Goal: Book appointment/travel/reservation

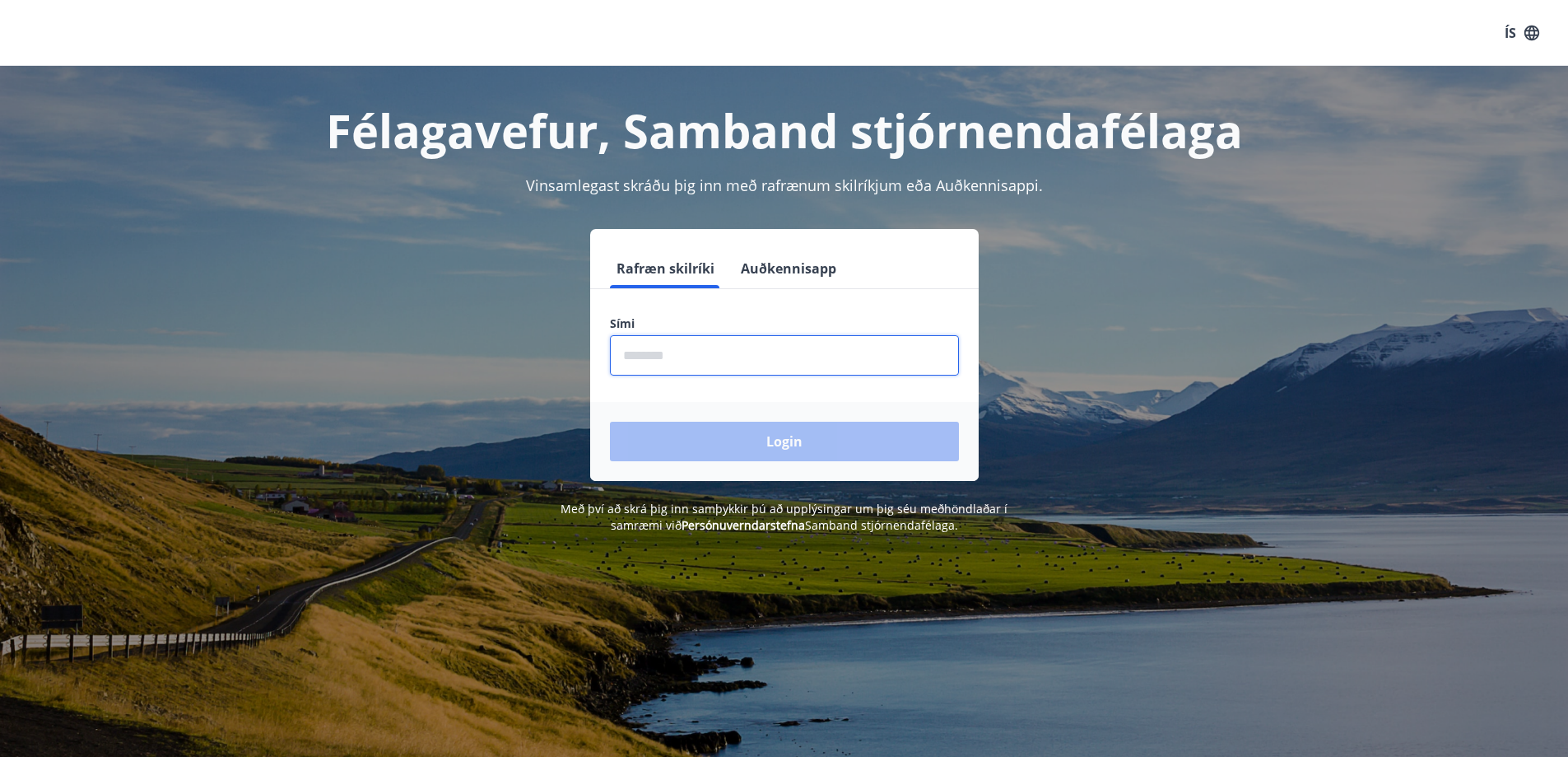
click at [629, 360] on input "phone" at bounding box center [784, 356] width 349 height 40
type input "********"
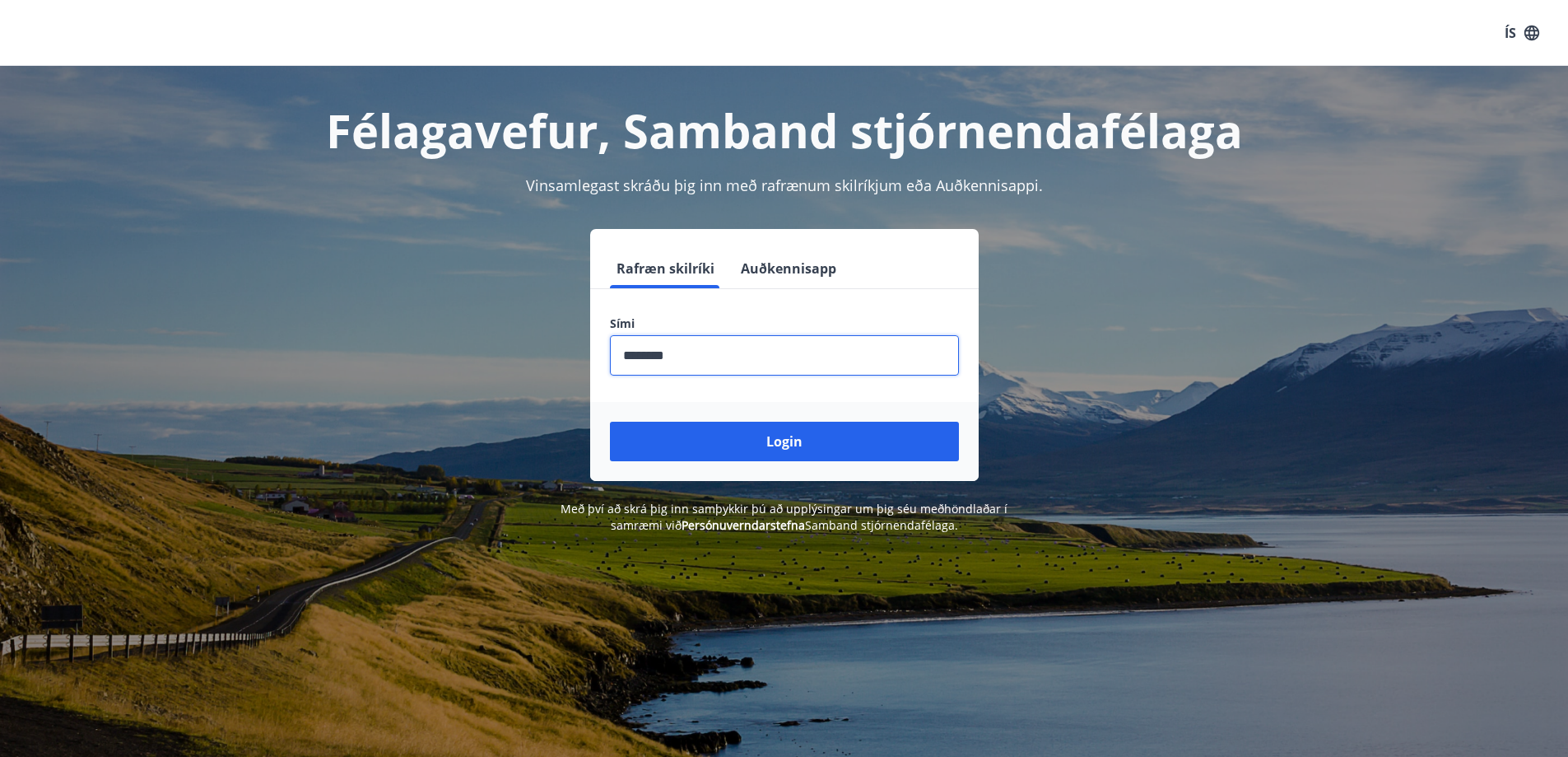
click at [610, 422] on button "Login" at bounding box center [784, 441] width 349 height 39
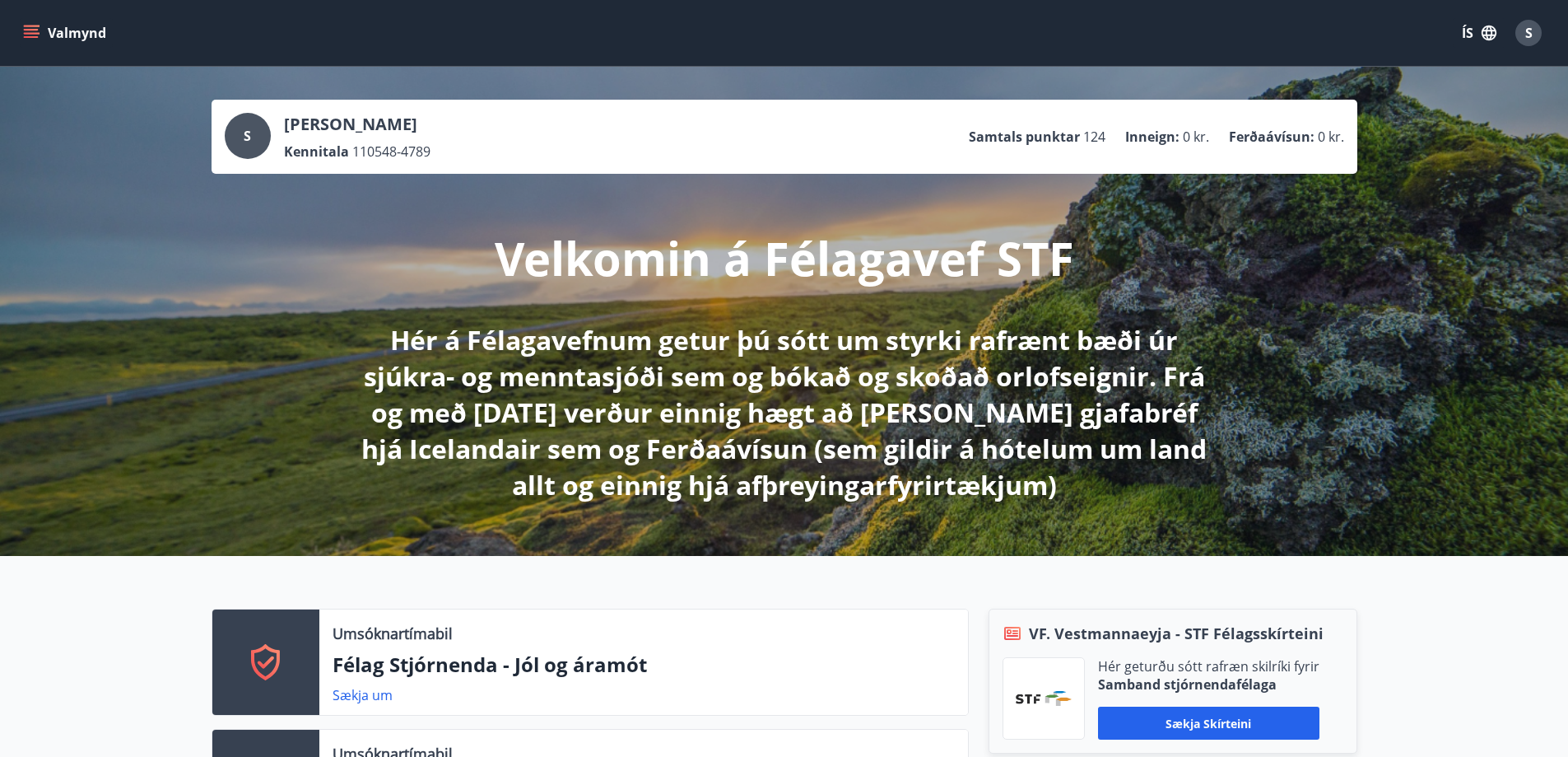
click at [85, 29] on button "Valmynd" at bounding box center [67, 33] width 93 height 29
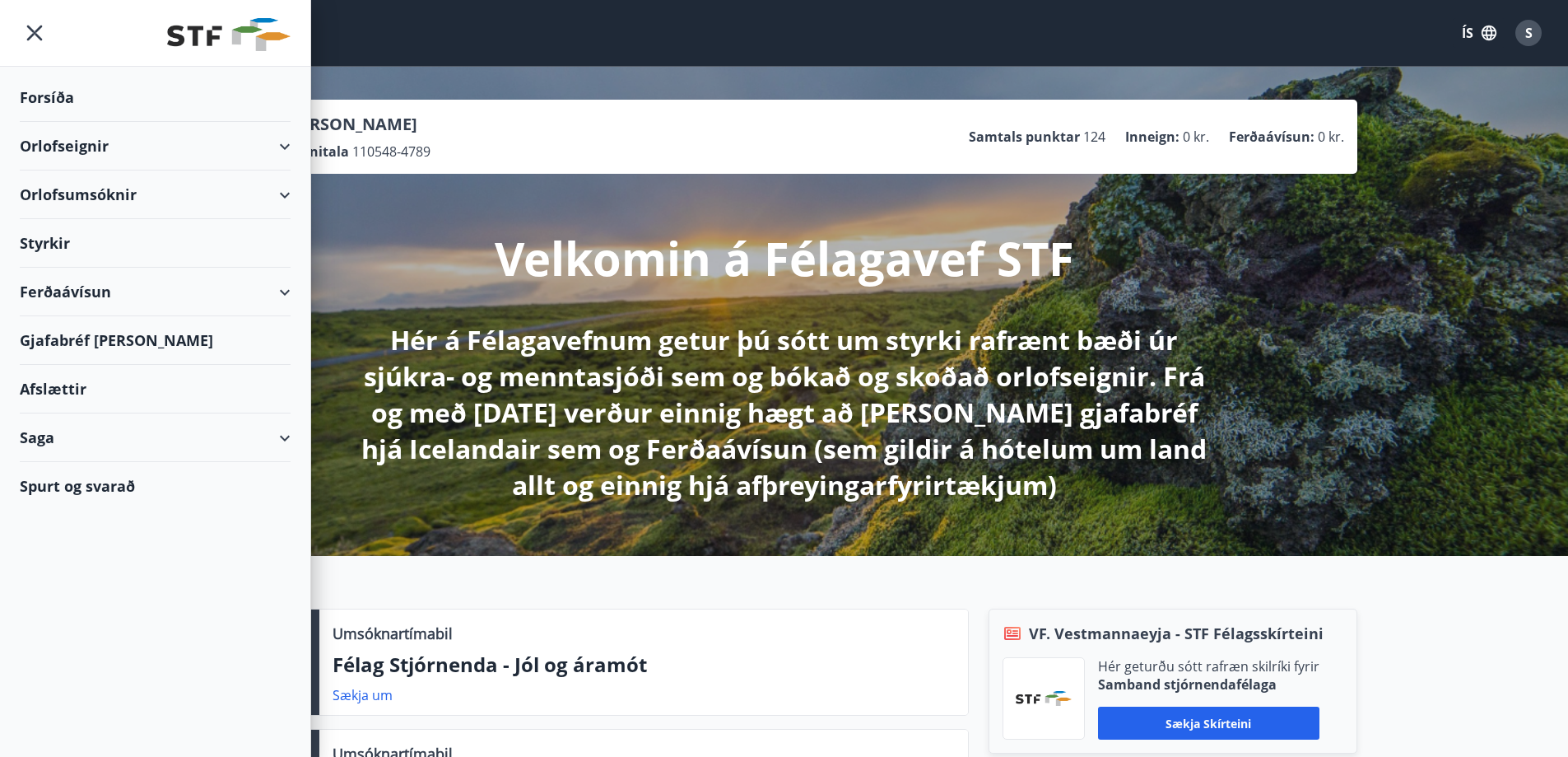
click at [97, 148] on div "Orlofseignir" at bounding box center [156, 146] width 271 height 49
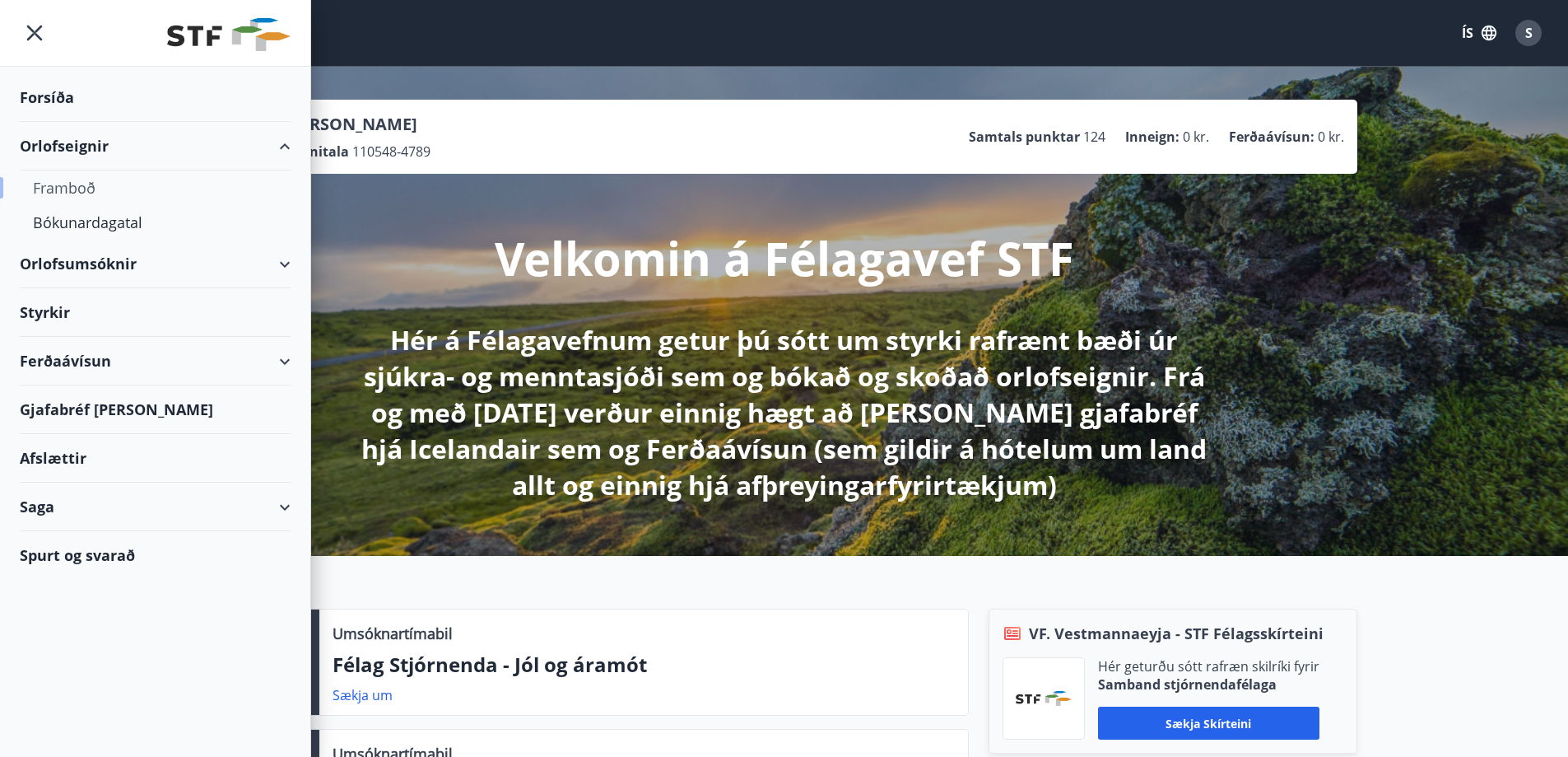
click at [78, 189] on div "Framboð" at bounding box center [155, 188] width 245 height 35
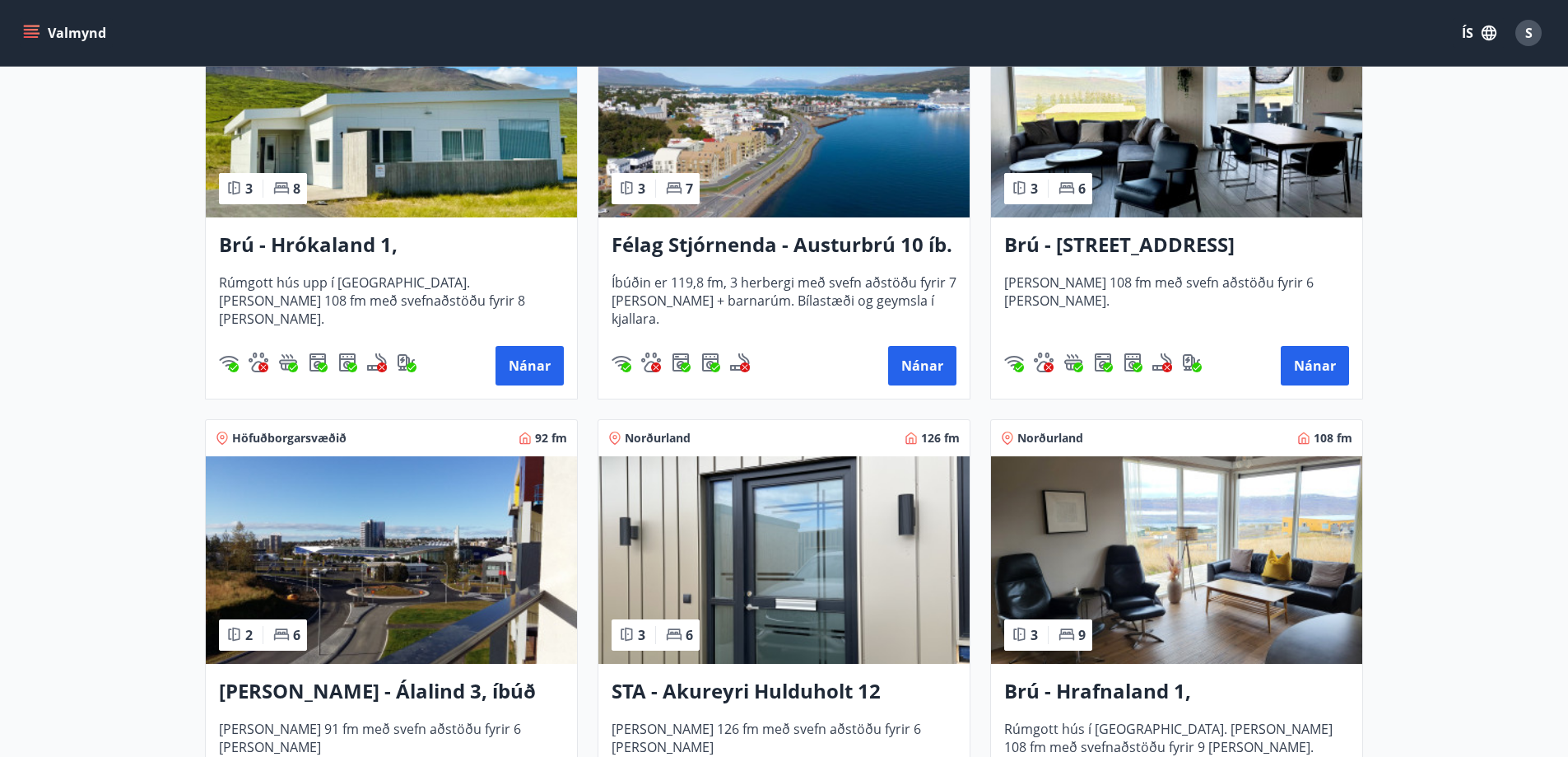
scroll to position [411, 0]
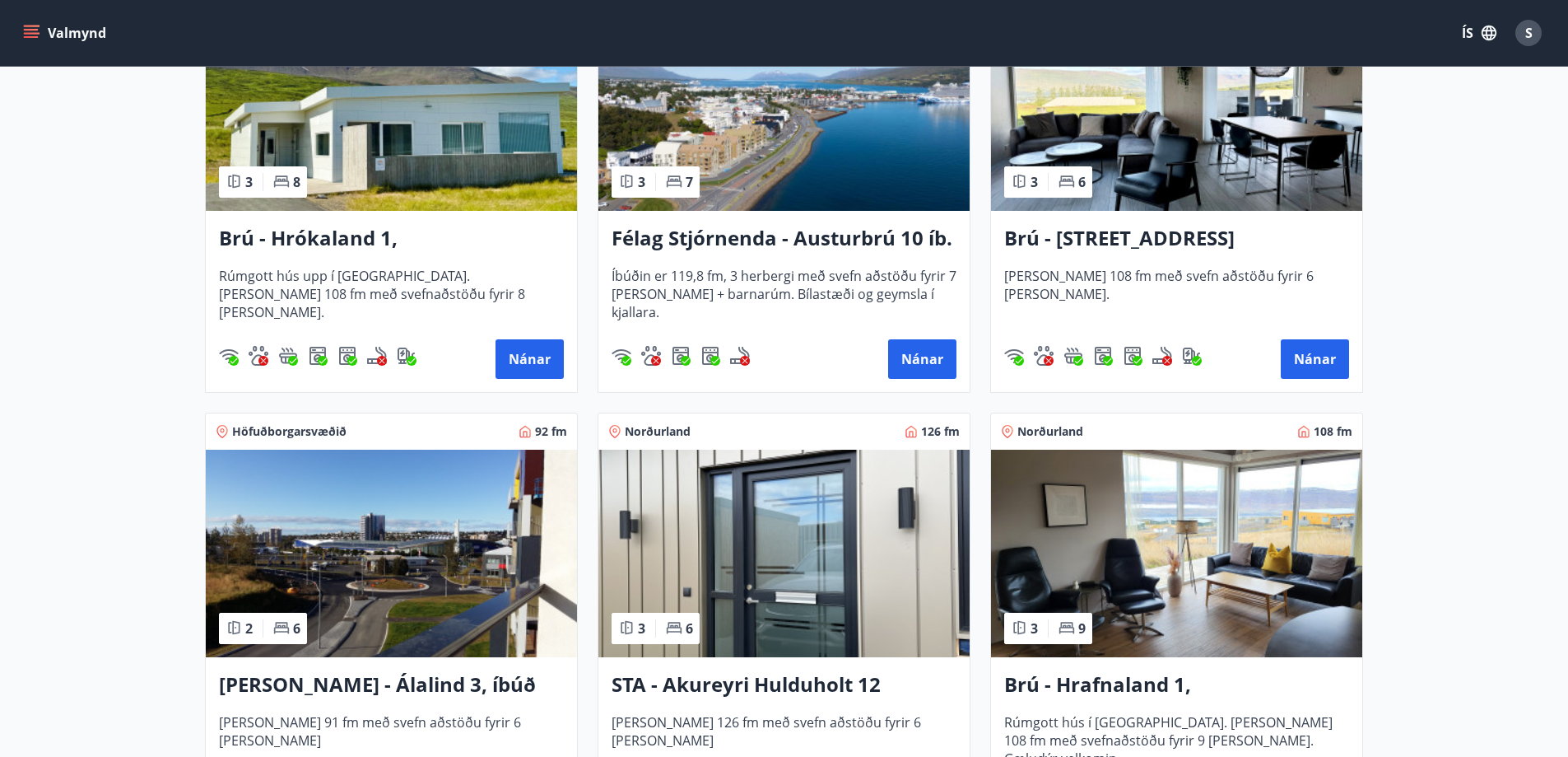
click at [1116, 258] on div "Brú - Hyrnuland 14, [GEOGRAPHIC_DATA] [PERSON_NAME] 108 fm með svefn aðstöðu fy…" at bounding box center [1176, 302] width 371 height 181
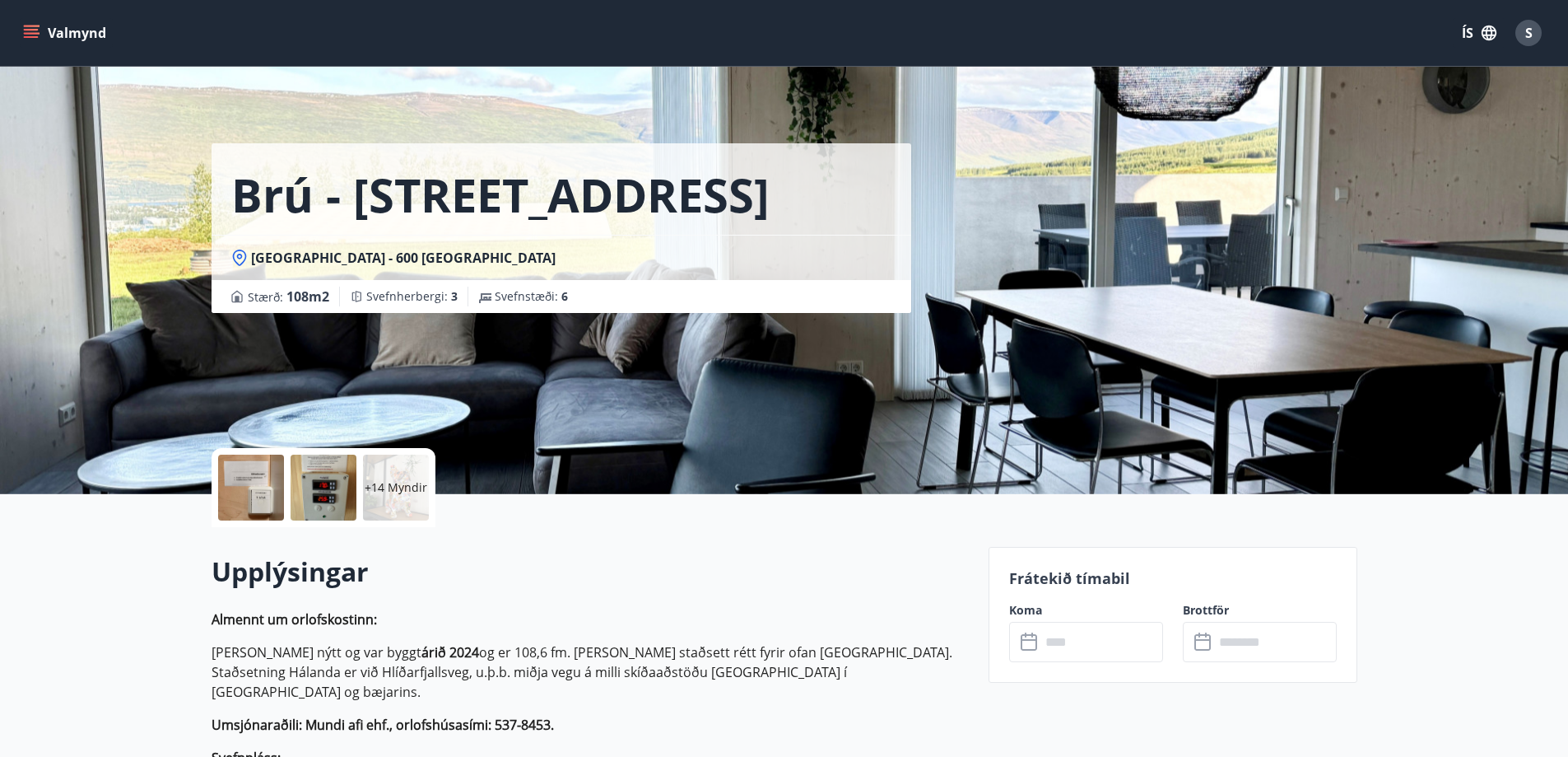
click at [1105, 646] on input "text" at bounding box center [1102, 642] width 123 height 40
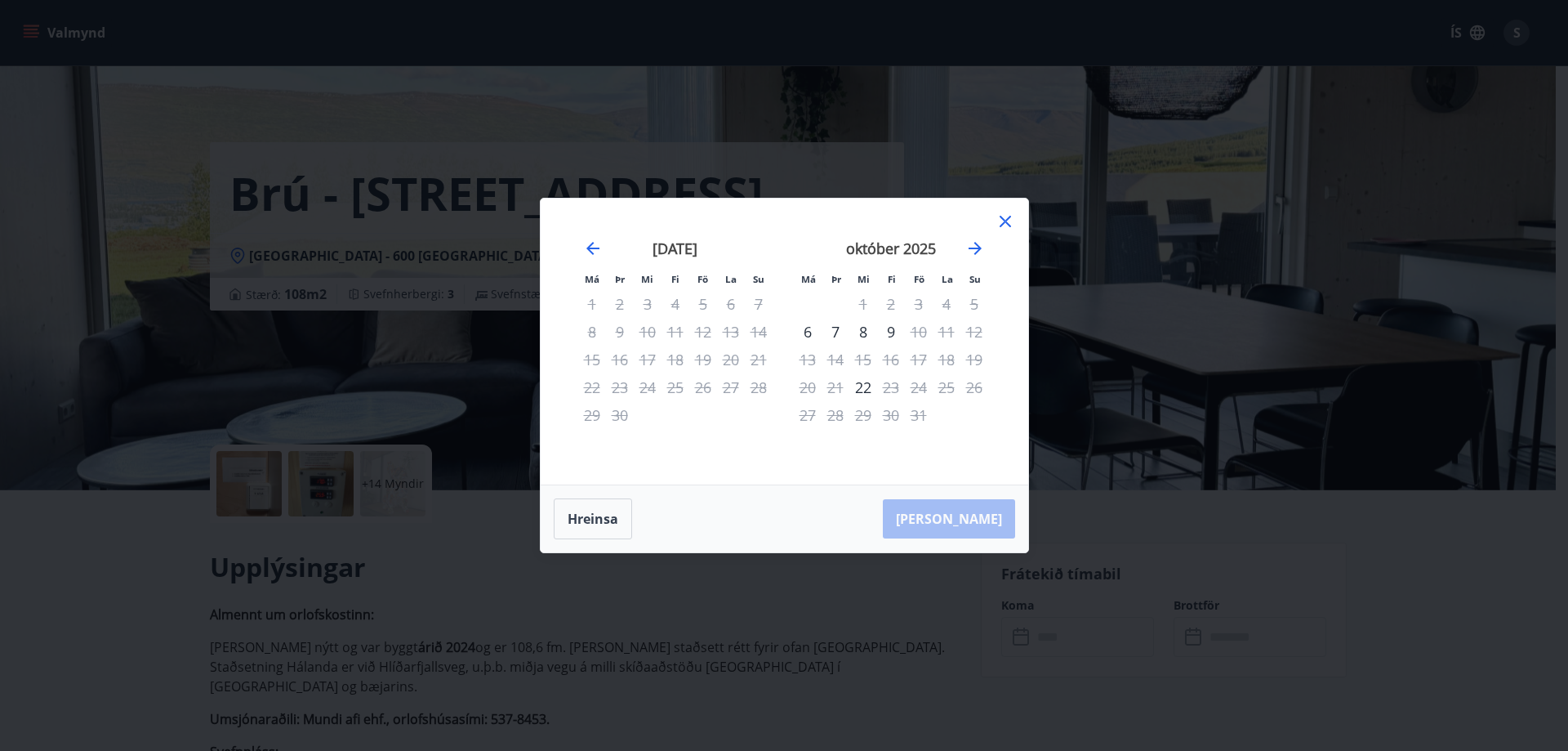
click at [1003, 225] on icon at bounding box center [1005, 222] width 20 height 20
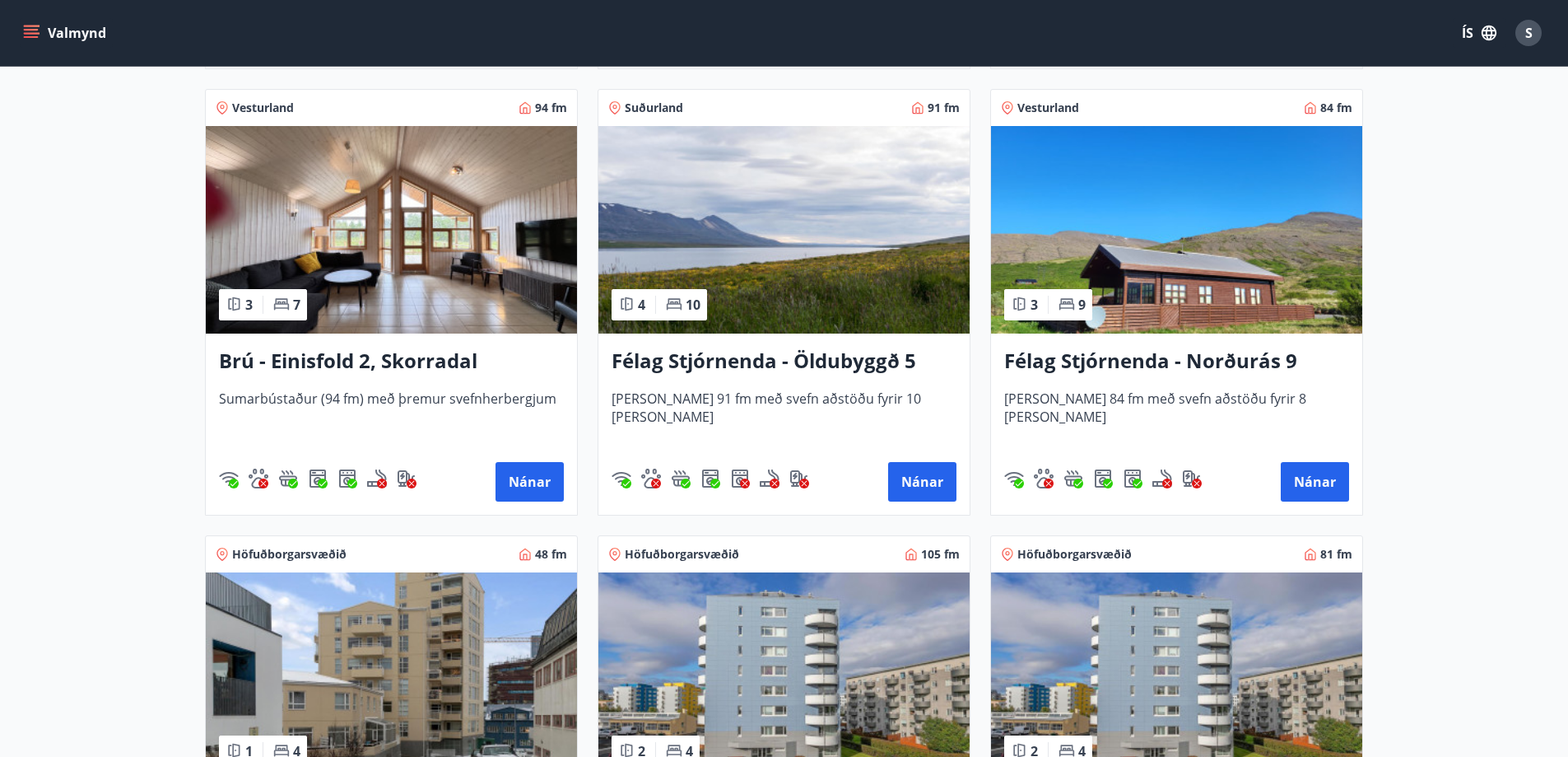
scroll to position [1153, 0]
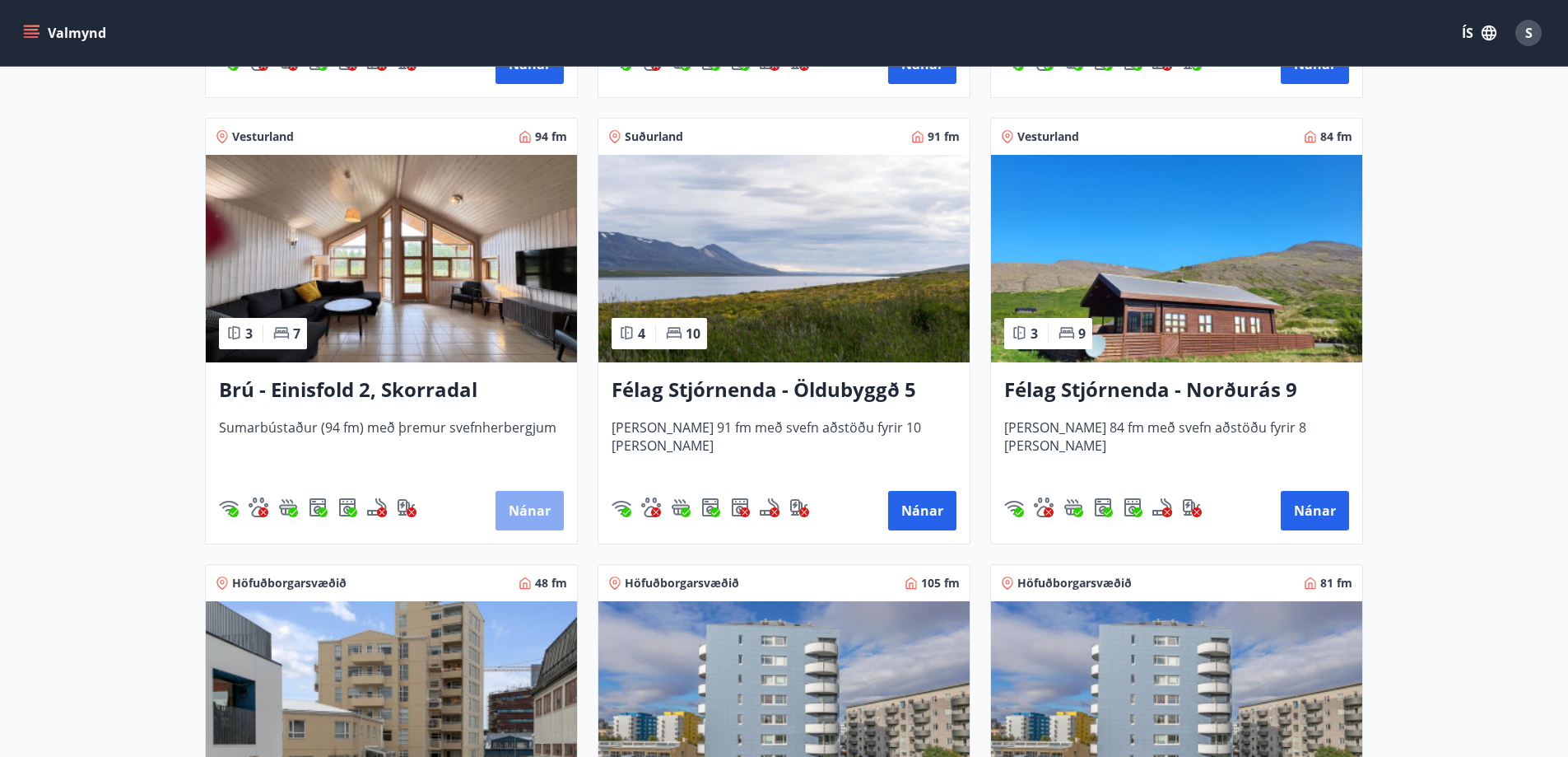
click at [511, 506] on button "Nánar" at bounding box center [529, 510] width 69 height 39
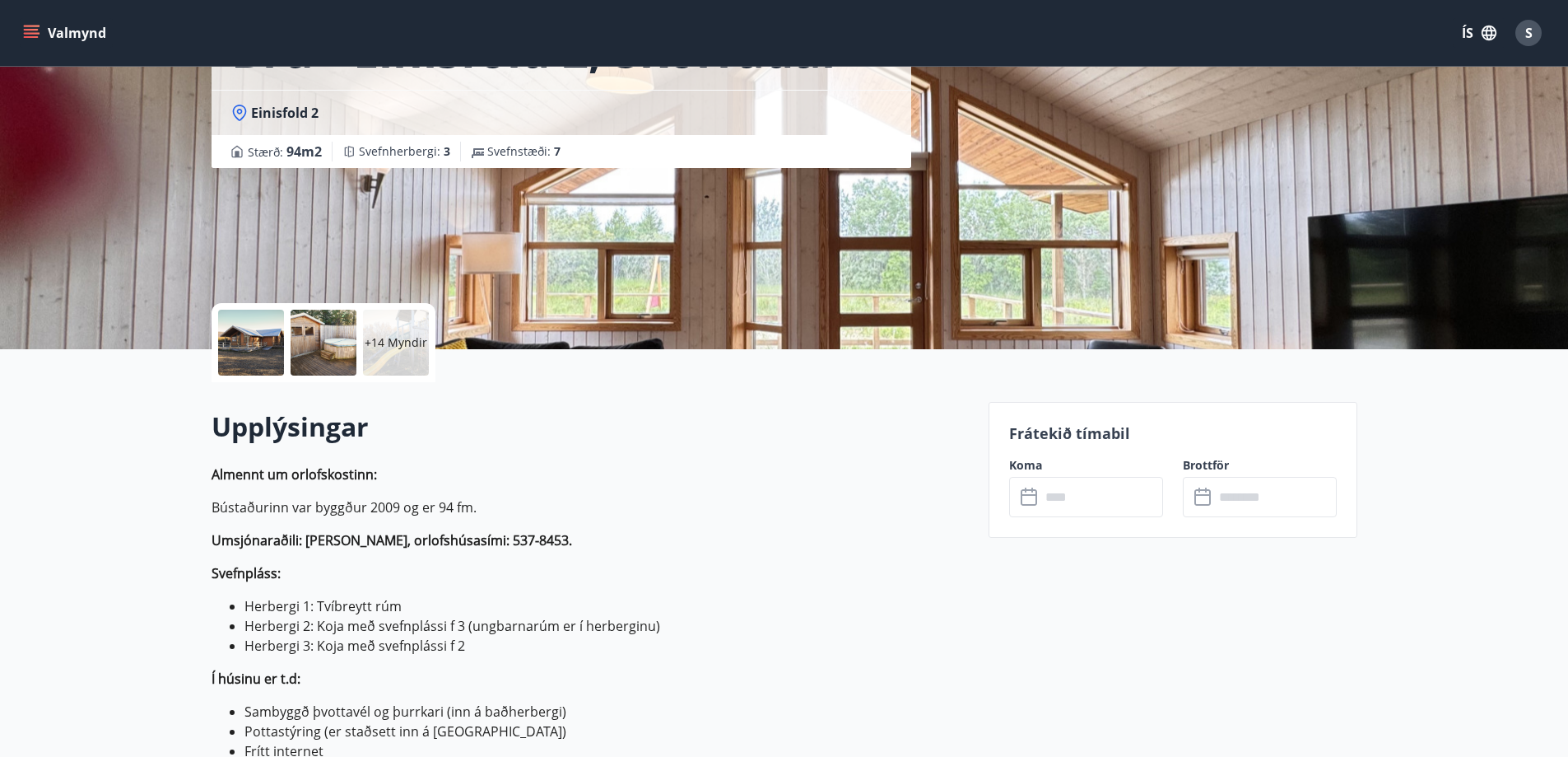
scroll to position [165, 0]
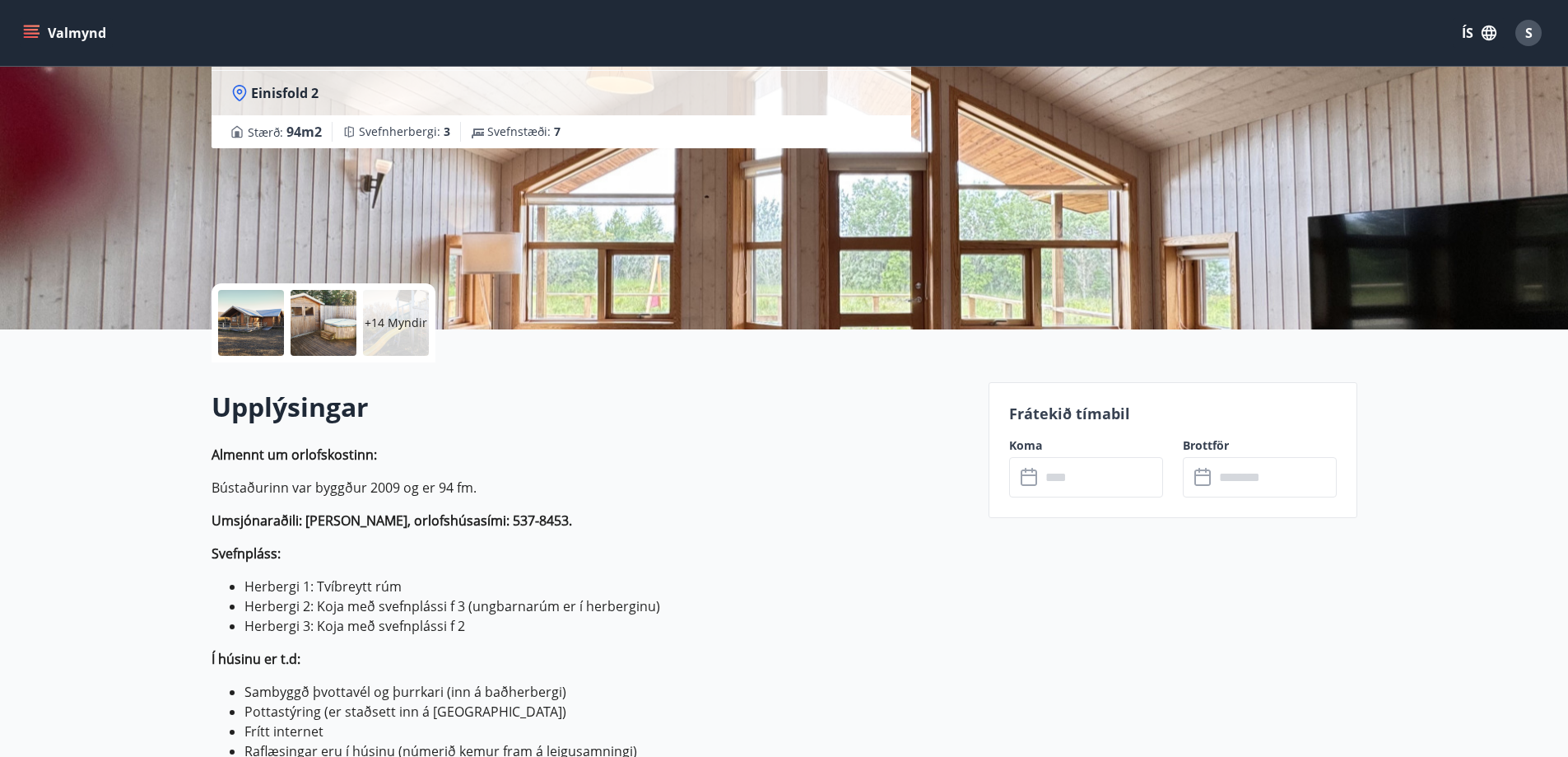
click at [1103, 480] on input "text" at bounding box center [1102, 477] width 123 height 40
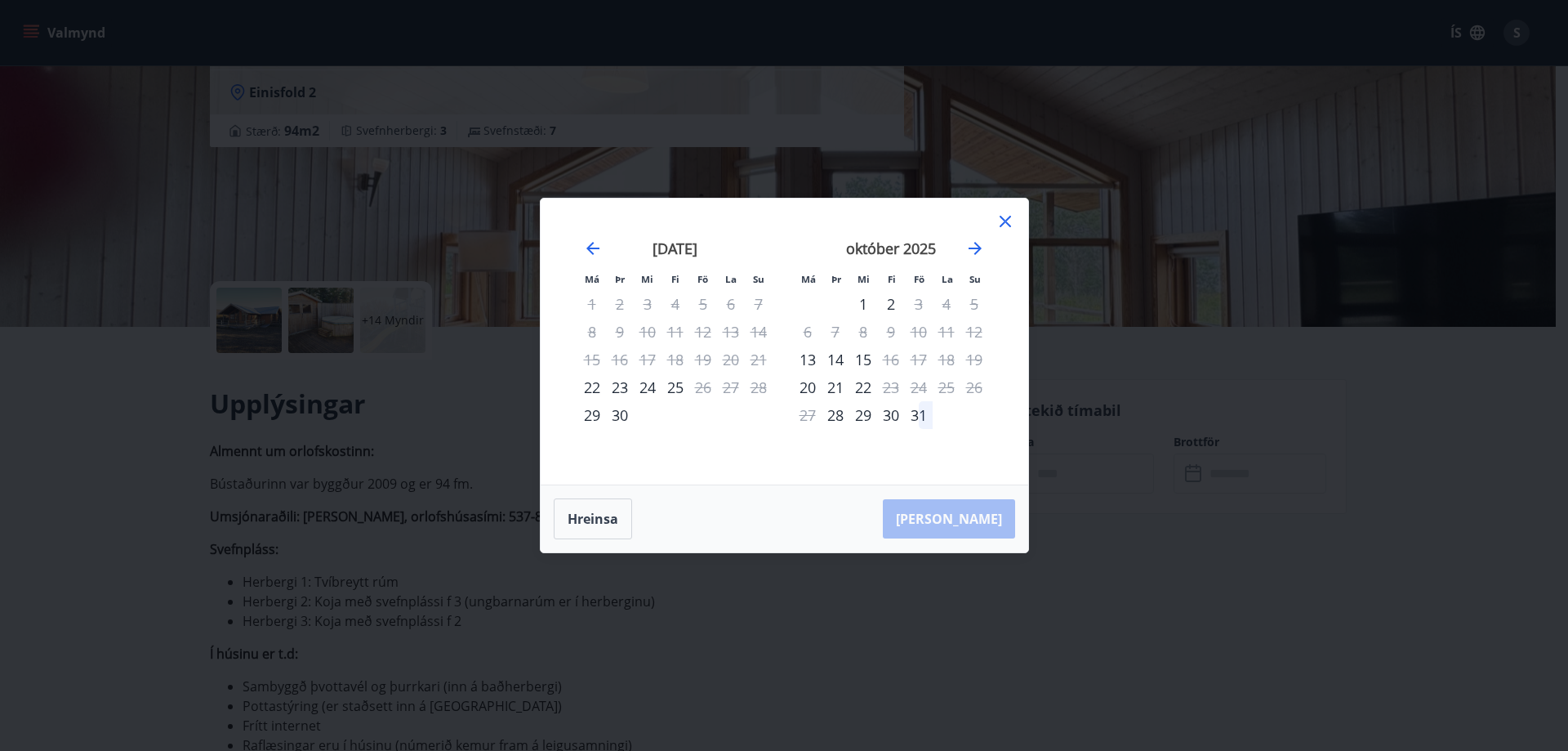
click at [1008, 222] on icon at bounding box center [1005, 222] width 20 height 20
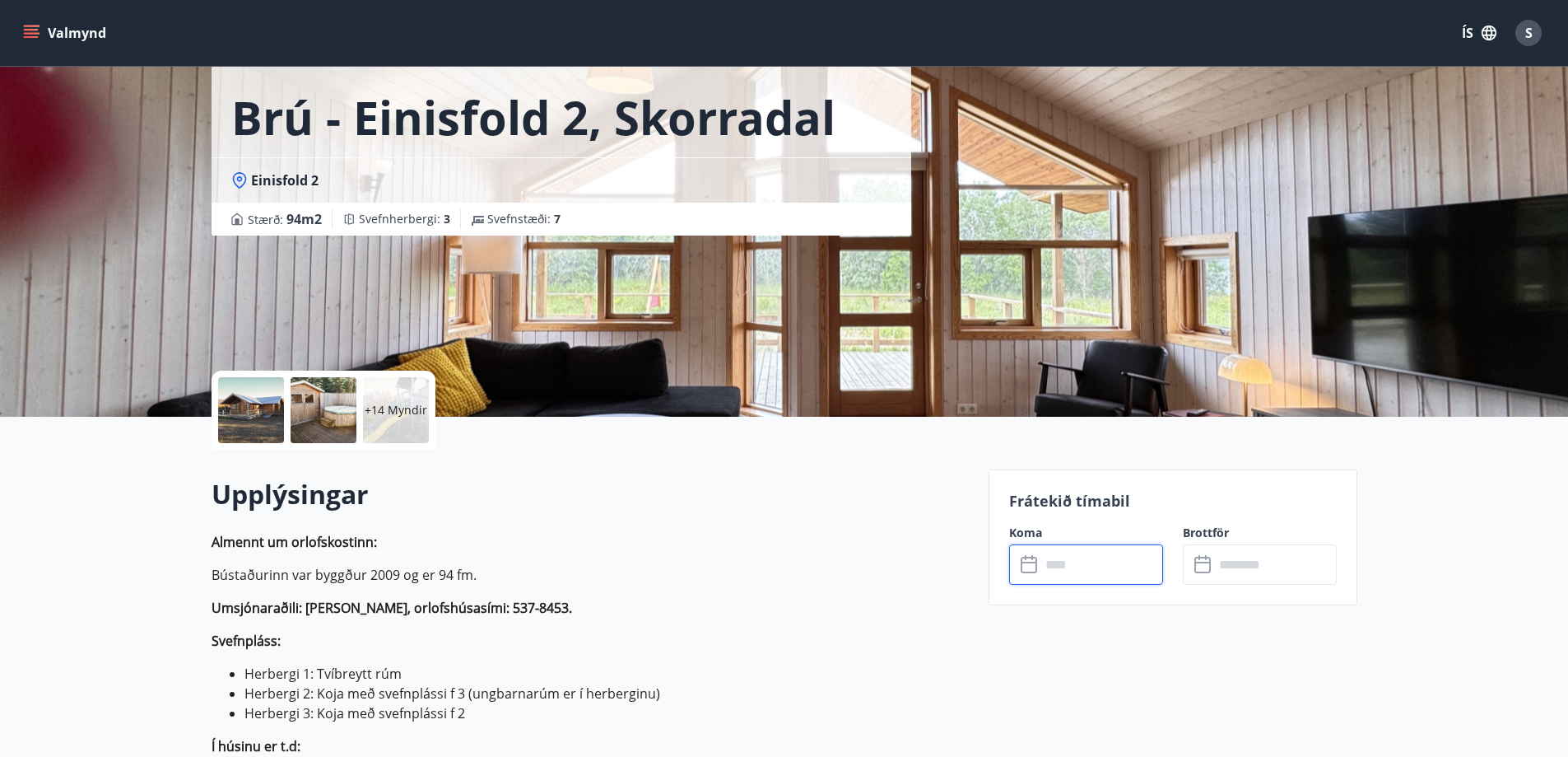
scroll to position [0, 0]
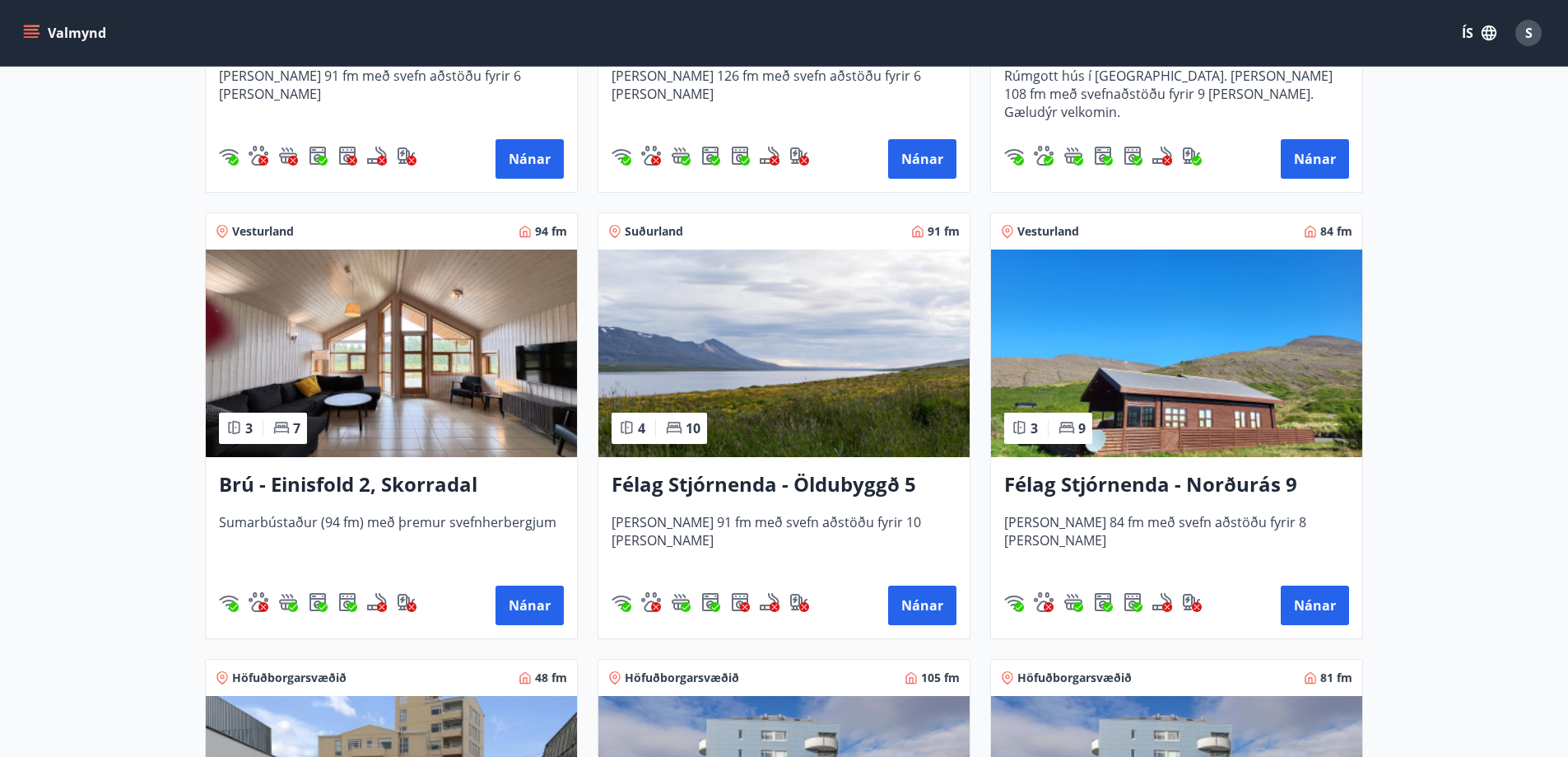
scroll to position [1070, 0]
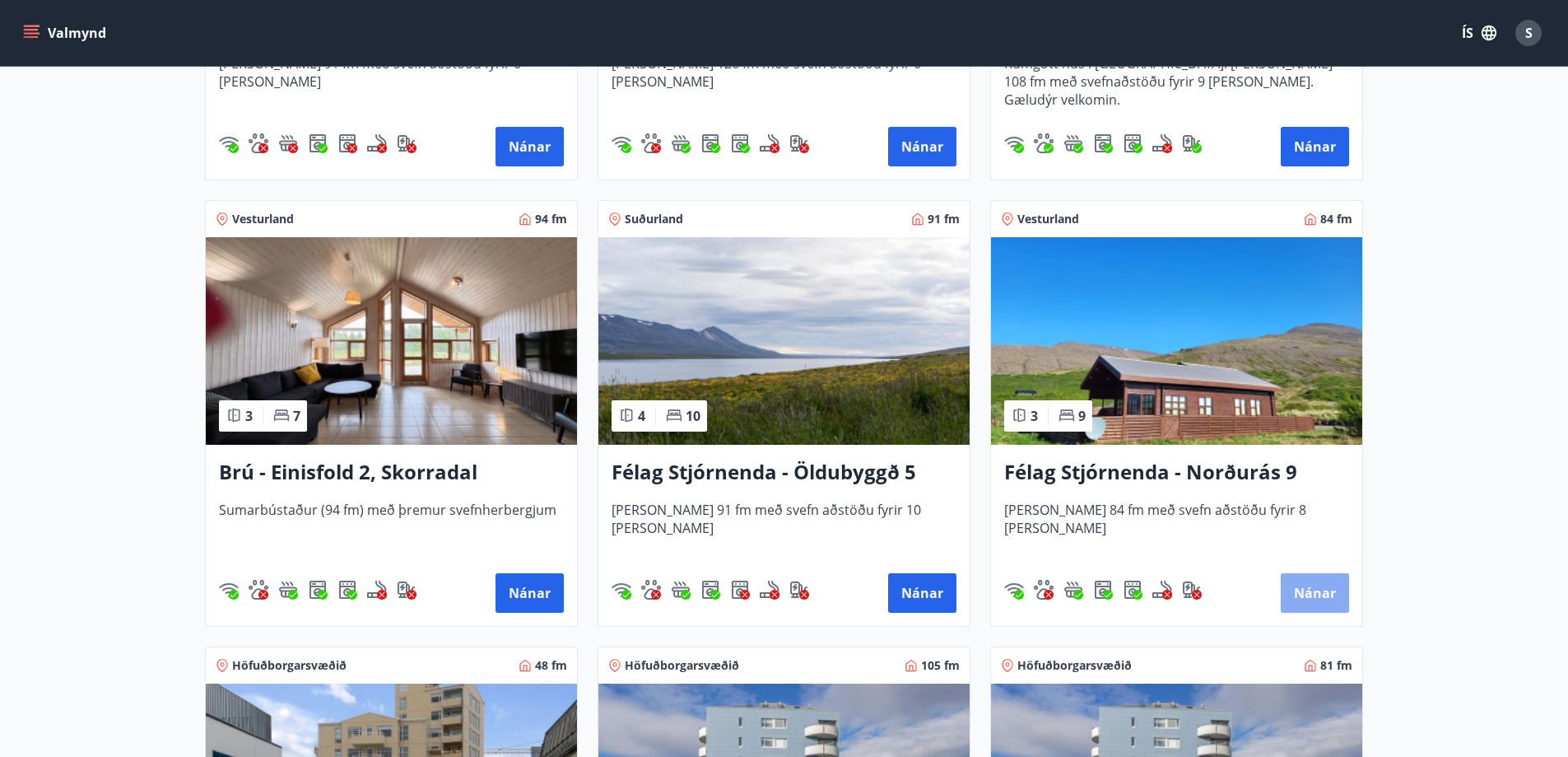
click at [1312, 595] on button "Nánar" at bounding box center [1314, 592] width 69 height 39
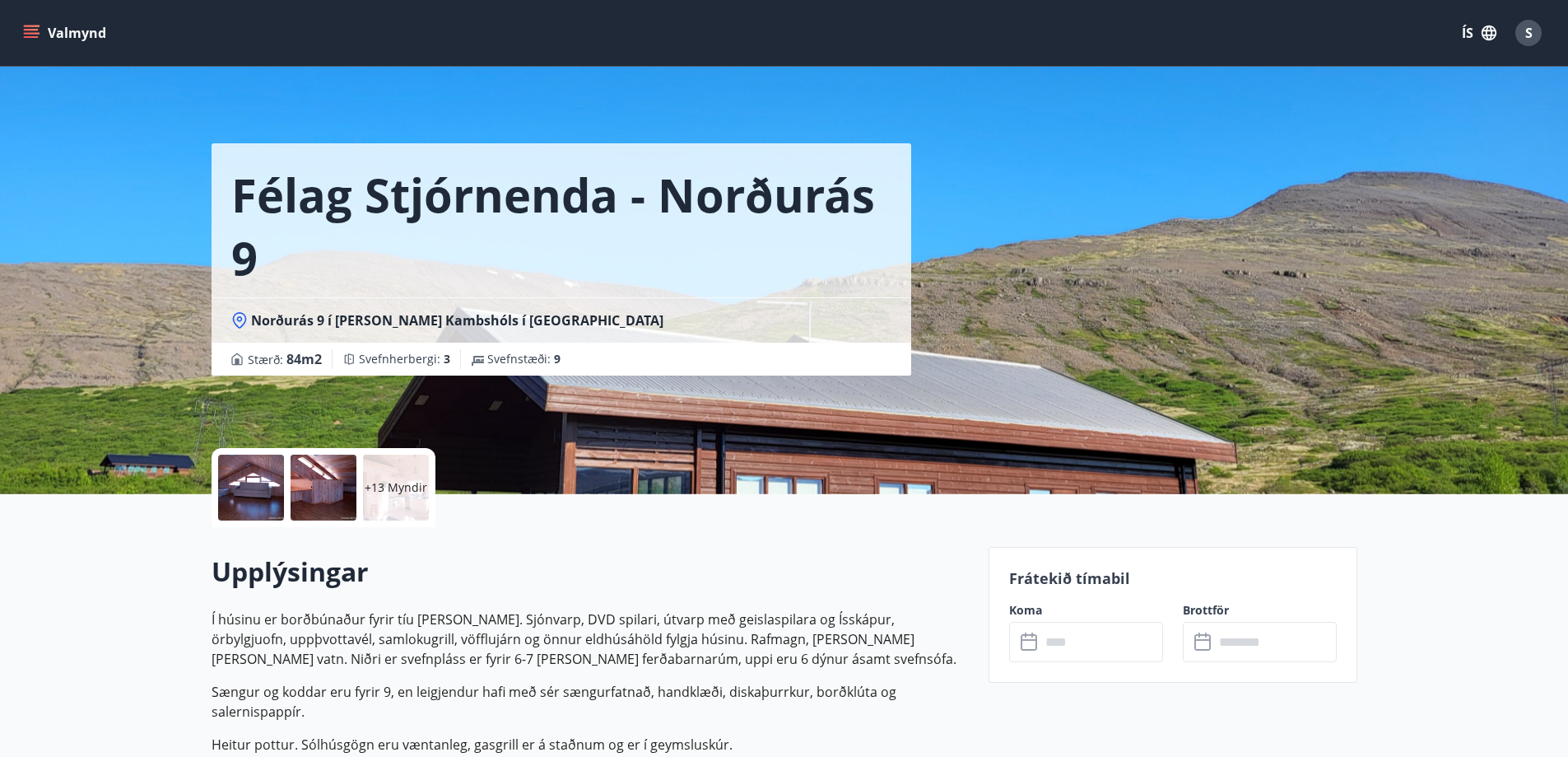
click at [1073, 642] on input "text" at bounding box center [1102, 642] width 123 height 40
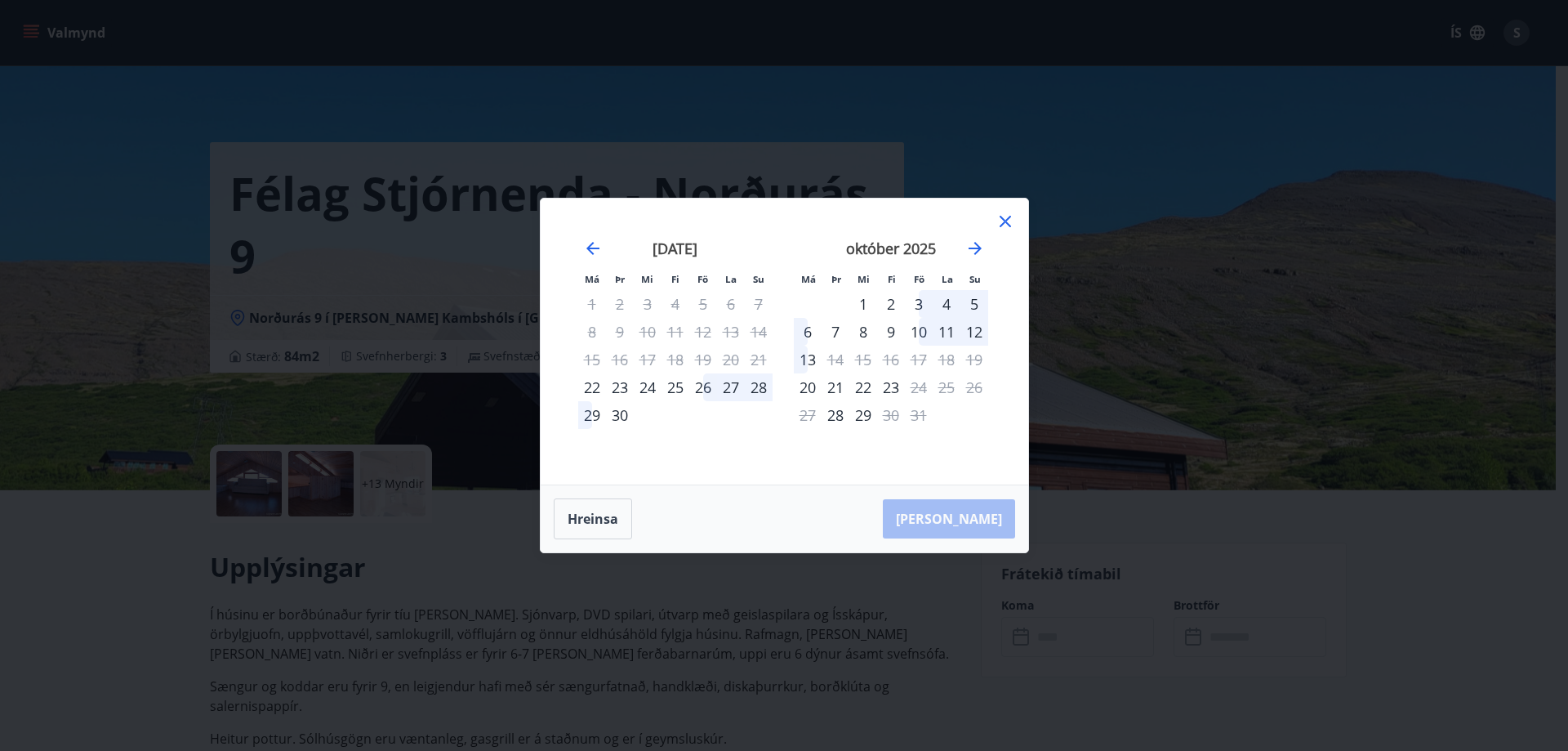
click at [621, 413] on div "30" at bounding box center [620, 415] width 28 height 28
click at [602, 516] on button "Hreinsa" at bounding box center [593, 518] width 78 height 41
click at [624, 412] on div "30" at bounding box center [620, 415] width 28 height 28
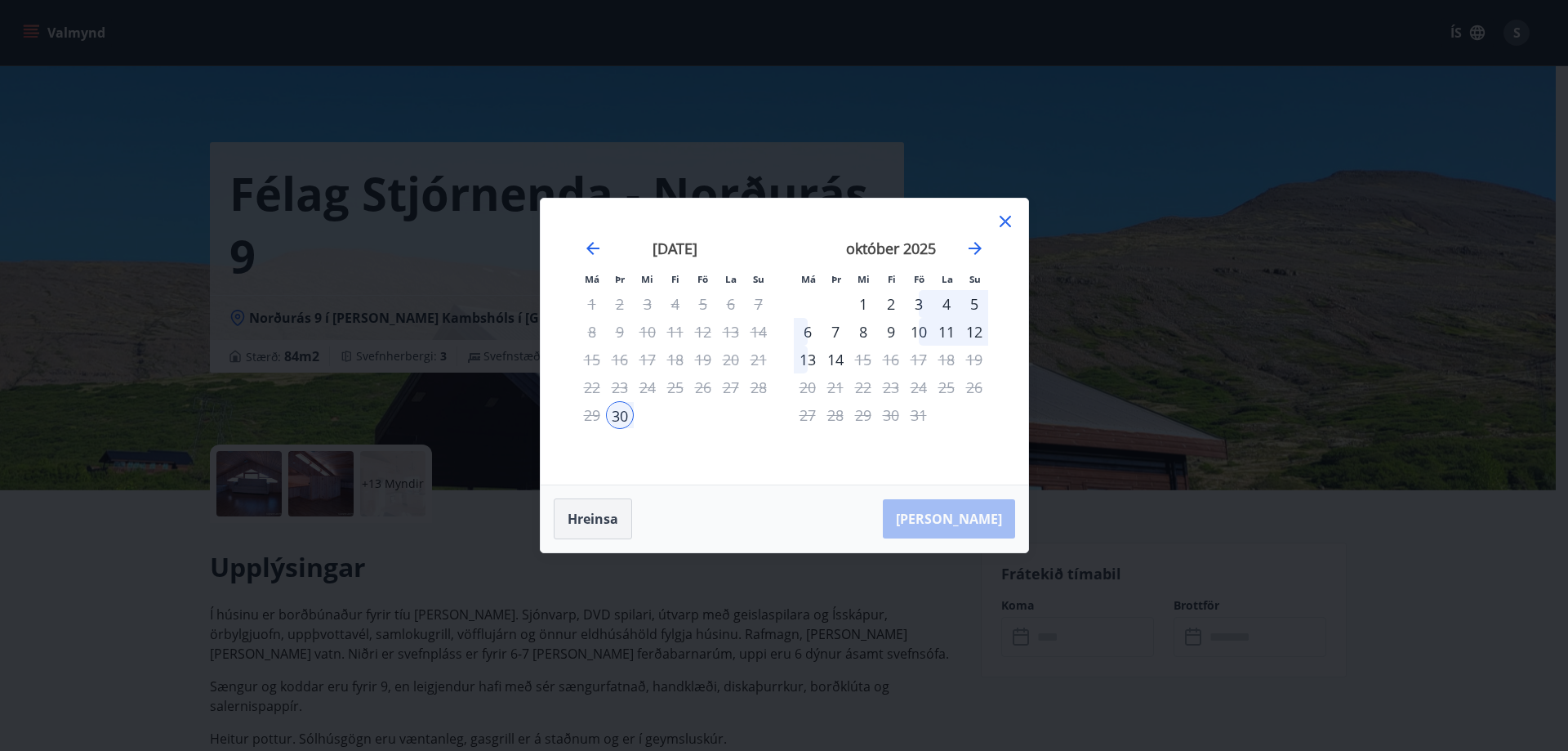
click at [599, 525] on button "Hreinsa" at bounding box center [593, 518] width 78 height 41
click at [1005, 224] on icon at bounding box center [1005, 222] width 20 height 20
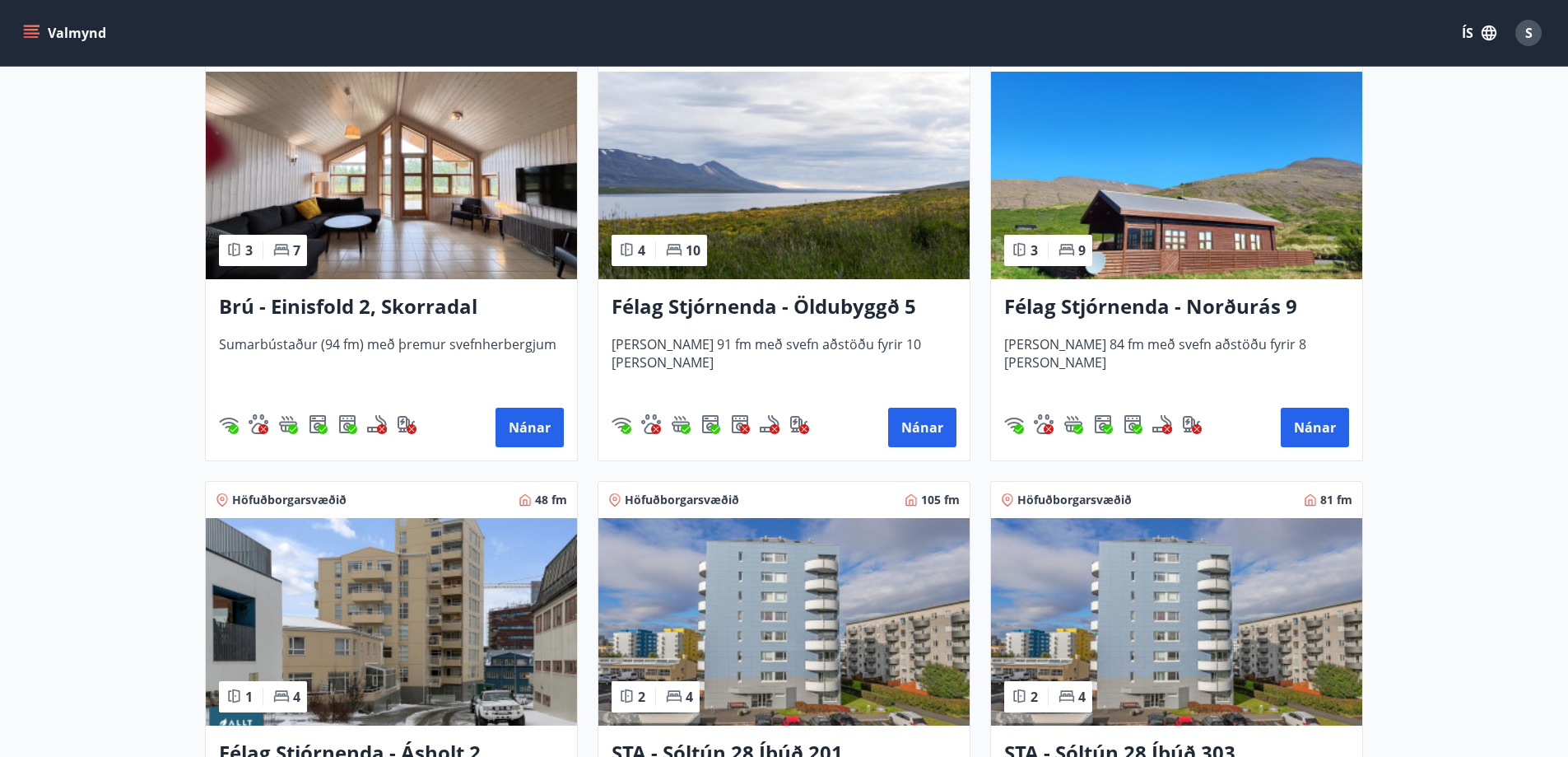
scroll to position [1235, 0]
click at [921, 432] on button "Nánar" at bounding box center [922, 428] width 69 height 39
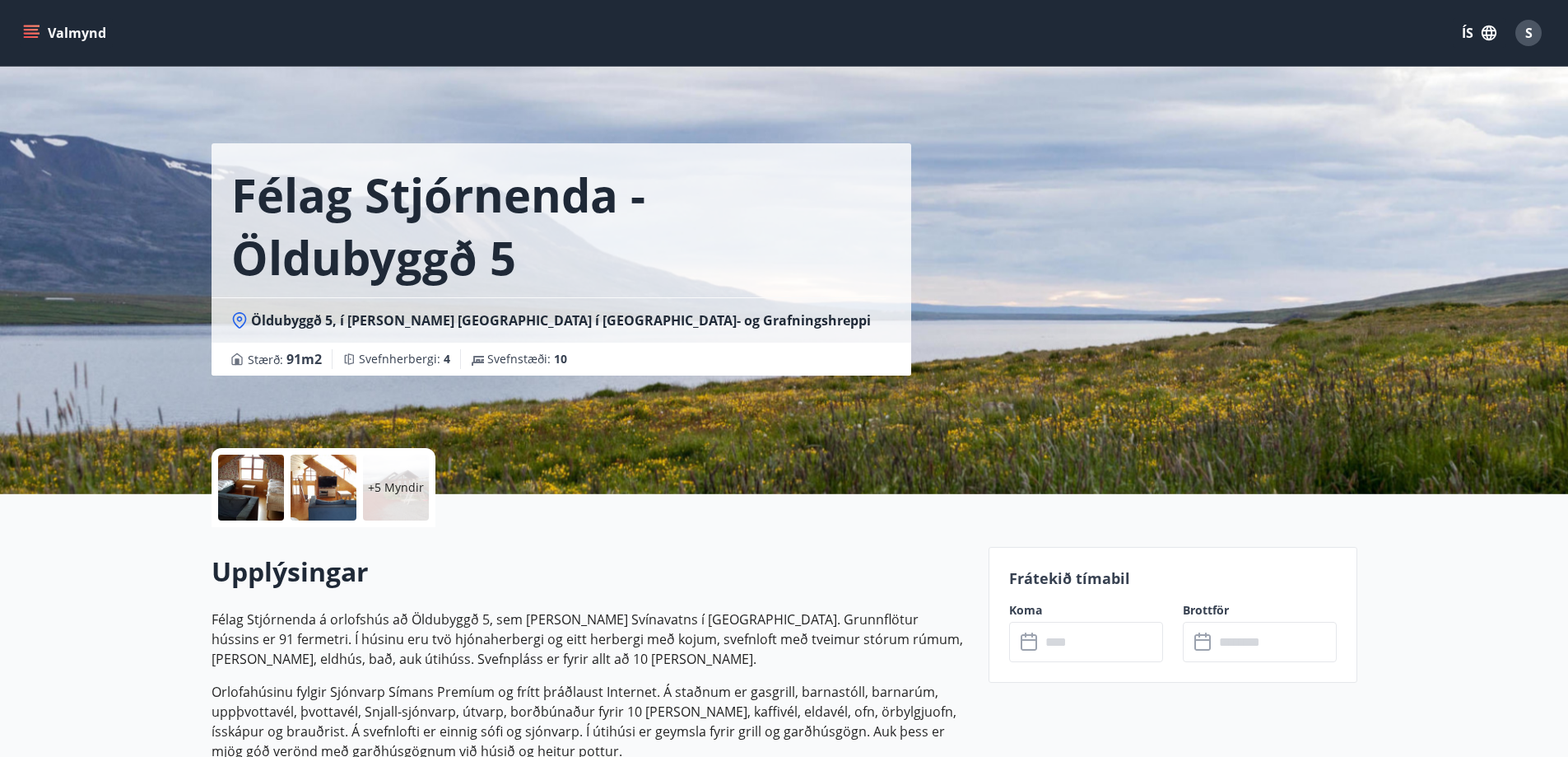
click at [1084, 646] on input "text" at bounding box center [1102, 642] width 123 height 40
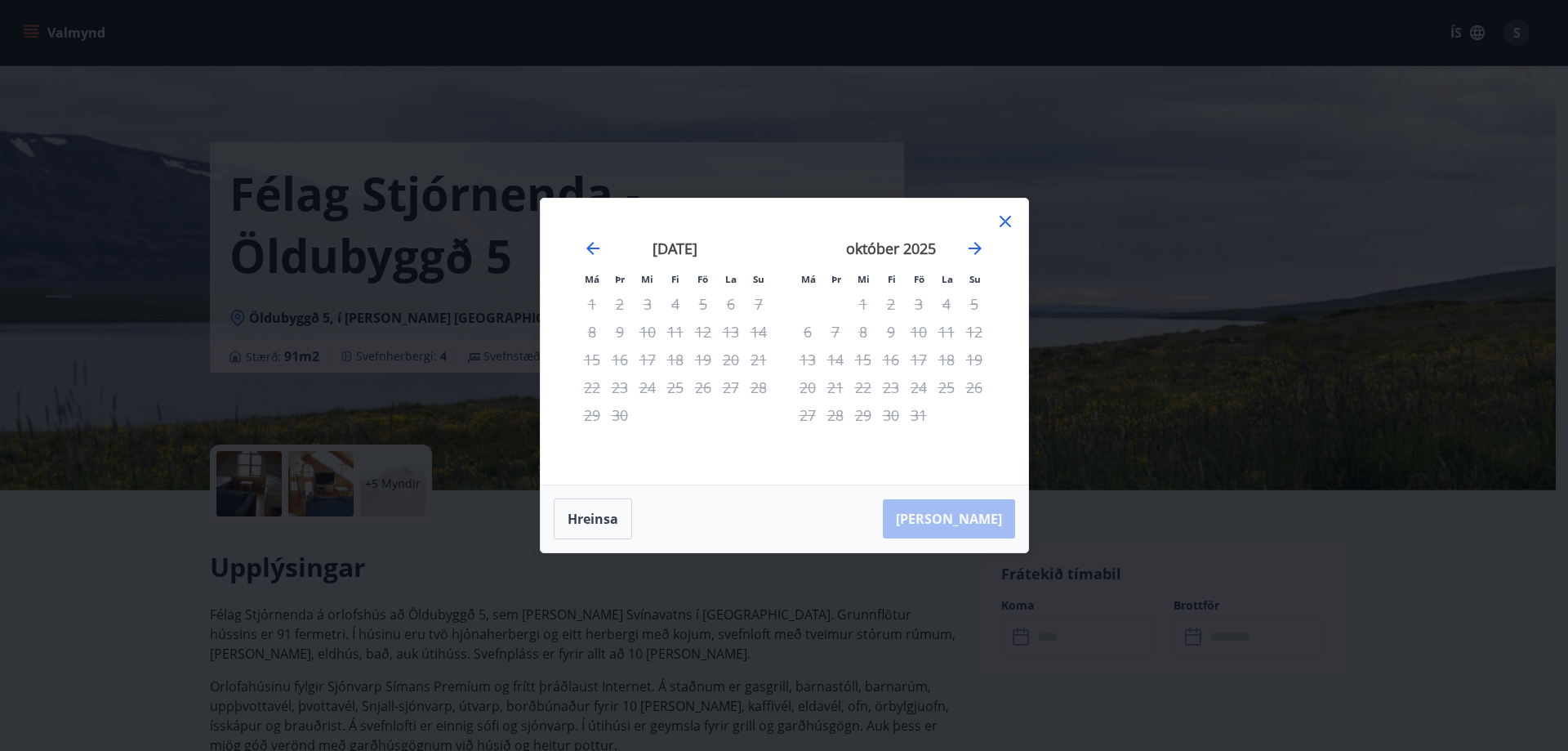
drag, startPoint x: 1004, startPoint y: 222, endPoint x: 987, endPoint y: 232, distance: 19.7
click at [1004, 224] on icon at bounding box center [1005, 222] width 20 height 20
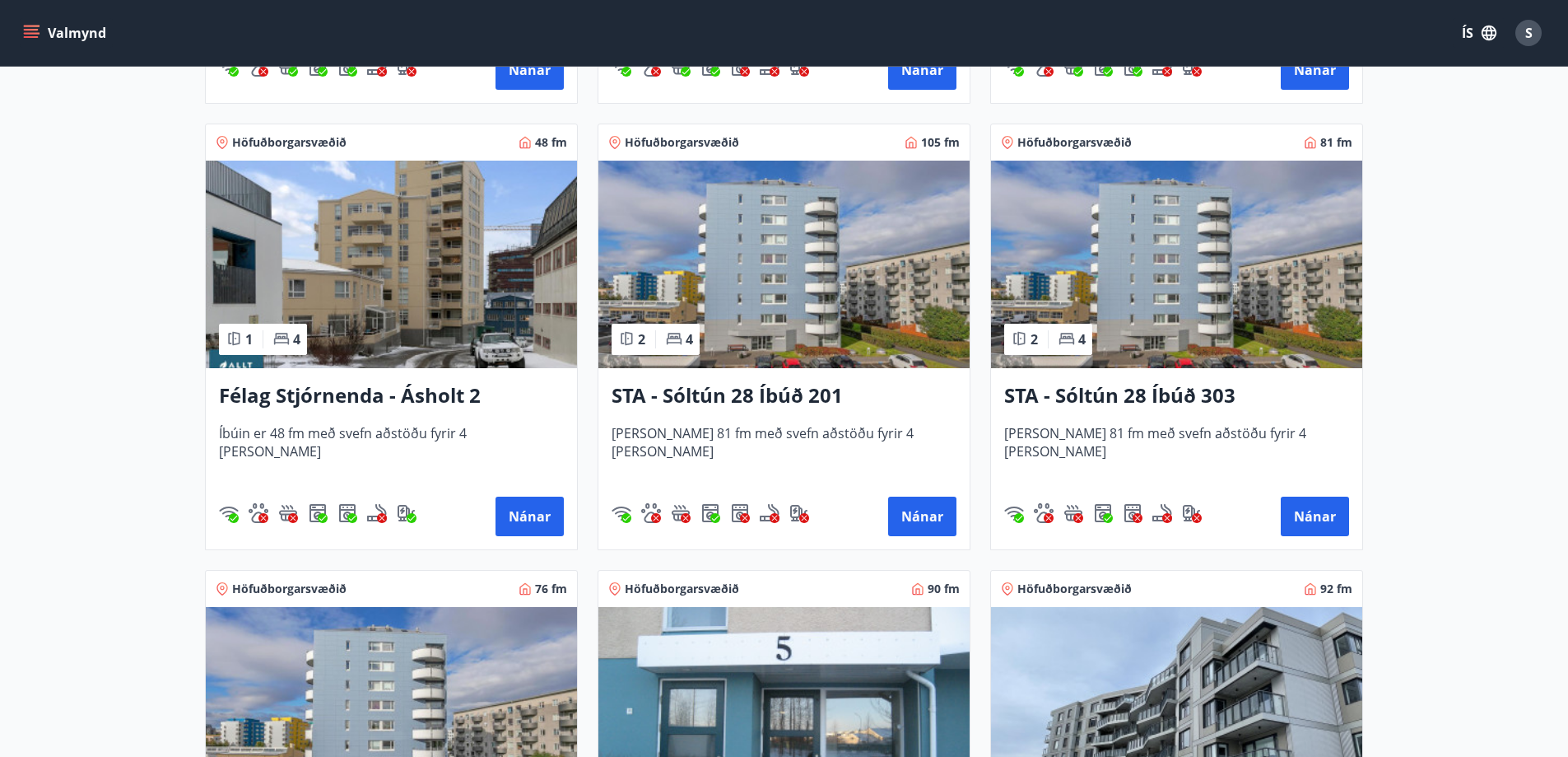
scroll to position [1564, 0]
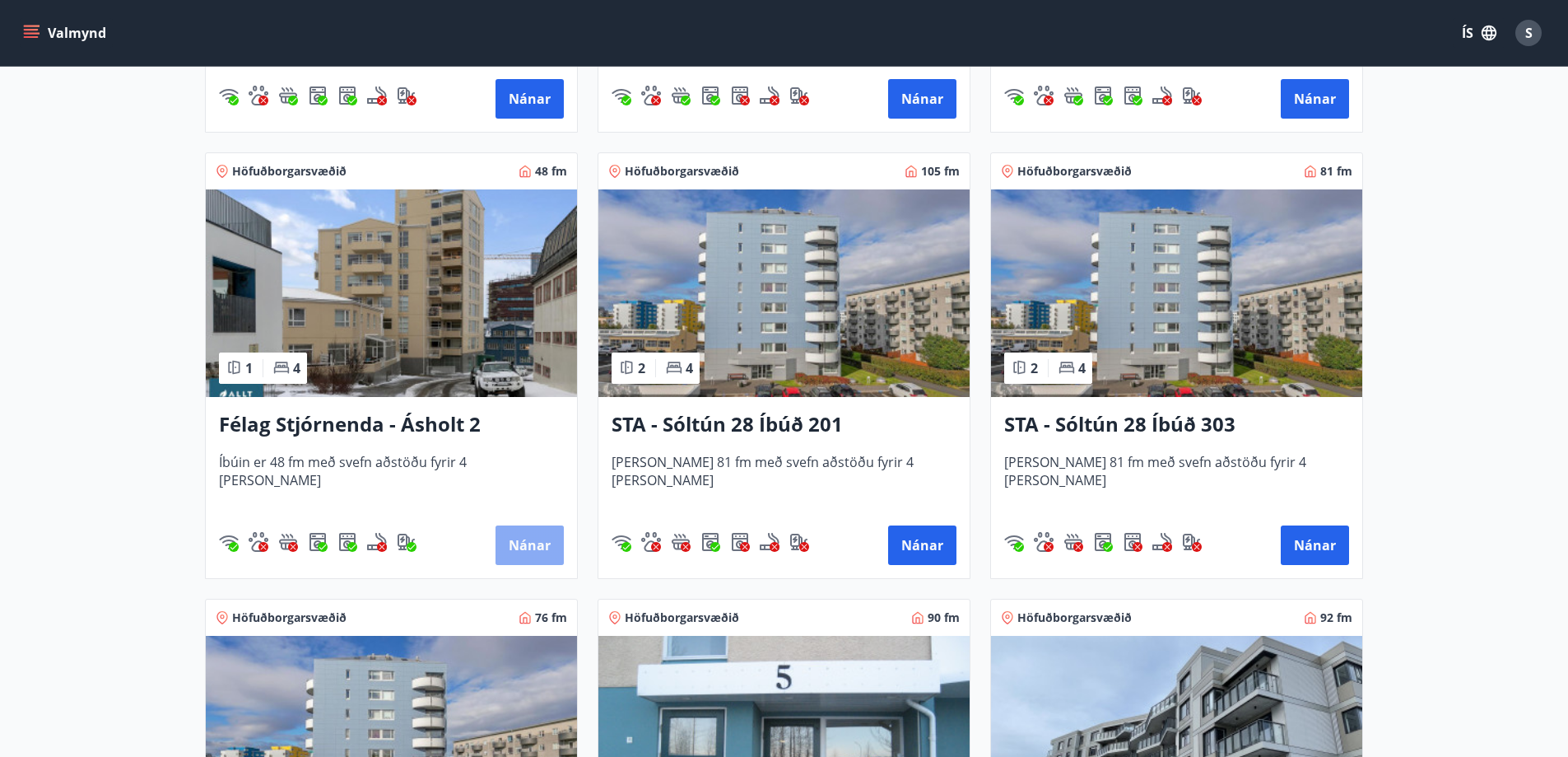
click at [524, 546] on button "Nánar" at bounding box center [529, 544] width 69 height 39
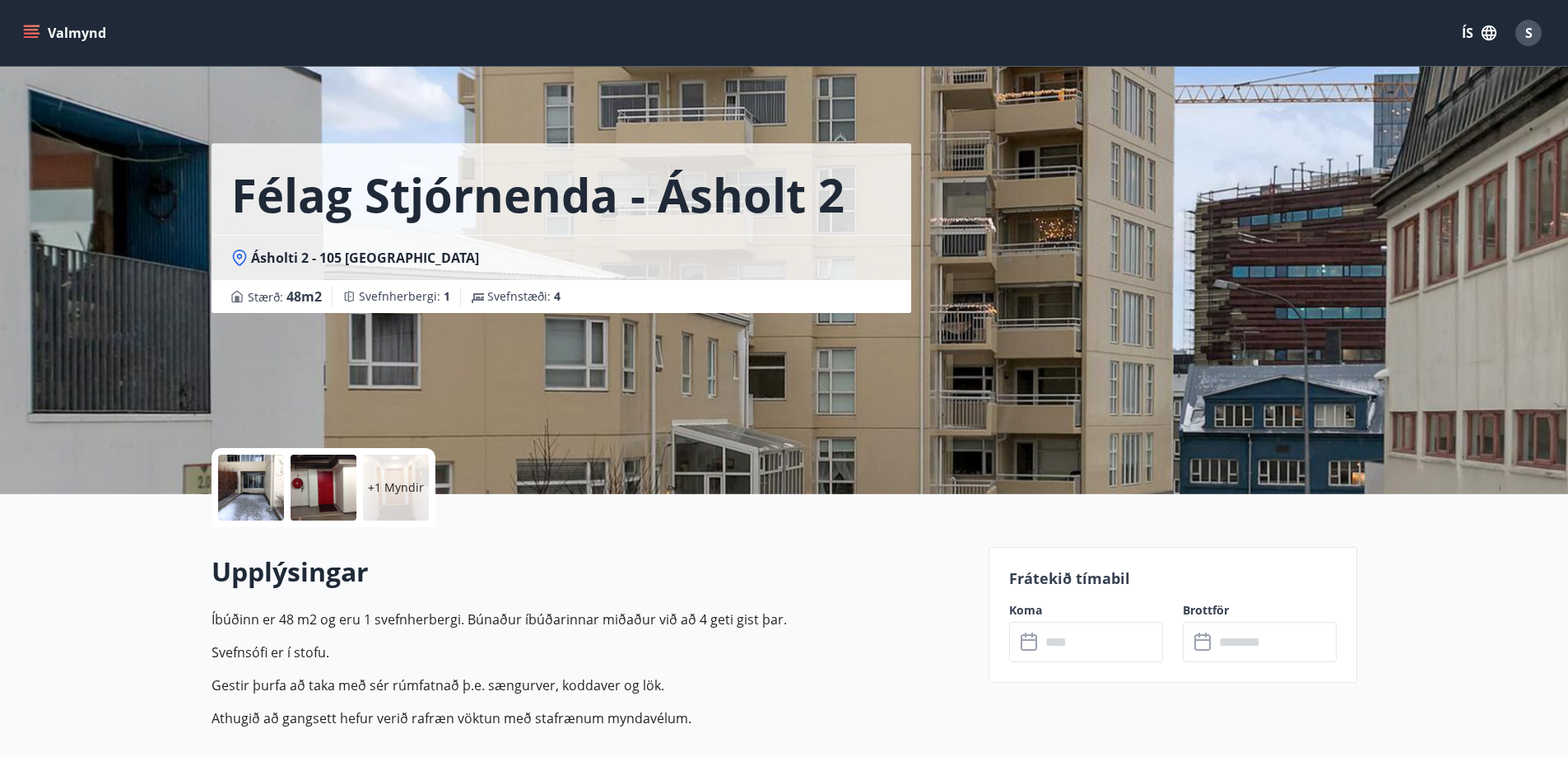
click at [1083, 642] on input "text" at bounding box center [1102, 642] width 123 height 40
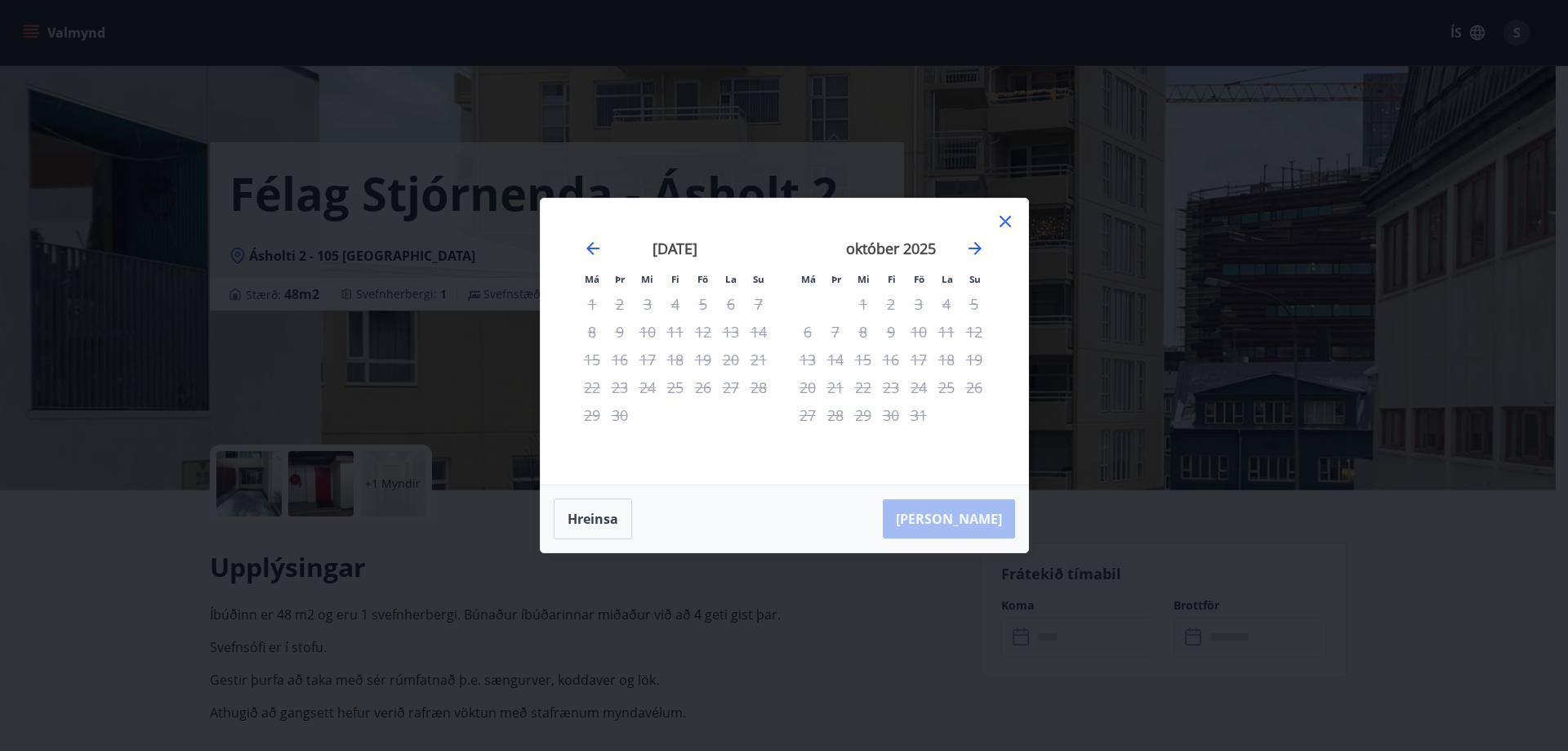
click at [1005, 223] on icon at bounding box center [1005, 222] width 20 height 20
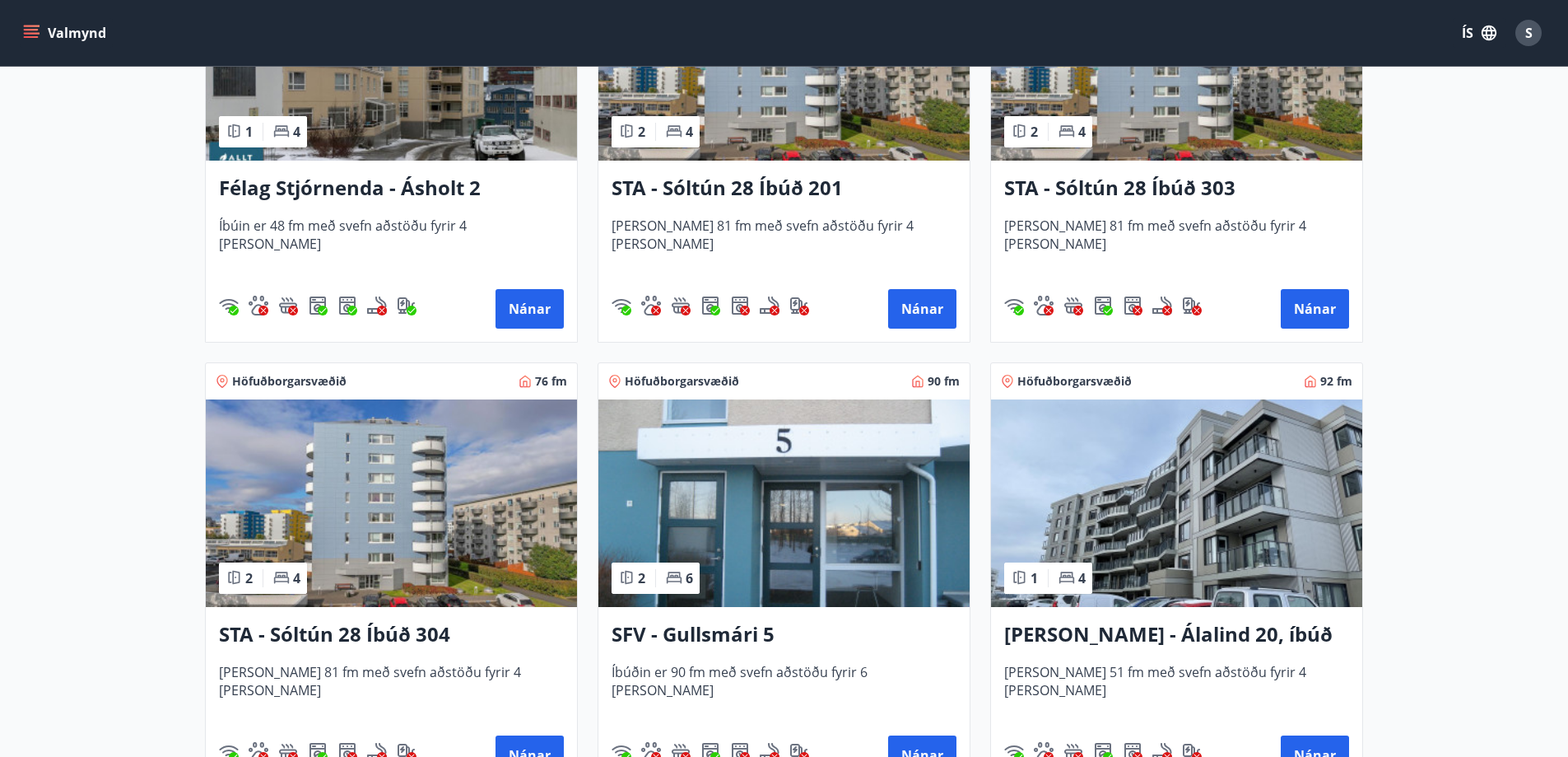
scroll to position [1812, 0]
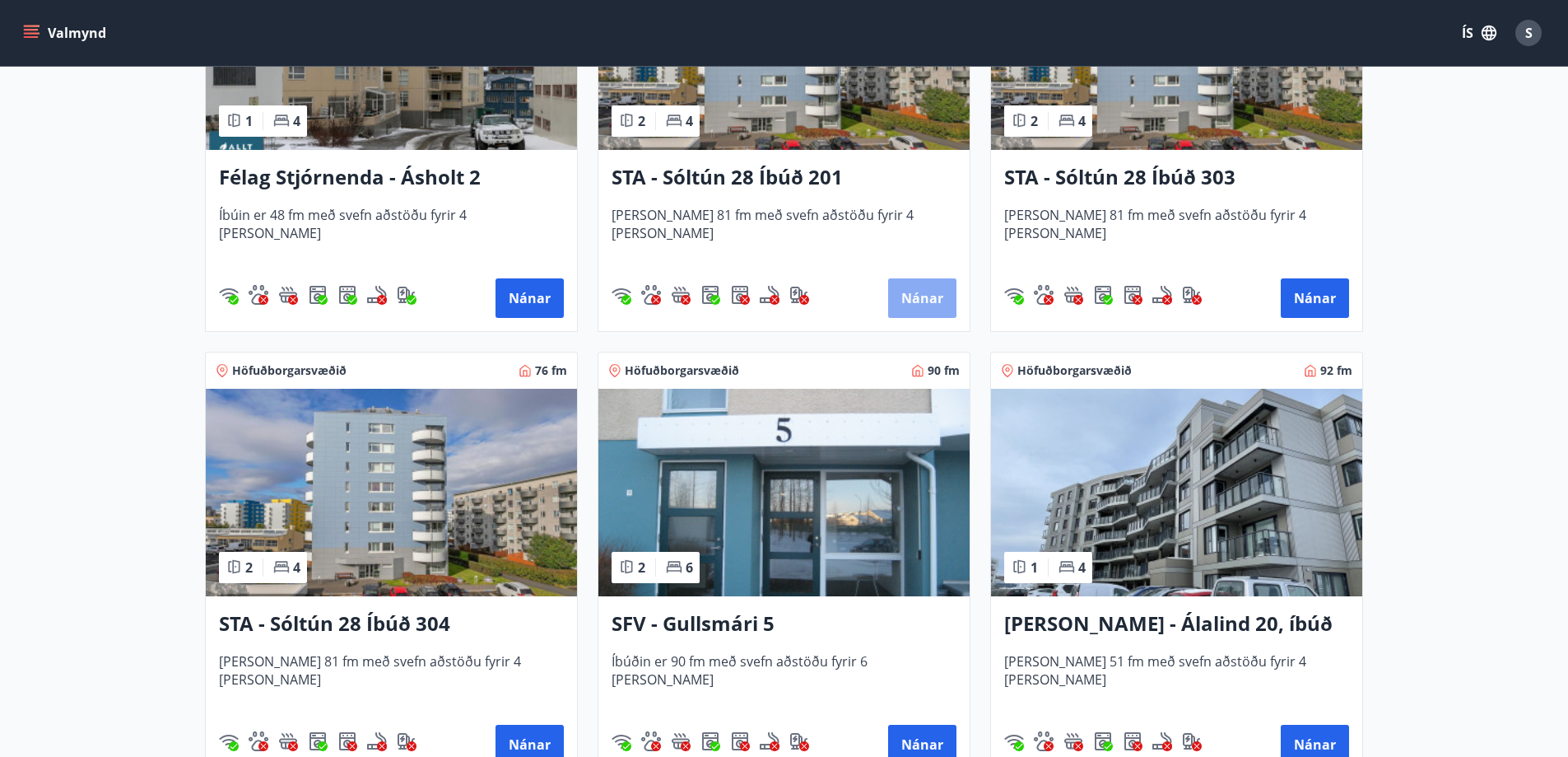
click at [931, 291] on button "Nánar" at bounding box center [922, 298] width 69 height 39
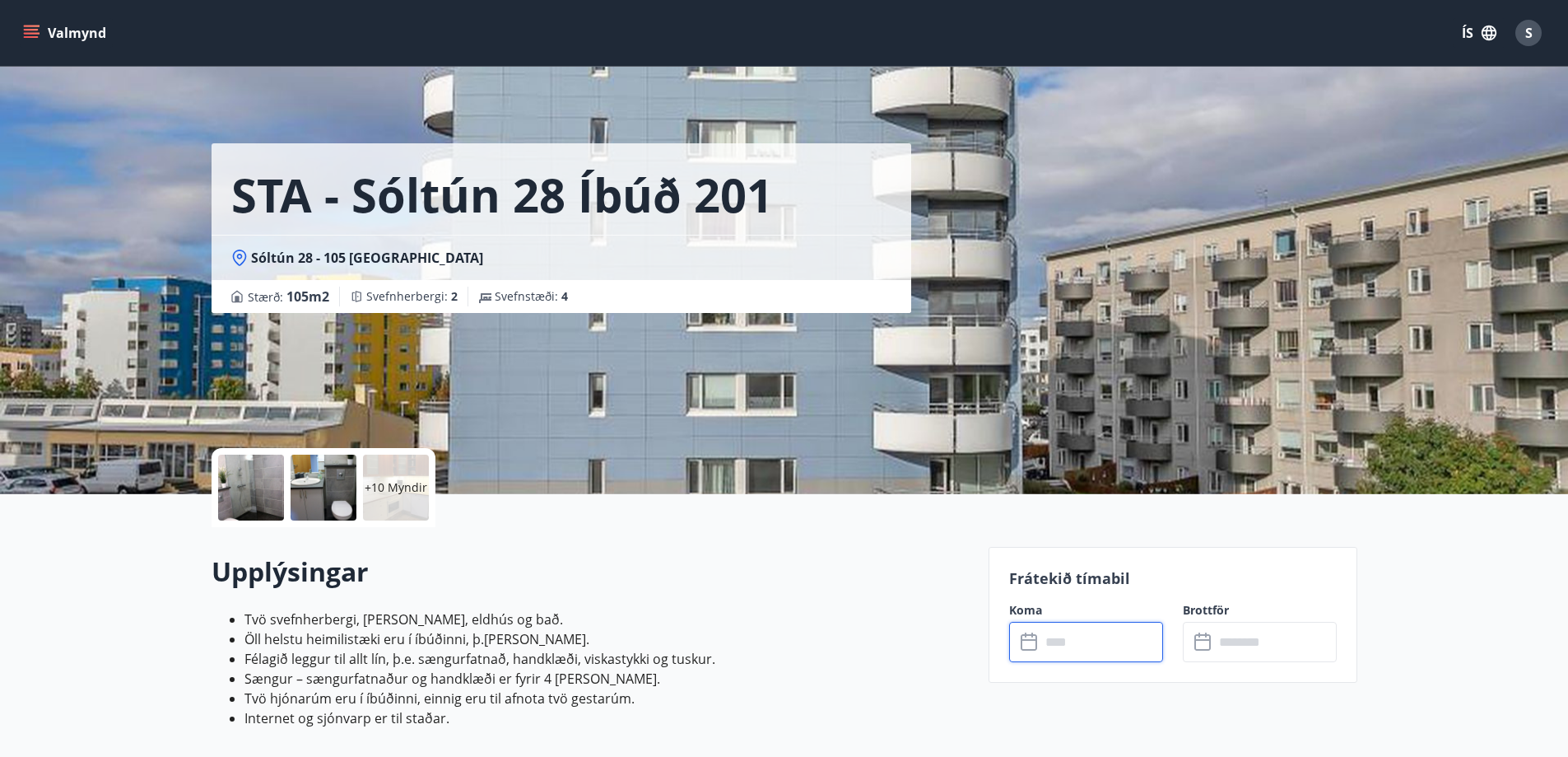
click at [1114, 652] on input "text" at bounding box center [1102, 642] width 123 height 40
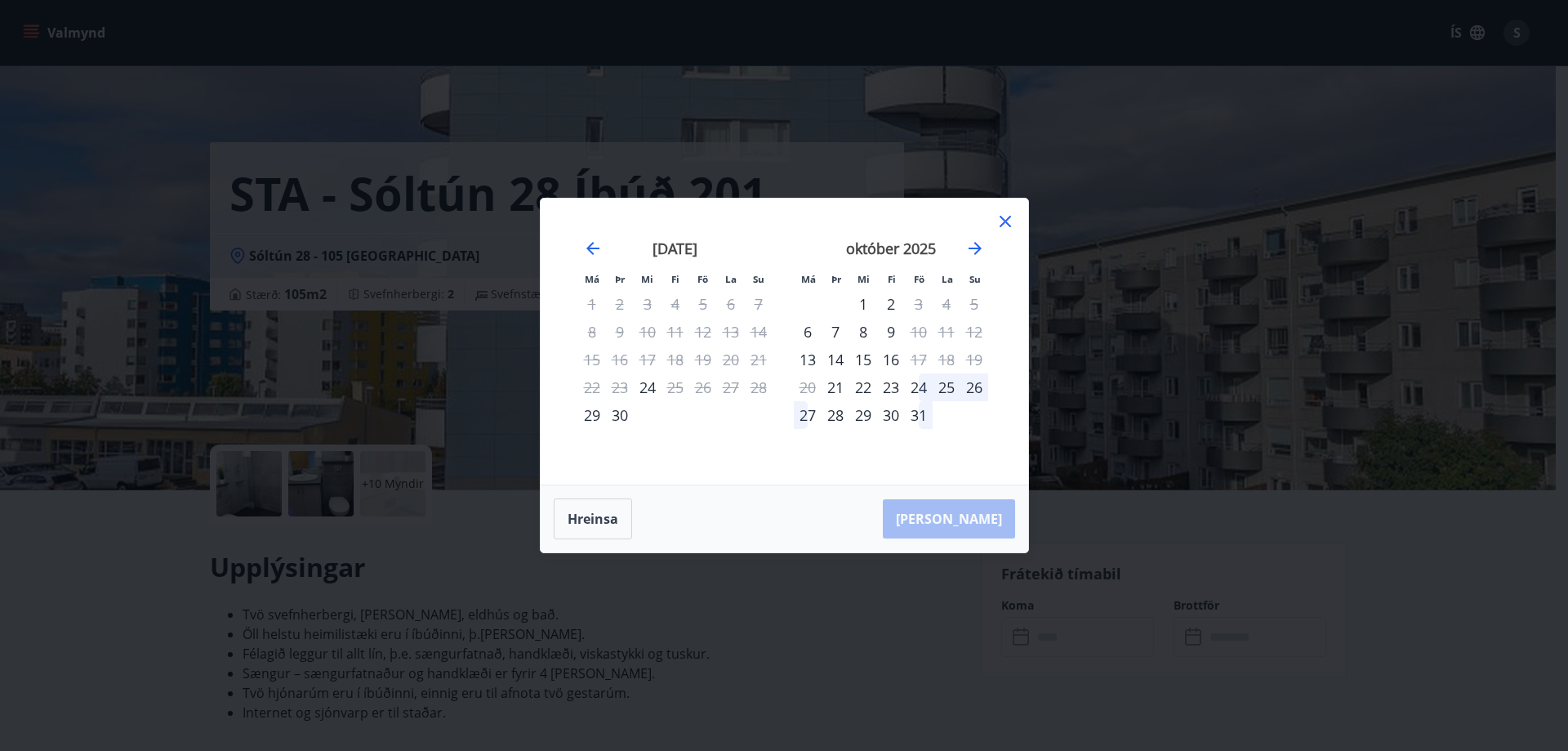
click at [1007, 221] on icon at bounding box center [1005, 222] width 20 height 20
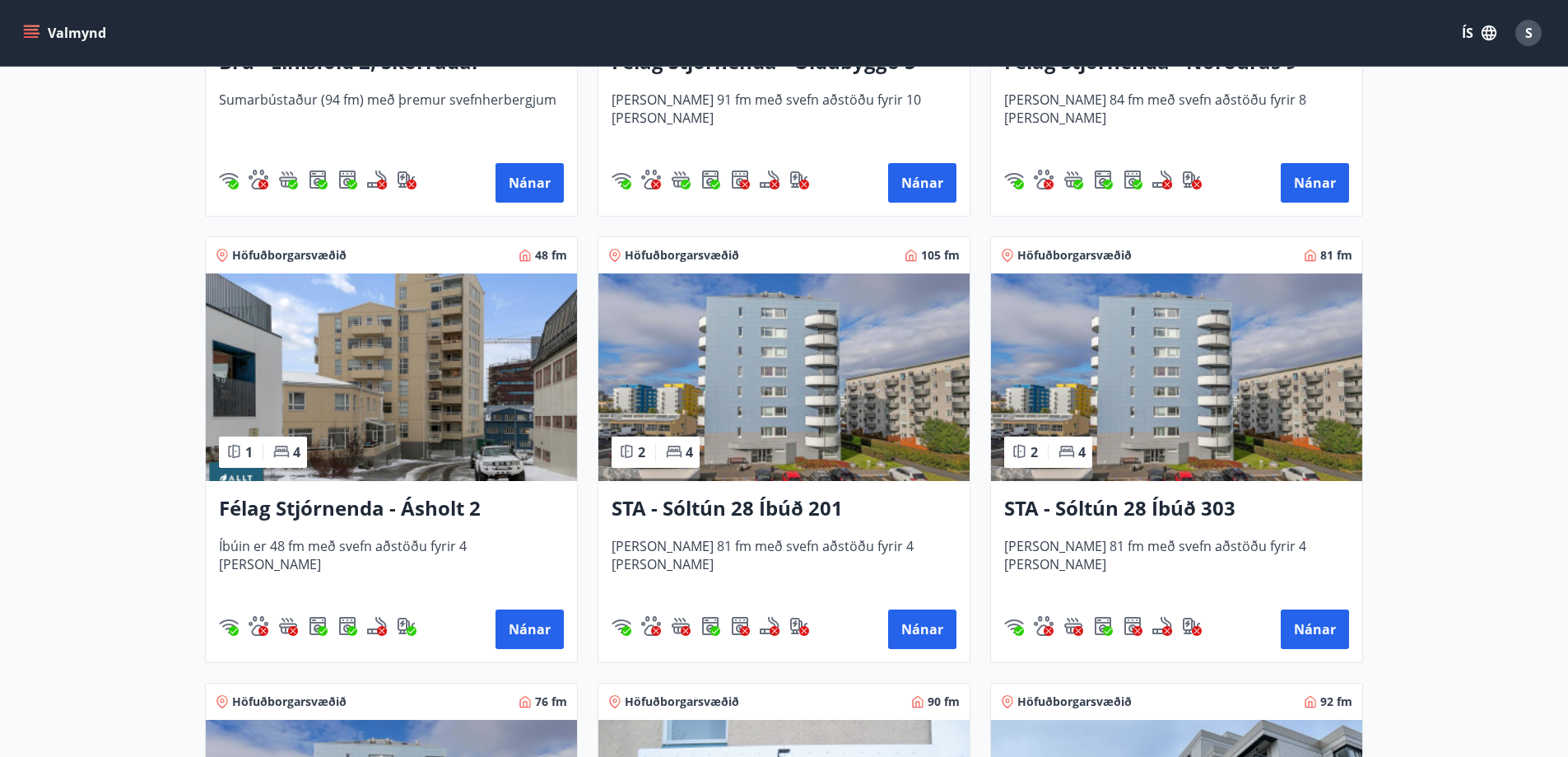
scroll to position [1564, 0]
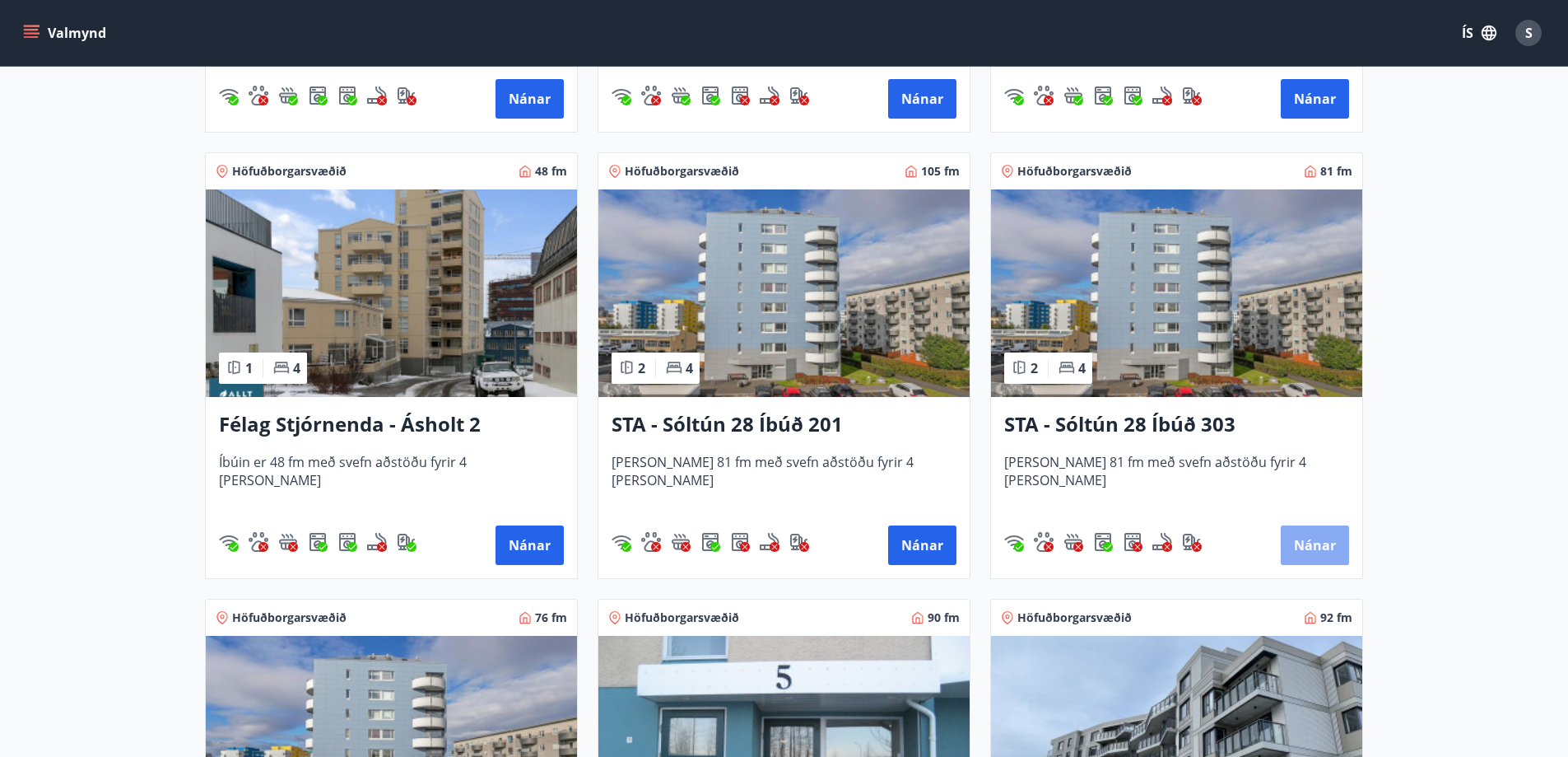
click at [1319, 542] on button "Nánar" at bounding box center [1314, 544] width 69 height 39
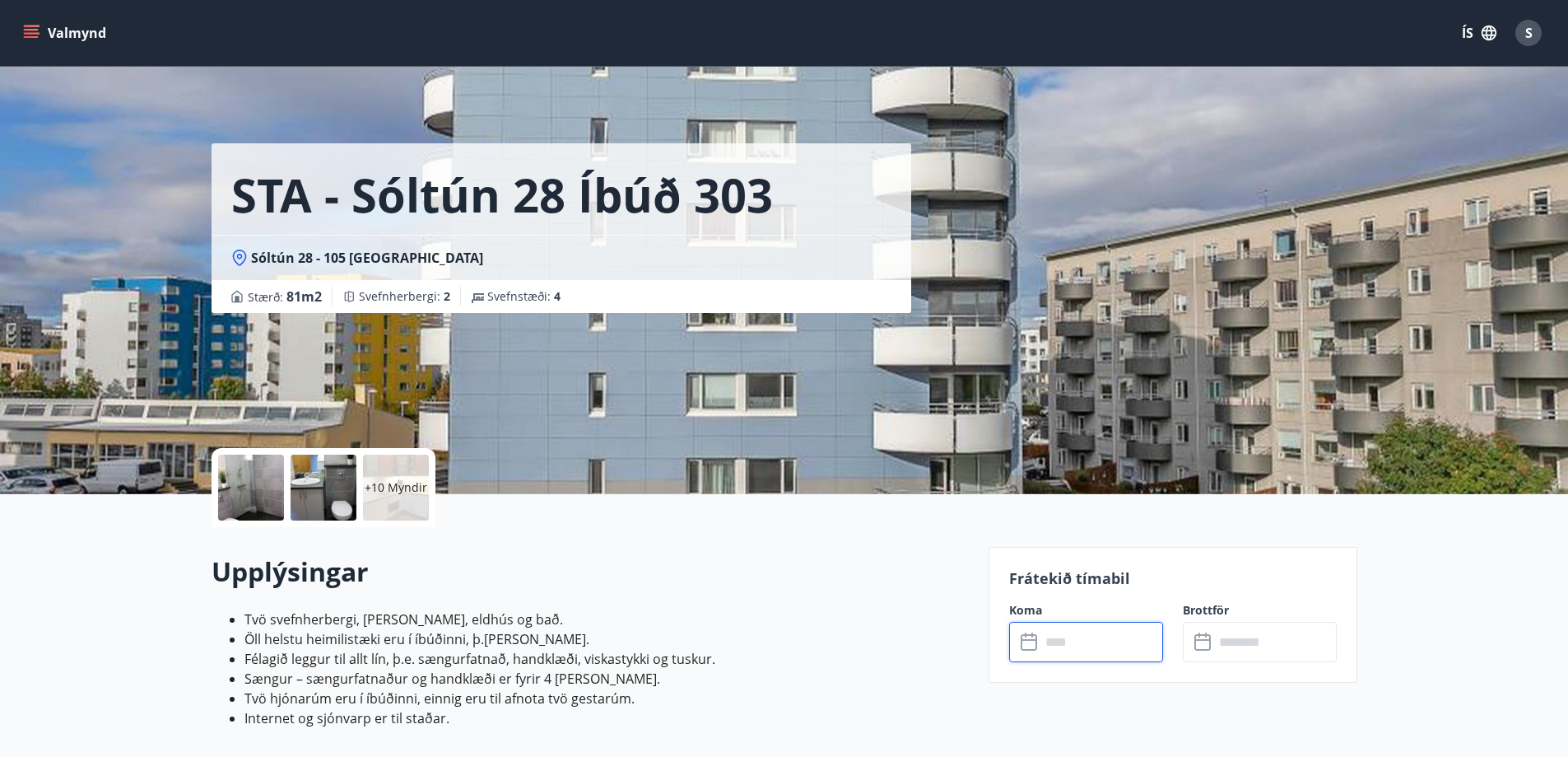
click at [1099, 649] on input "text" at bounding box center [1102, 642] width 123 height 40
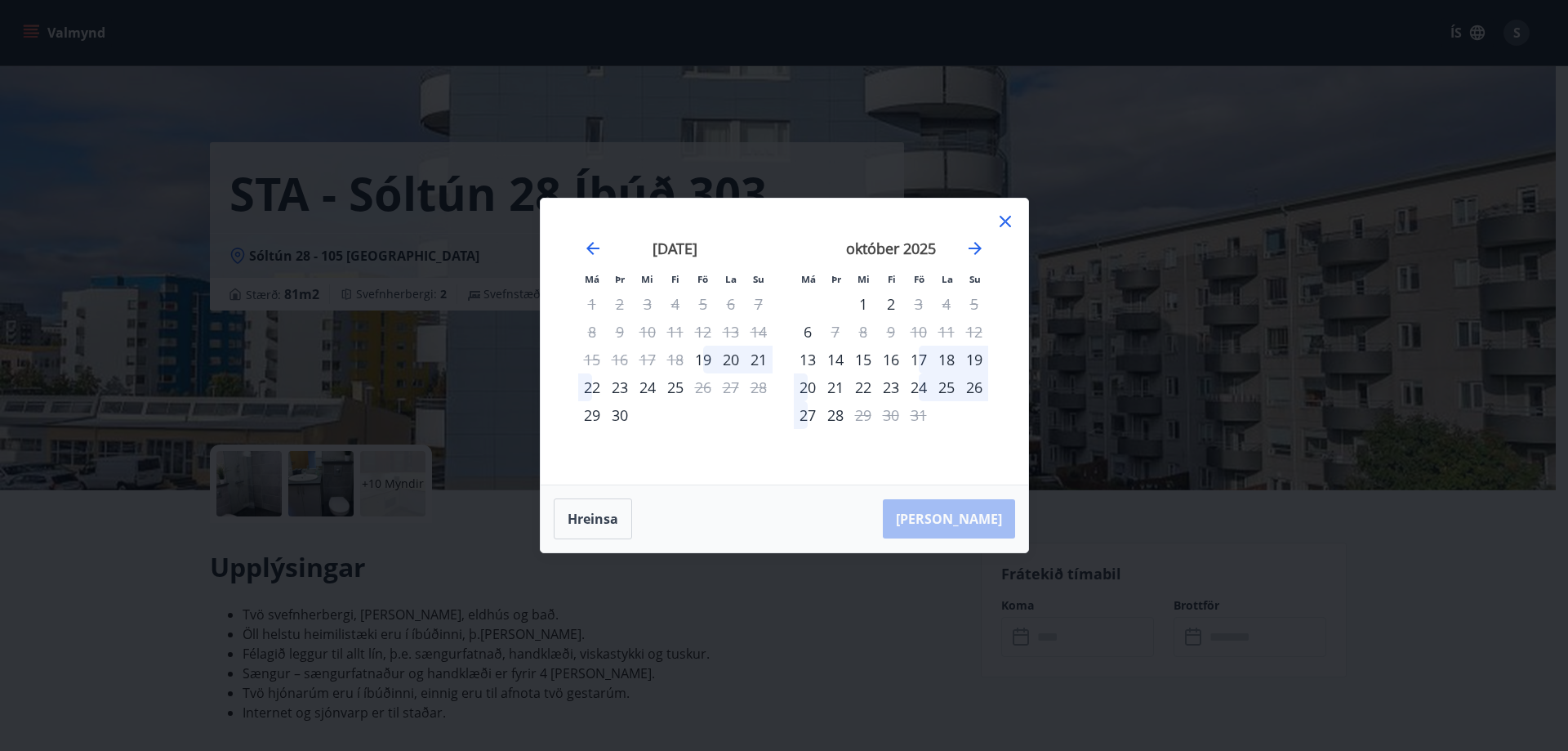
click at [1004, 222] on icon at bounding box center [1005, 221] width 12 height 12
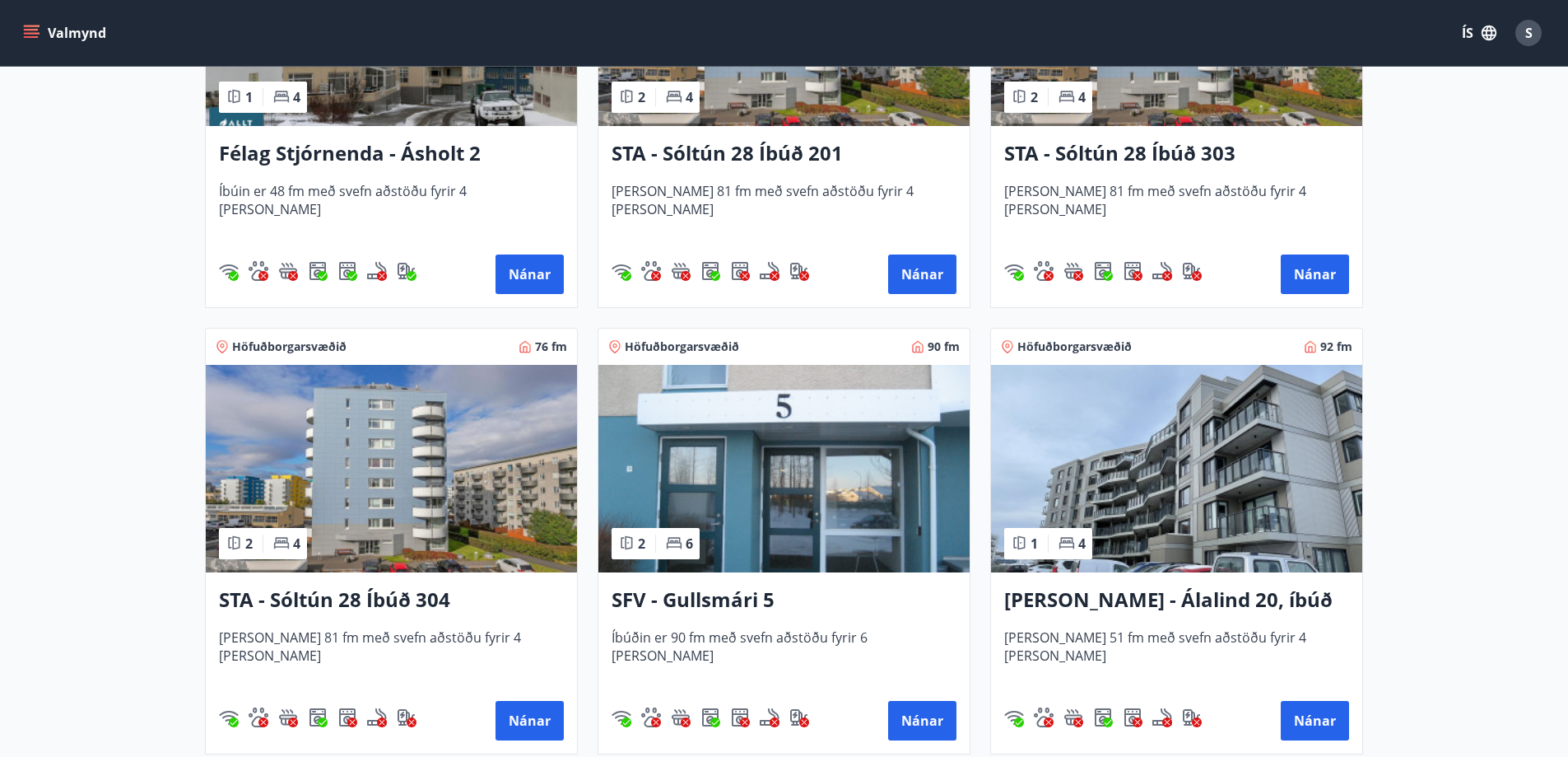
scroll to position [2059, 0]
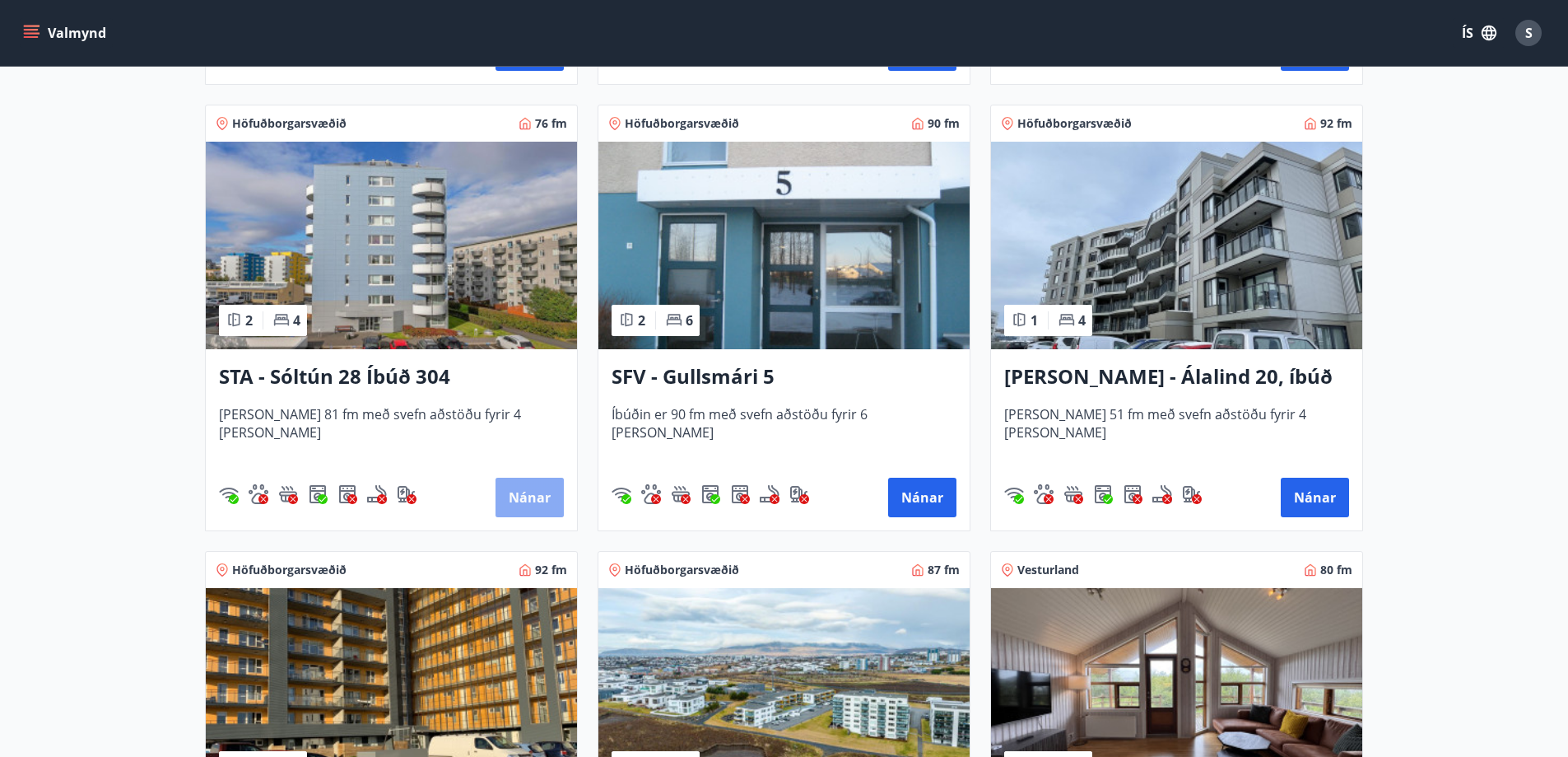
click at [517, 494] on button "Nánar" at bounding box center [529, 497] width 69 height 39
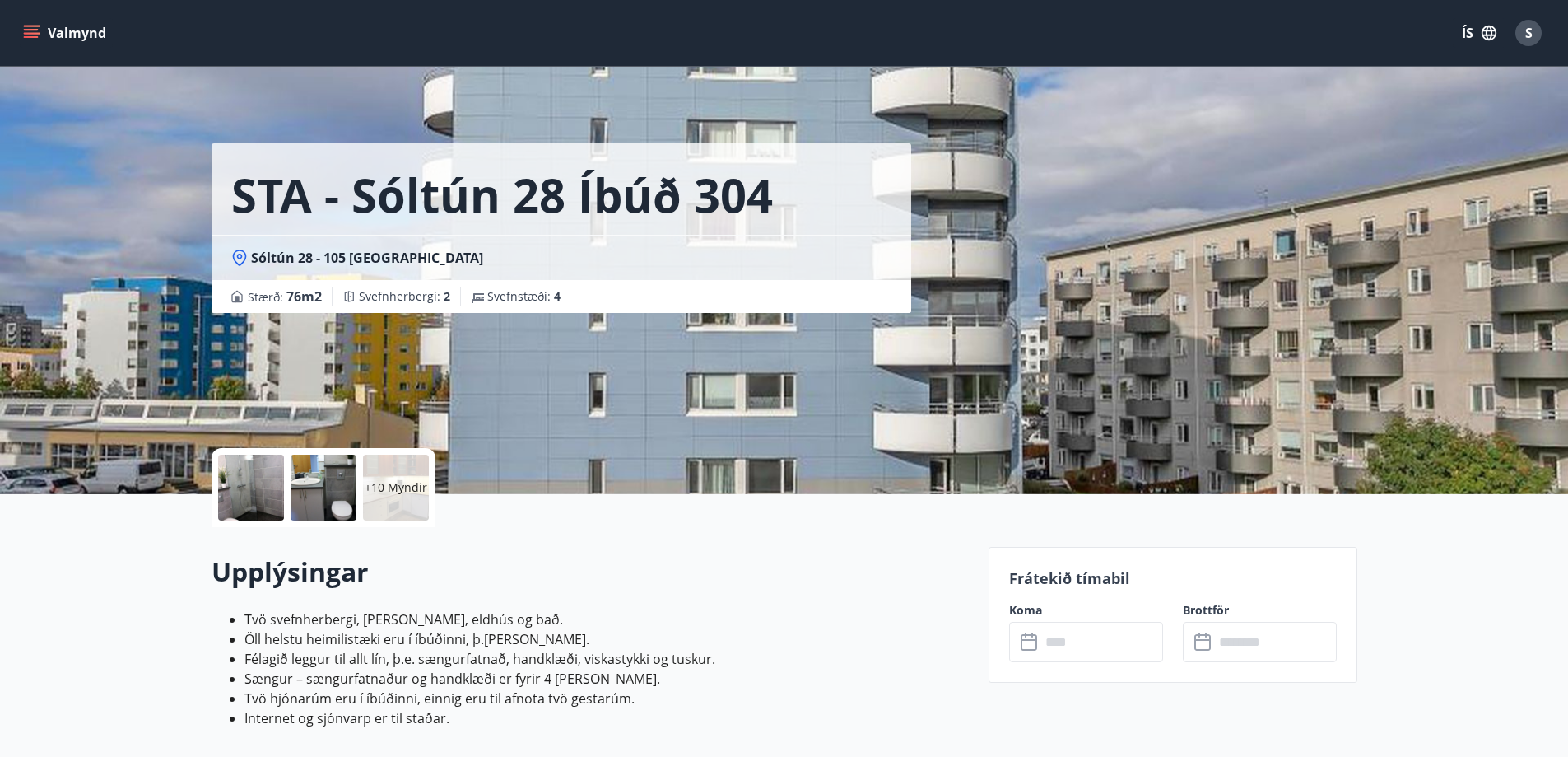
click at [1091, 644] on input "text" at bounding box center [1102, 642] width 123 height 40
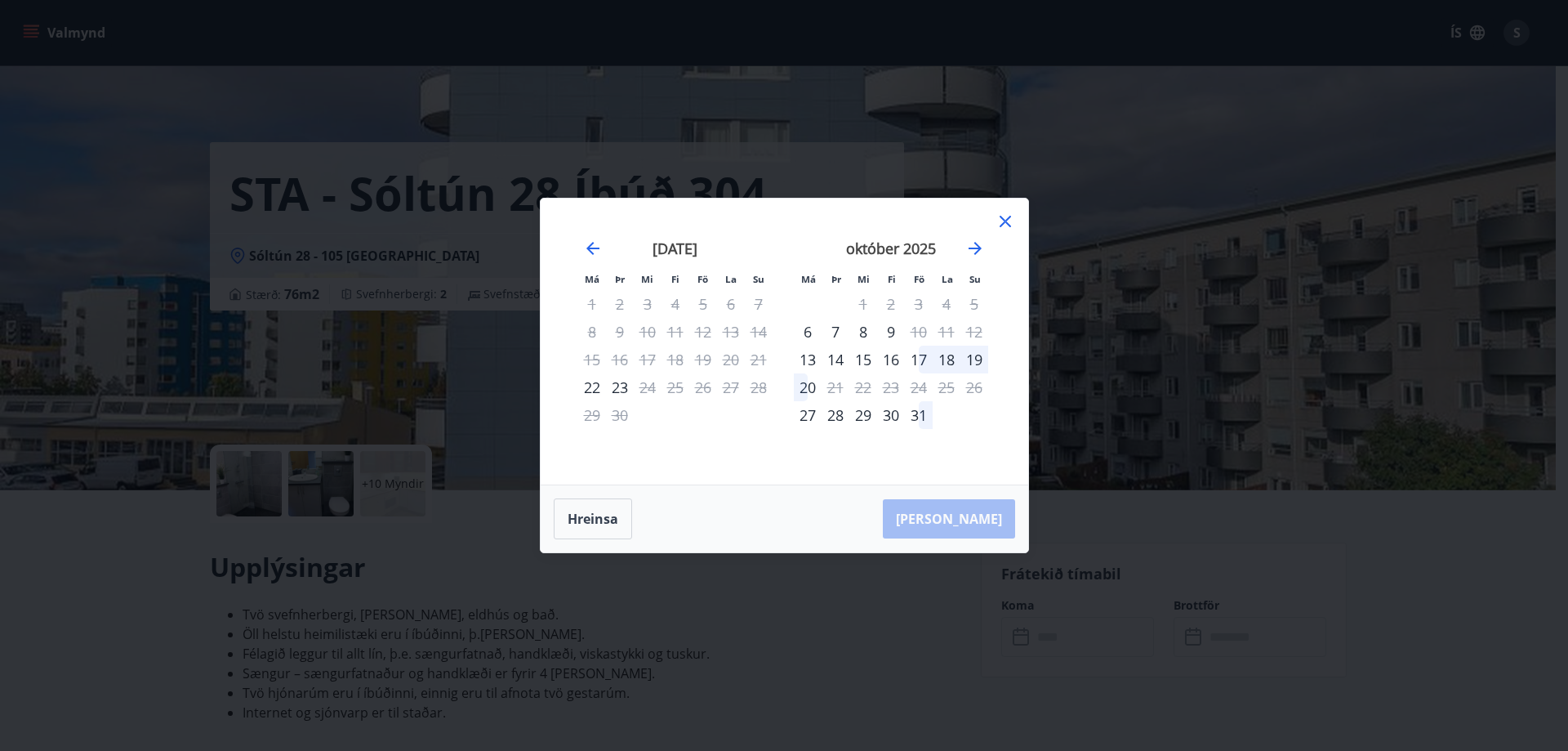
click at [1004, 219] on icon at bounding box center [1005, 222] width 20 height 20
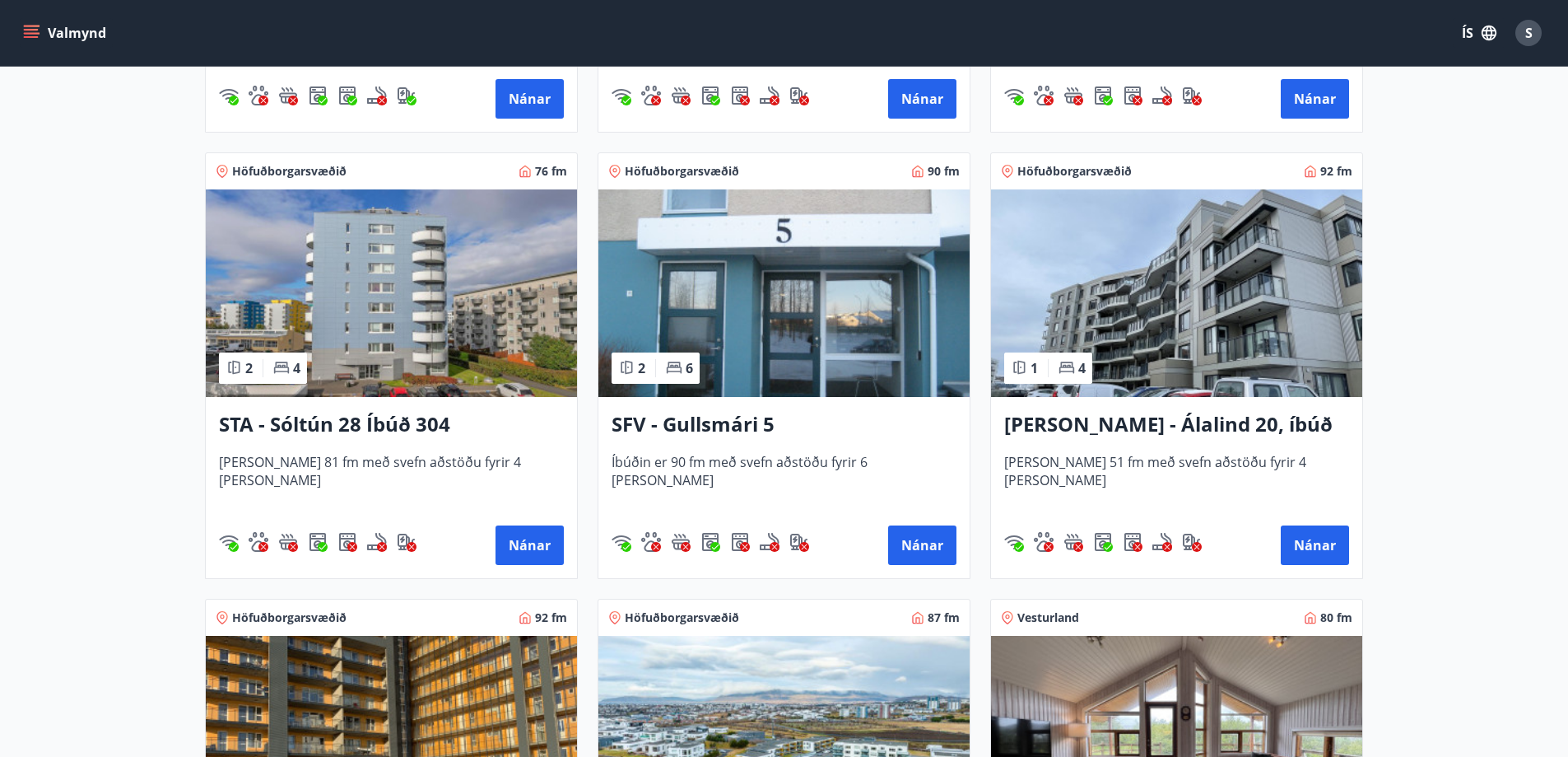
scroll to position [2059, 0]
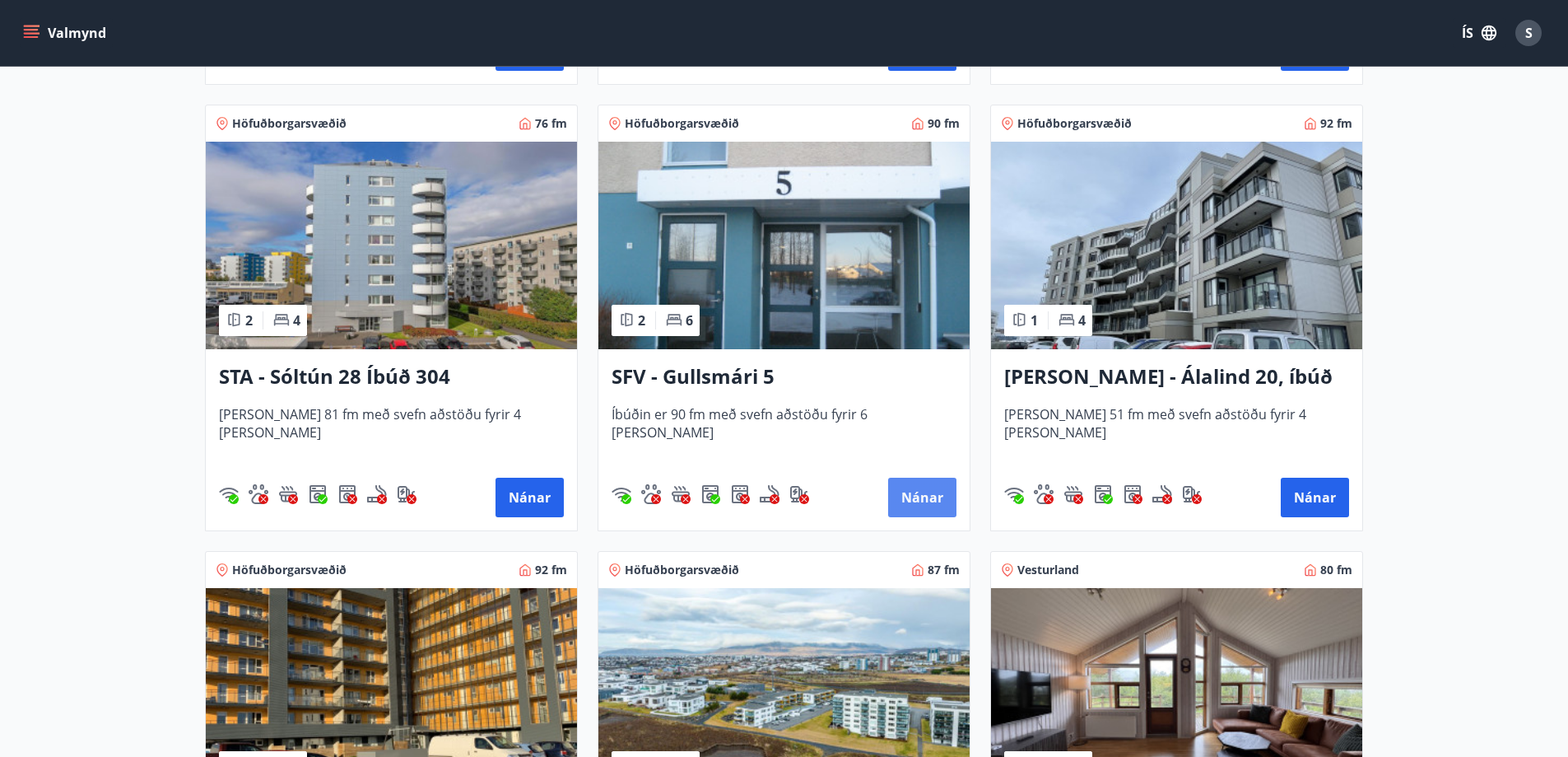
click at [925, 492] on button "Nánar" at bounding box center [922, 497] width 69 height 39
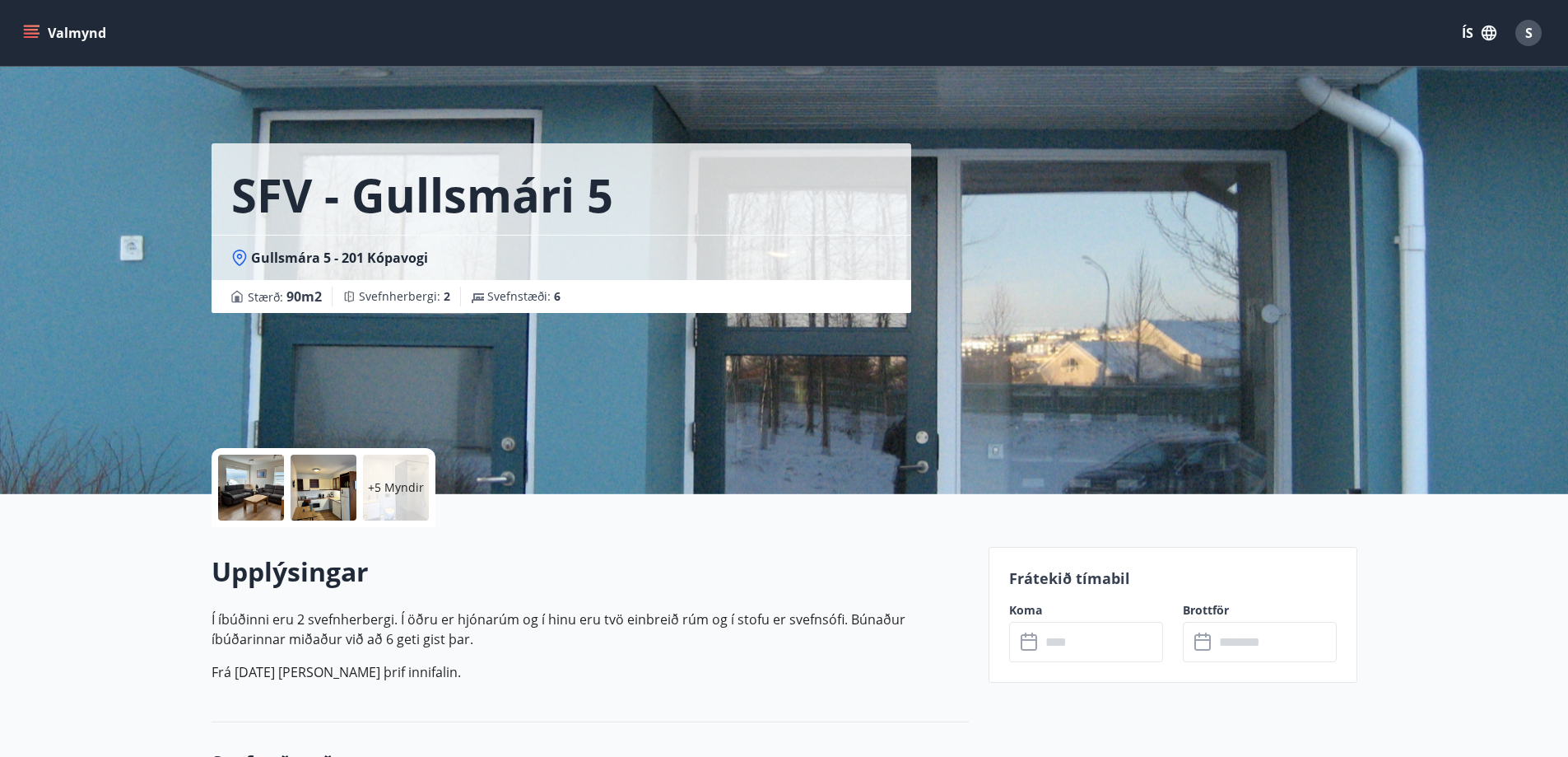
click at [1103, 643] on input "text" at bounding box center [1102, 642] width 123 height 40
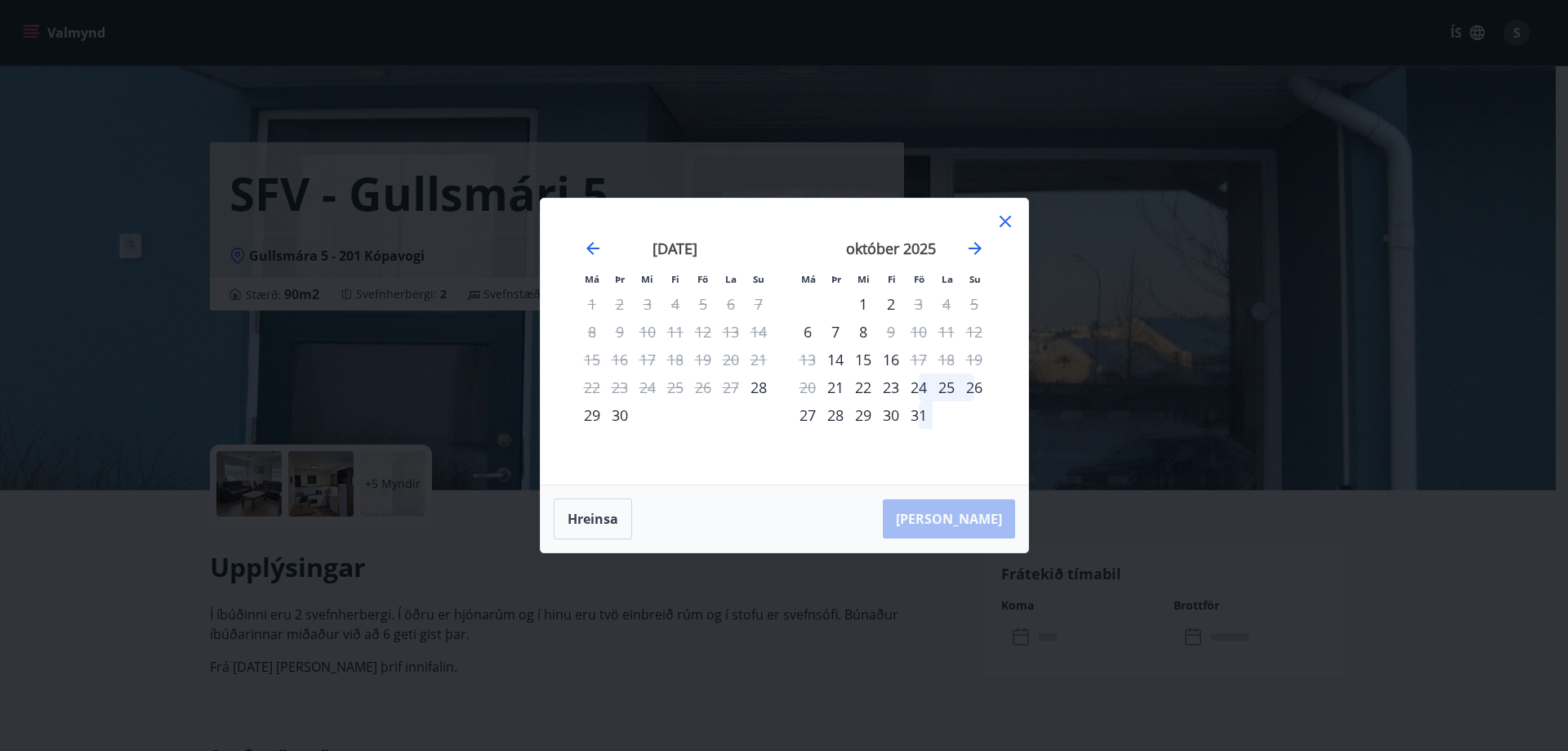
click at [1005, 225] on icon at bounding box center [1005, 222] width 20 height 20
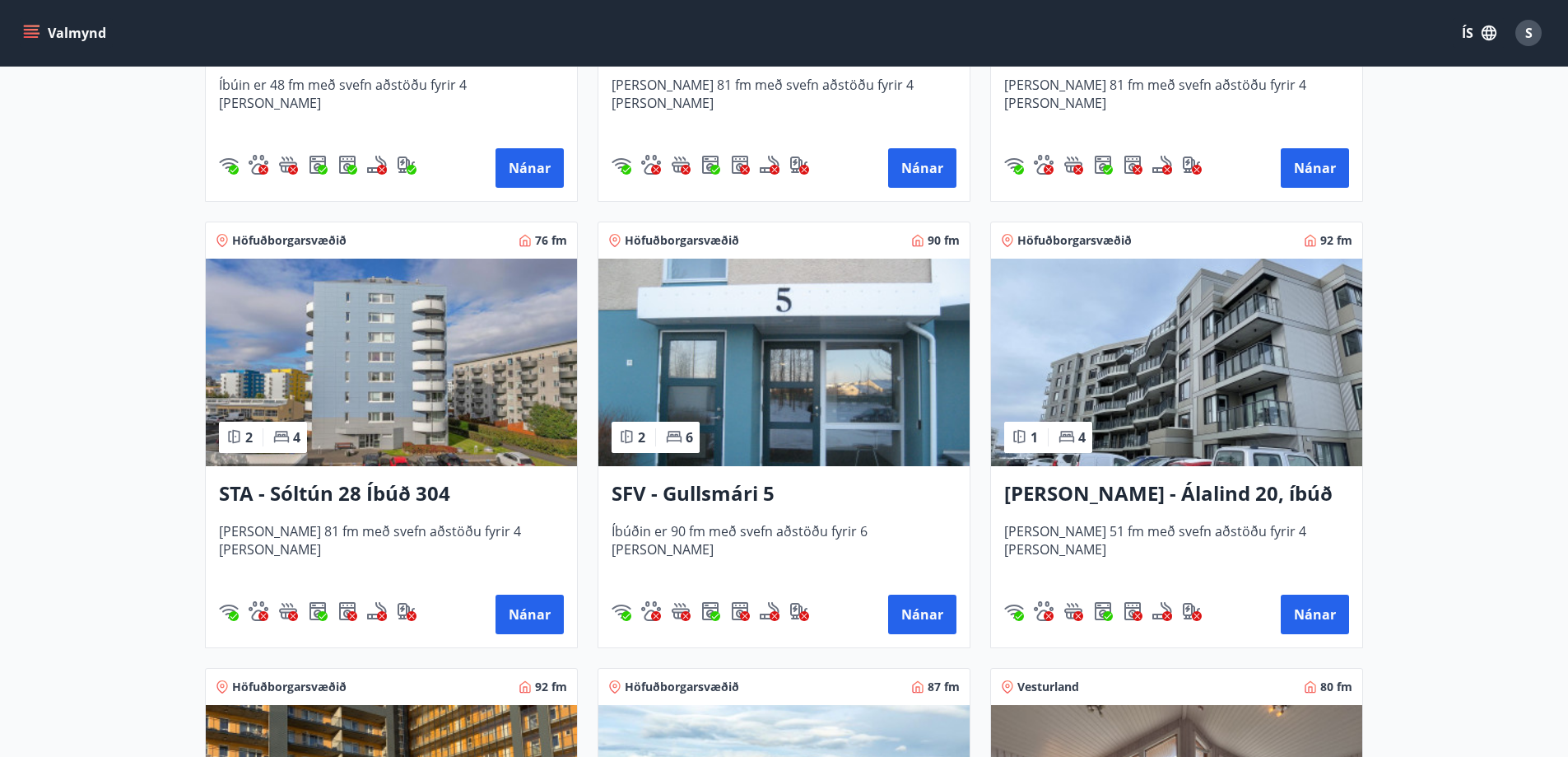
scroll to position [1977, 0]
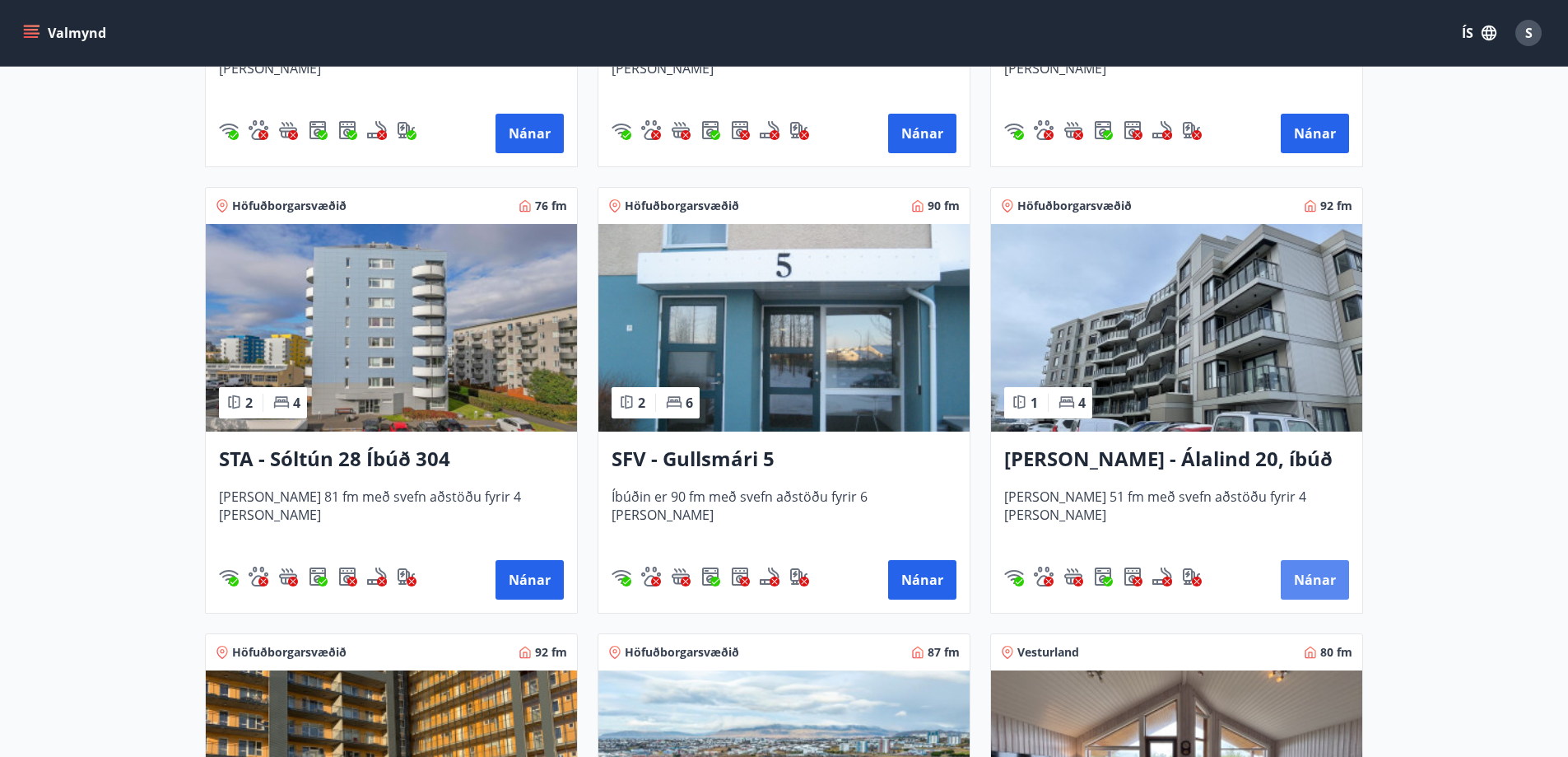
click at [1312, 580] on button "Nánar" at bounding box center [1314, 579] width 69 height 39
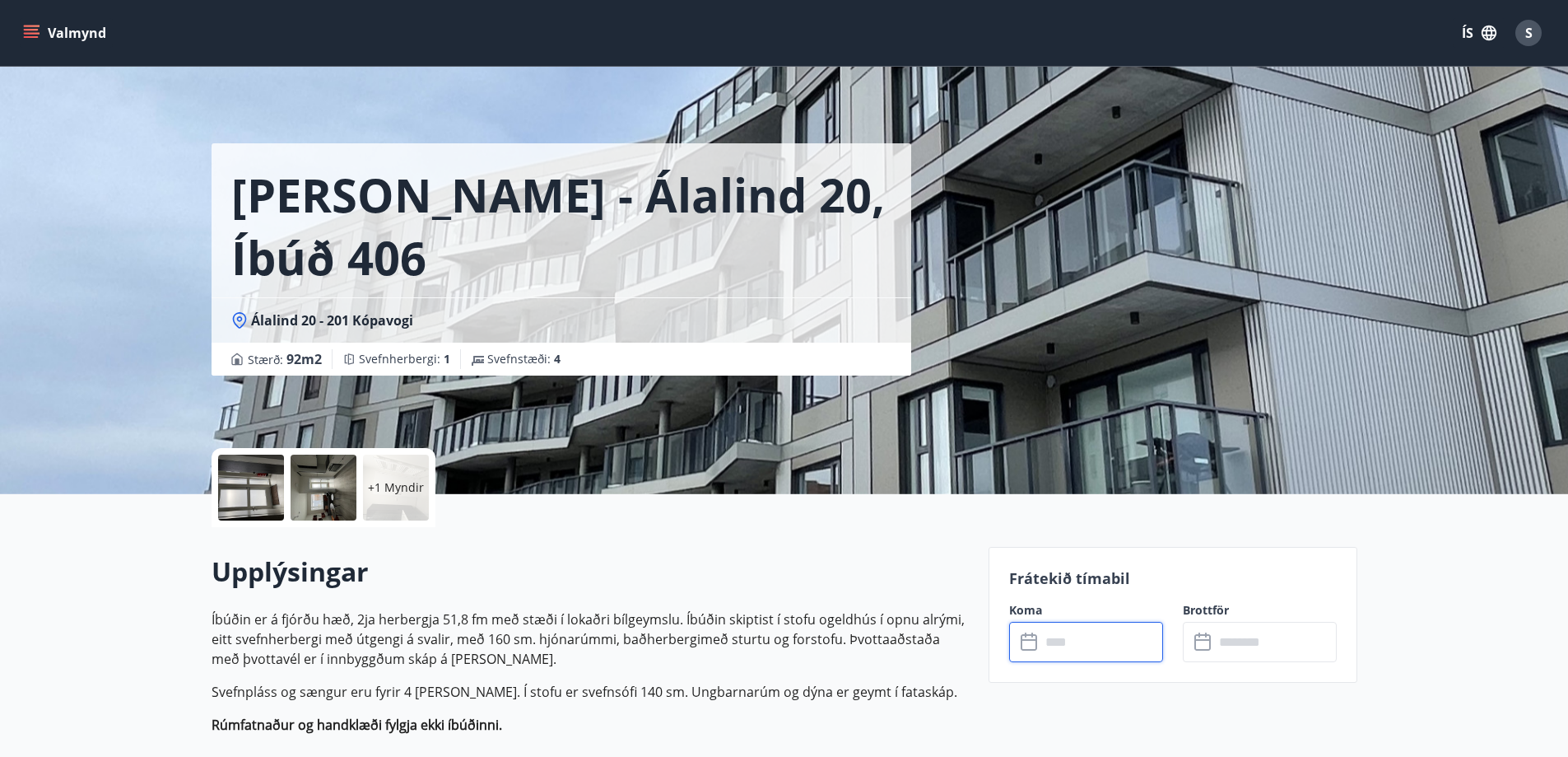
click at [1088, 638] on input "text" at bounding box center [1102, 642] width 123 height 40
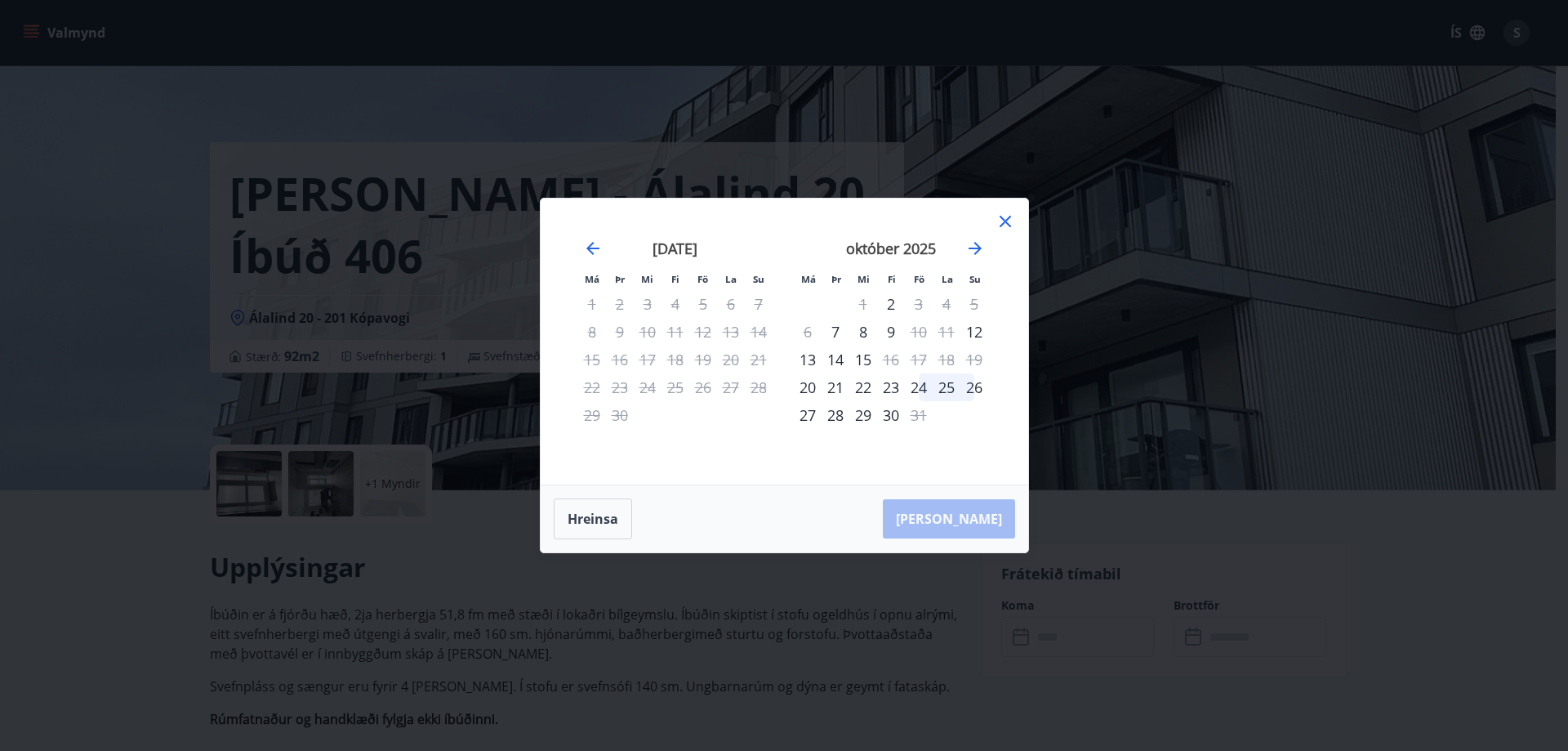
click at [1007, 222] on icon at bounding box center [1005, 222] width 20 height 20
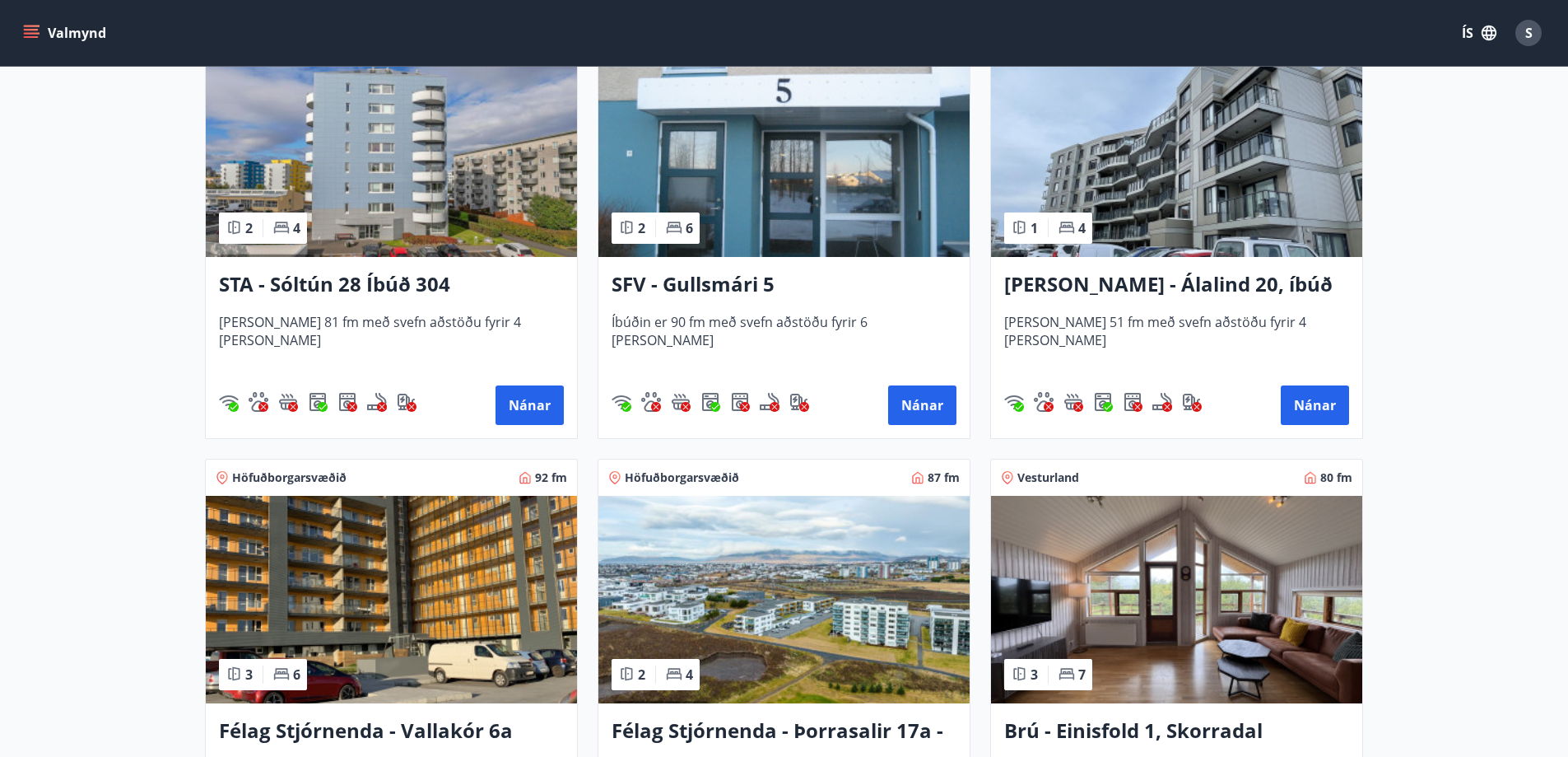
scroll to position [2388, 0]
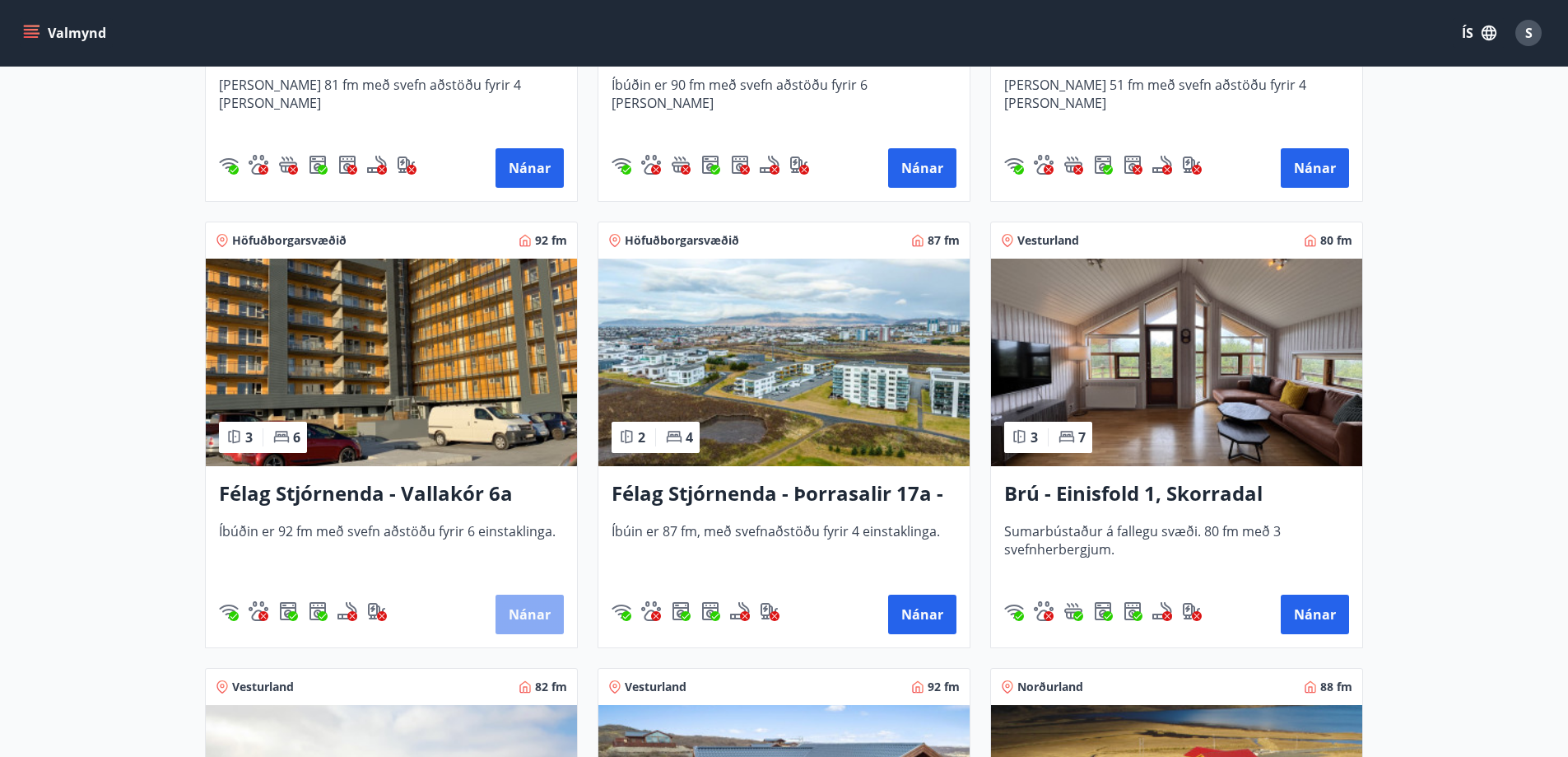
click at [525, 615] on button "Nánar" at bounding box center [529, 614] width 69 height 39
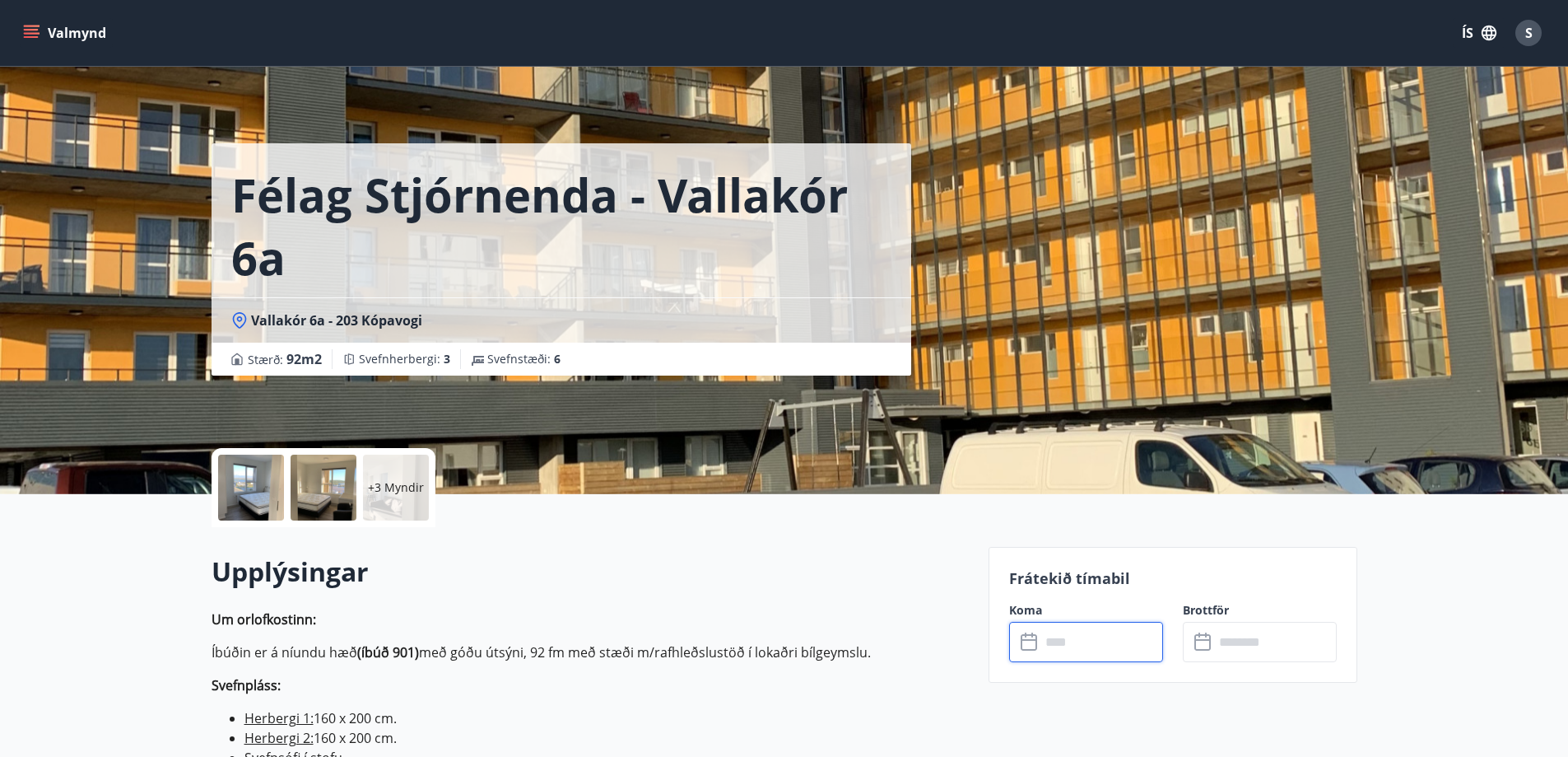
click at [1100, 640] on input "text" at bounding box center [1102, 642] width 123 height 40
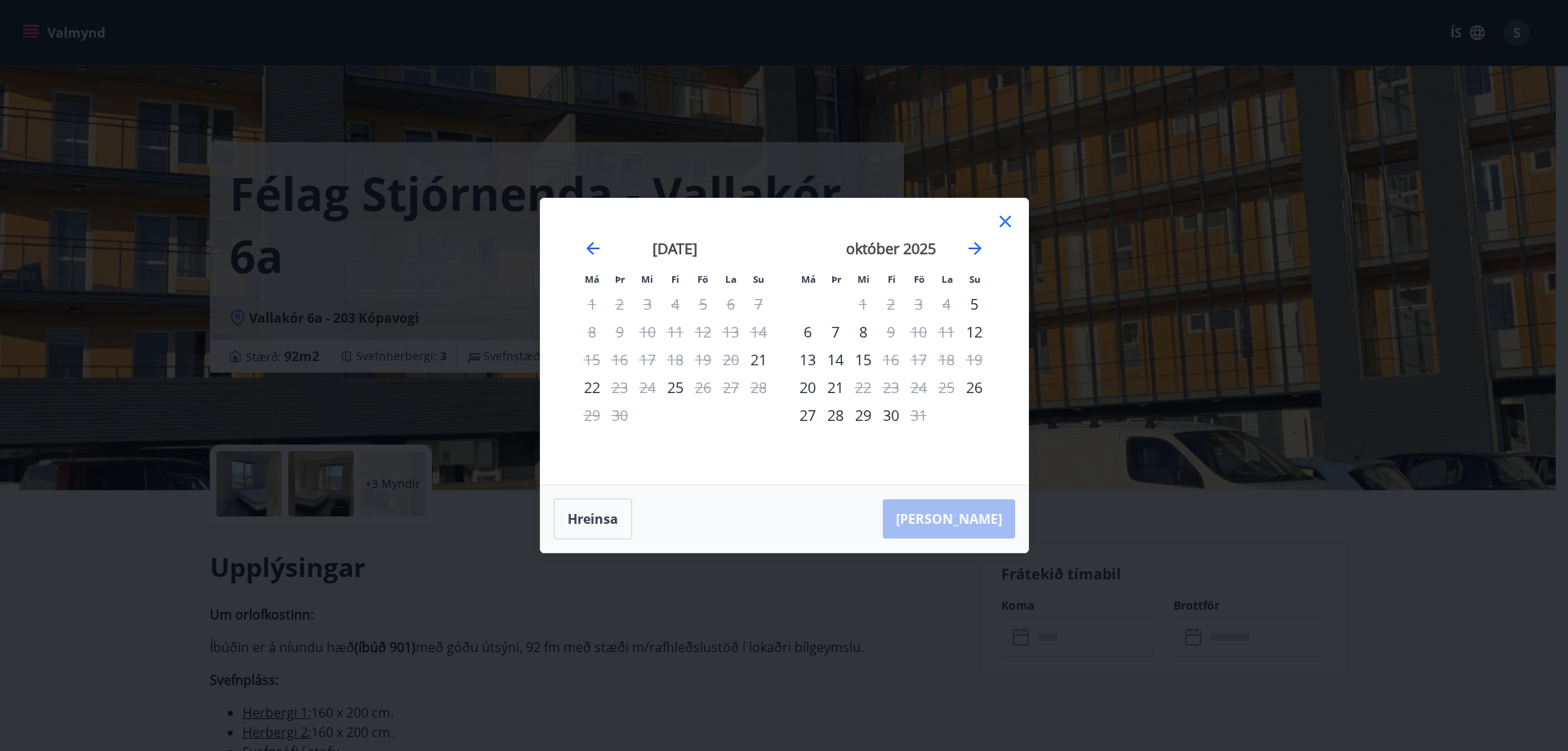
click at [1008, 221] on icon at bounding box center [1005, 222] width 20 height 20
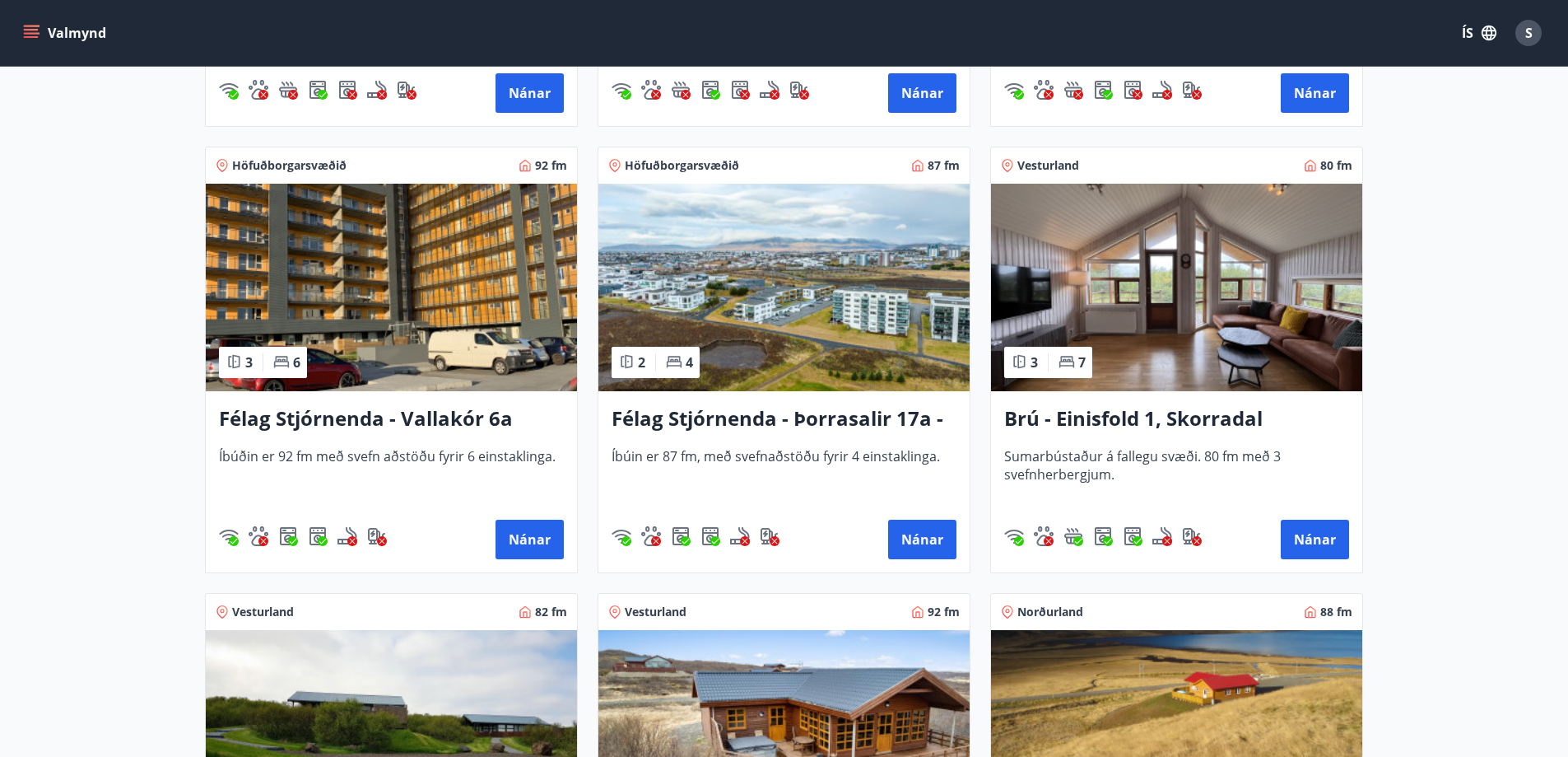
scroll to position [2471, 0]
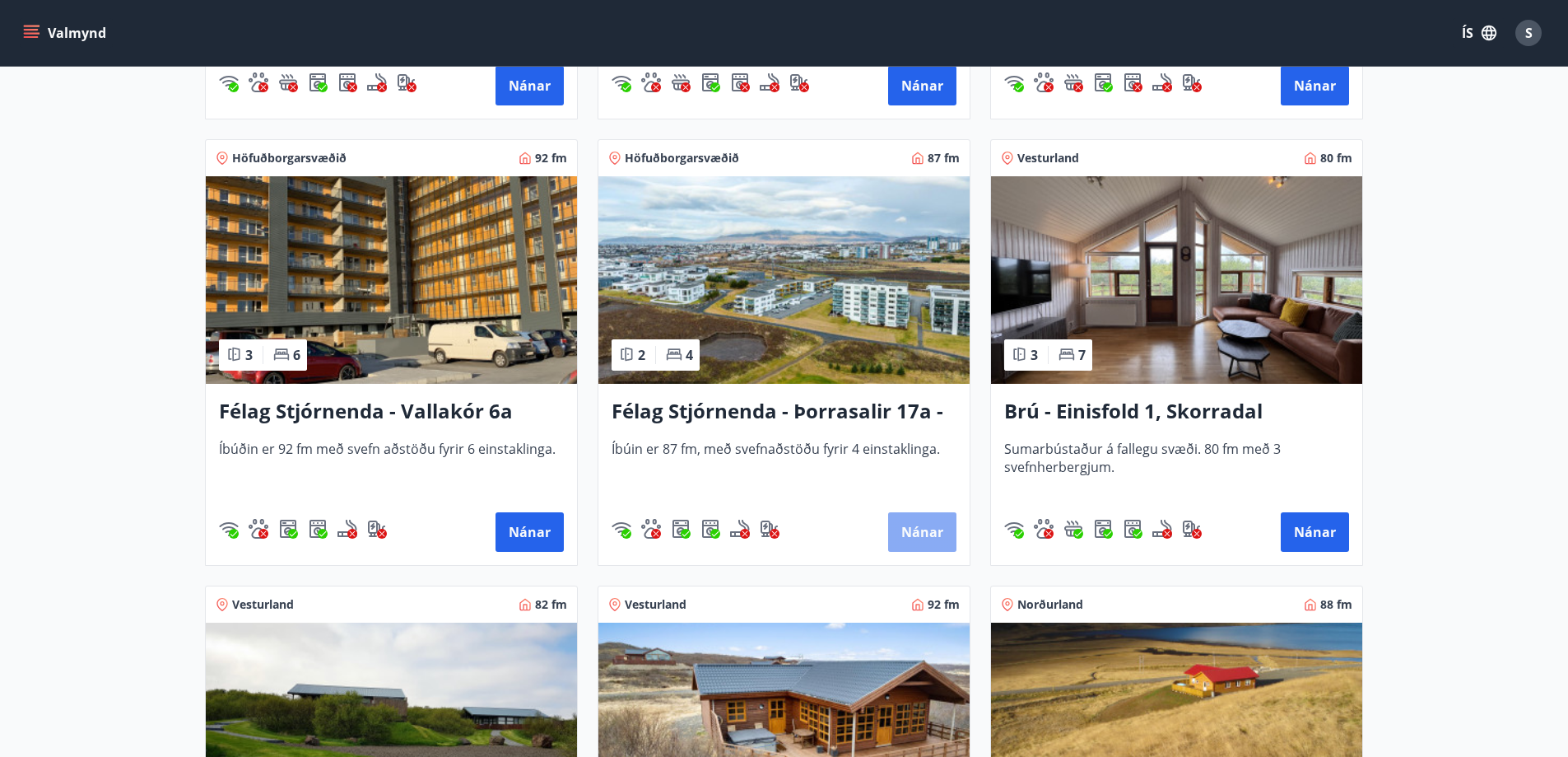
click at [916, 531] on button "Nánar" at bounding box center [922, 532] width 69 height 39
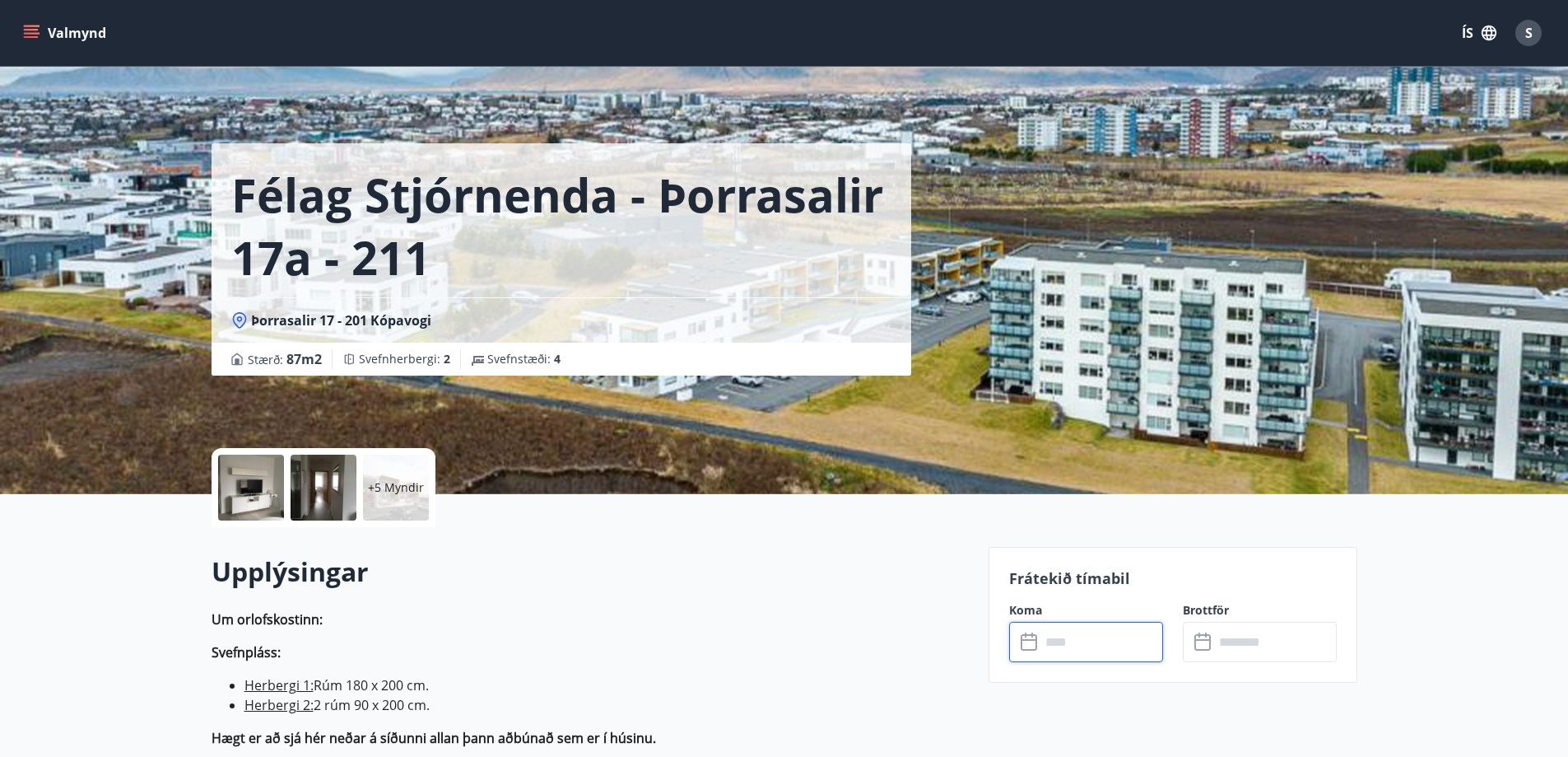
click at [1112, 646] on input "text" at bounding box center [1102, 642] width 123 height 40
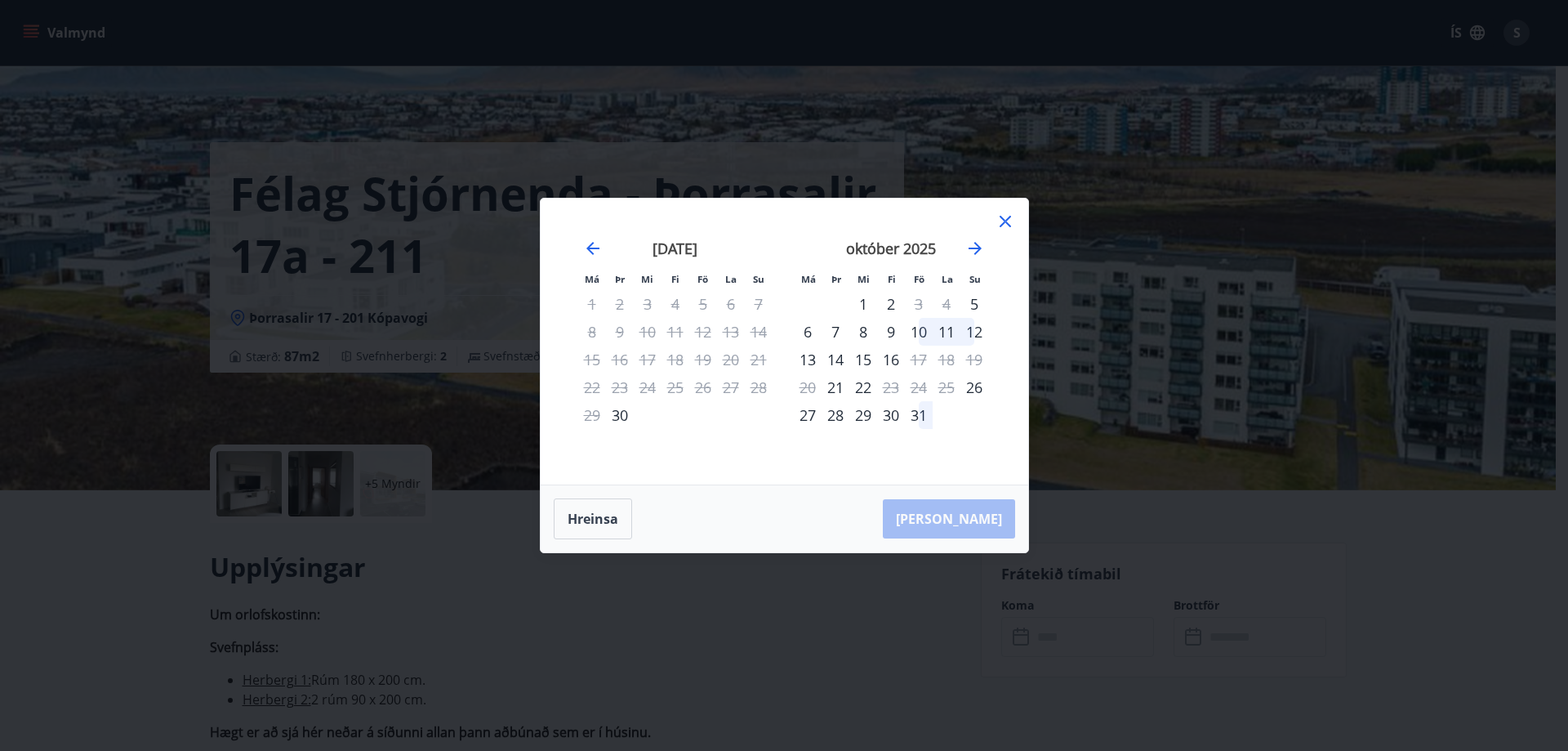
click at [1005, 222] on icon at bounding box center [1004, 222] width 3 height 3
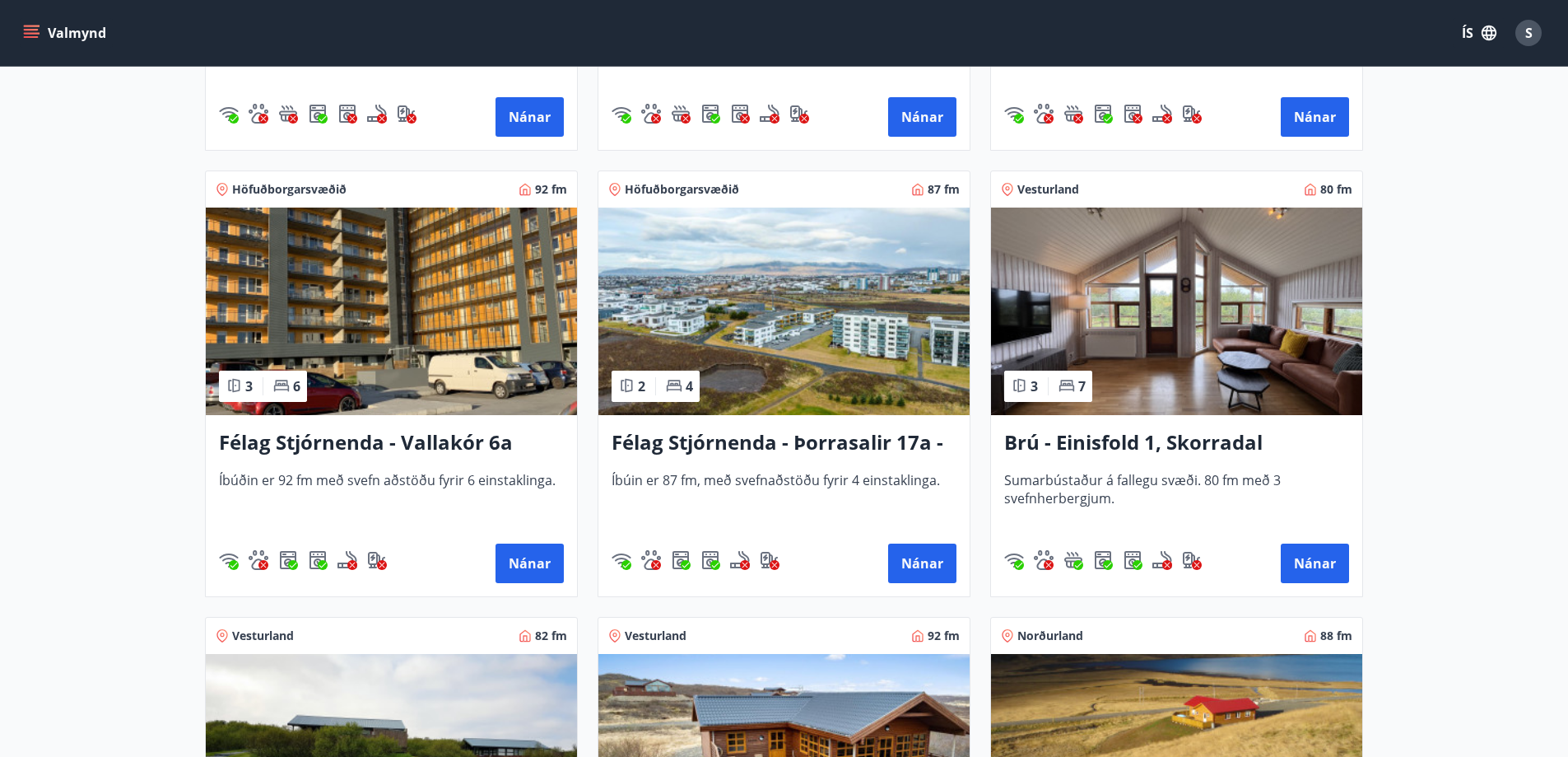
scroll to position [2471, 0]
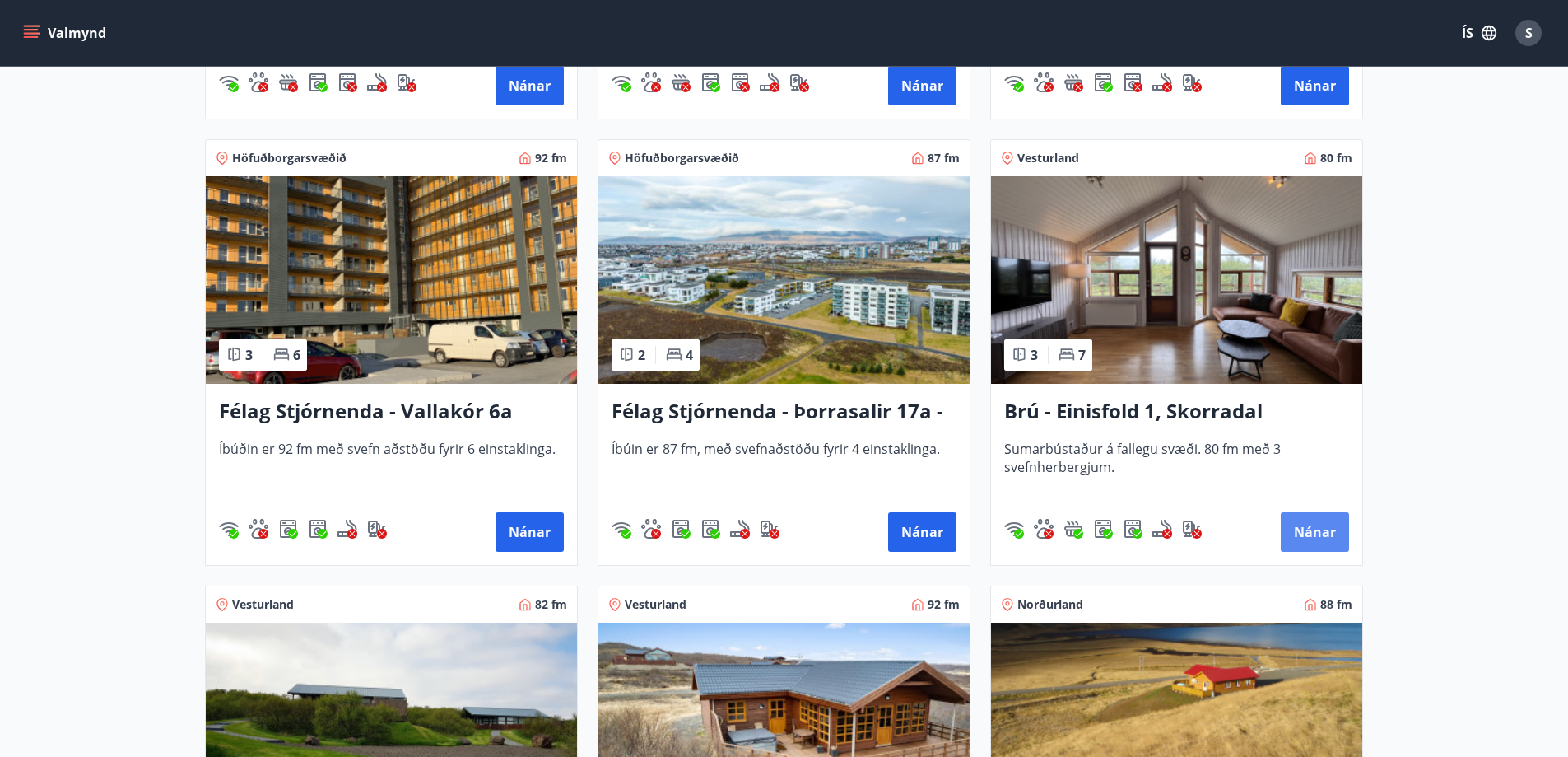
click at [1316, 526] on button "Nánar" at bounding box center [1314, 532] width 69 height 39
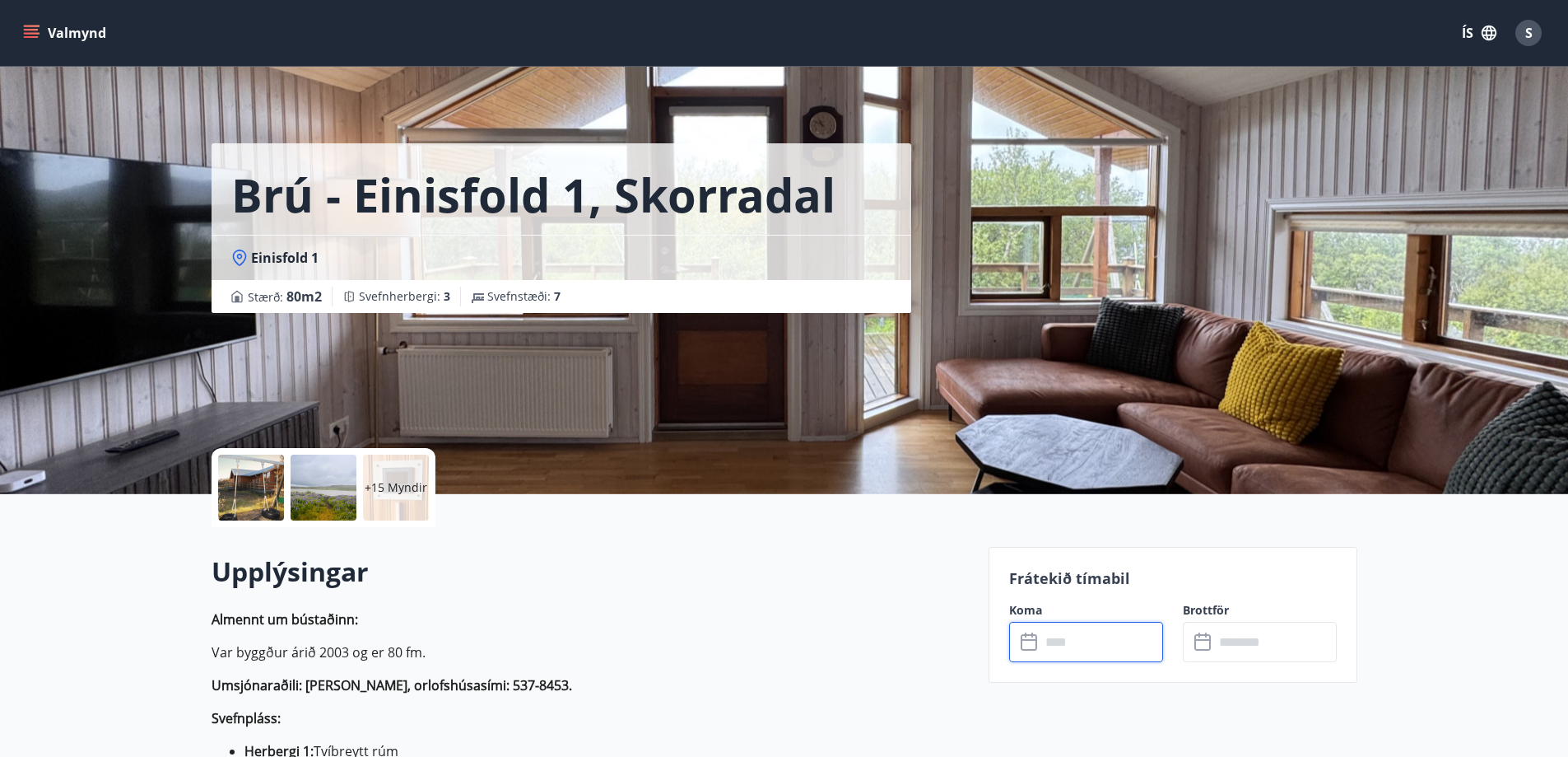
click at [1085, 644] on input "text" at bounding box center [1102, 642] width 123 height 40
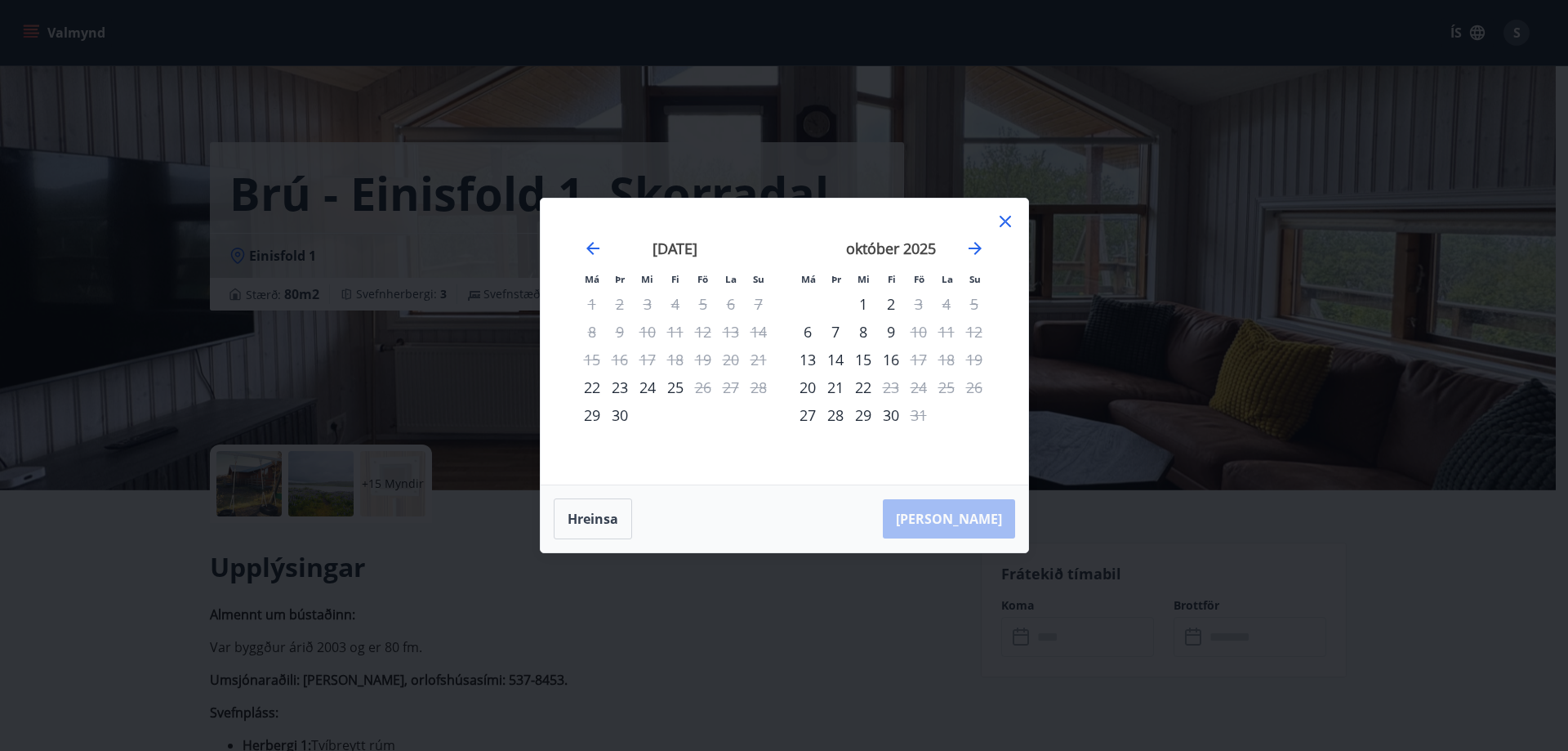
click at [1005, 223] on icon at bounding box center [1005, 222] width 20 height 20
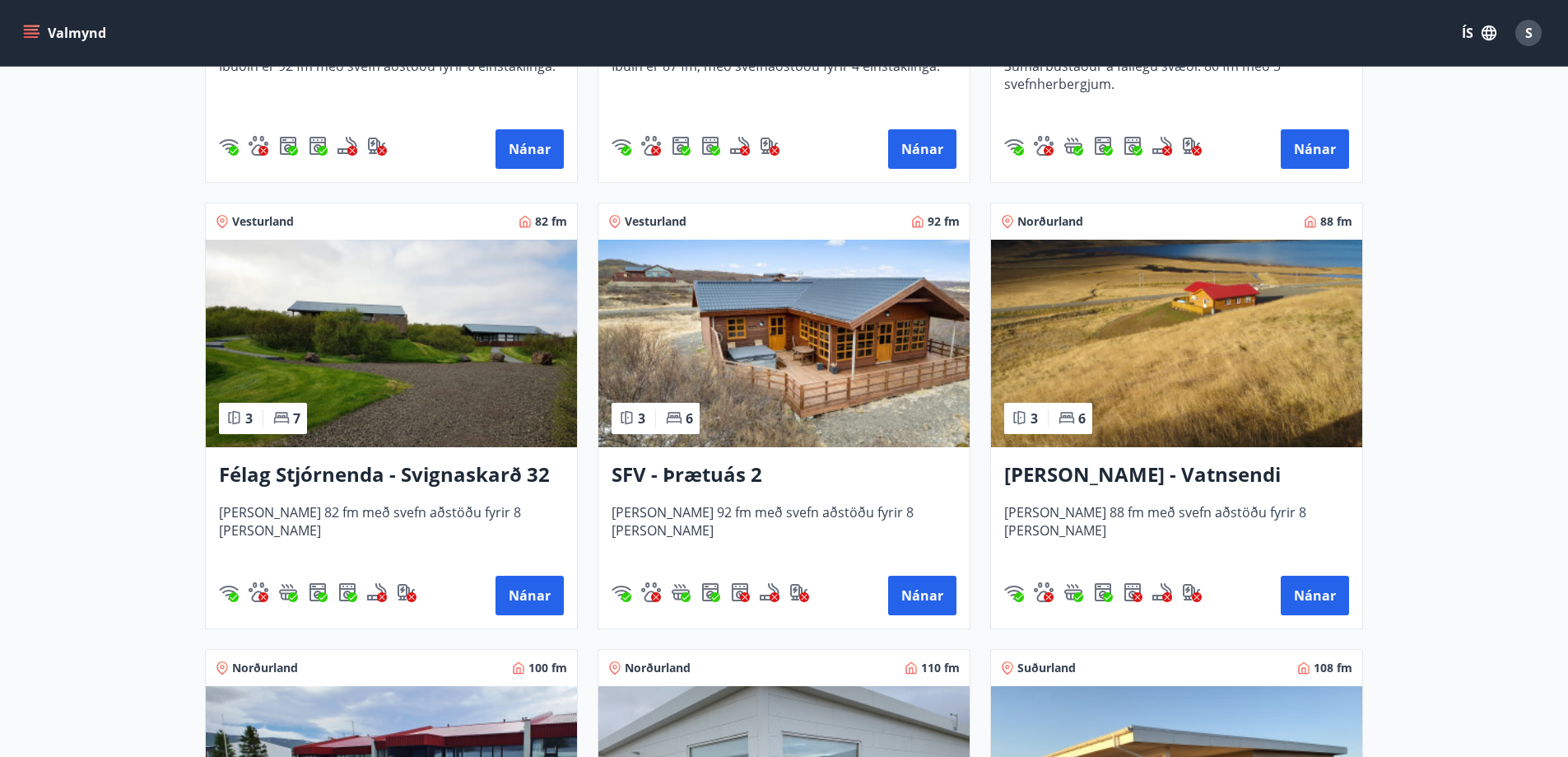
scroll to position [2882, 0]
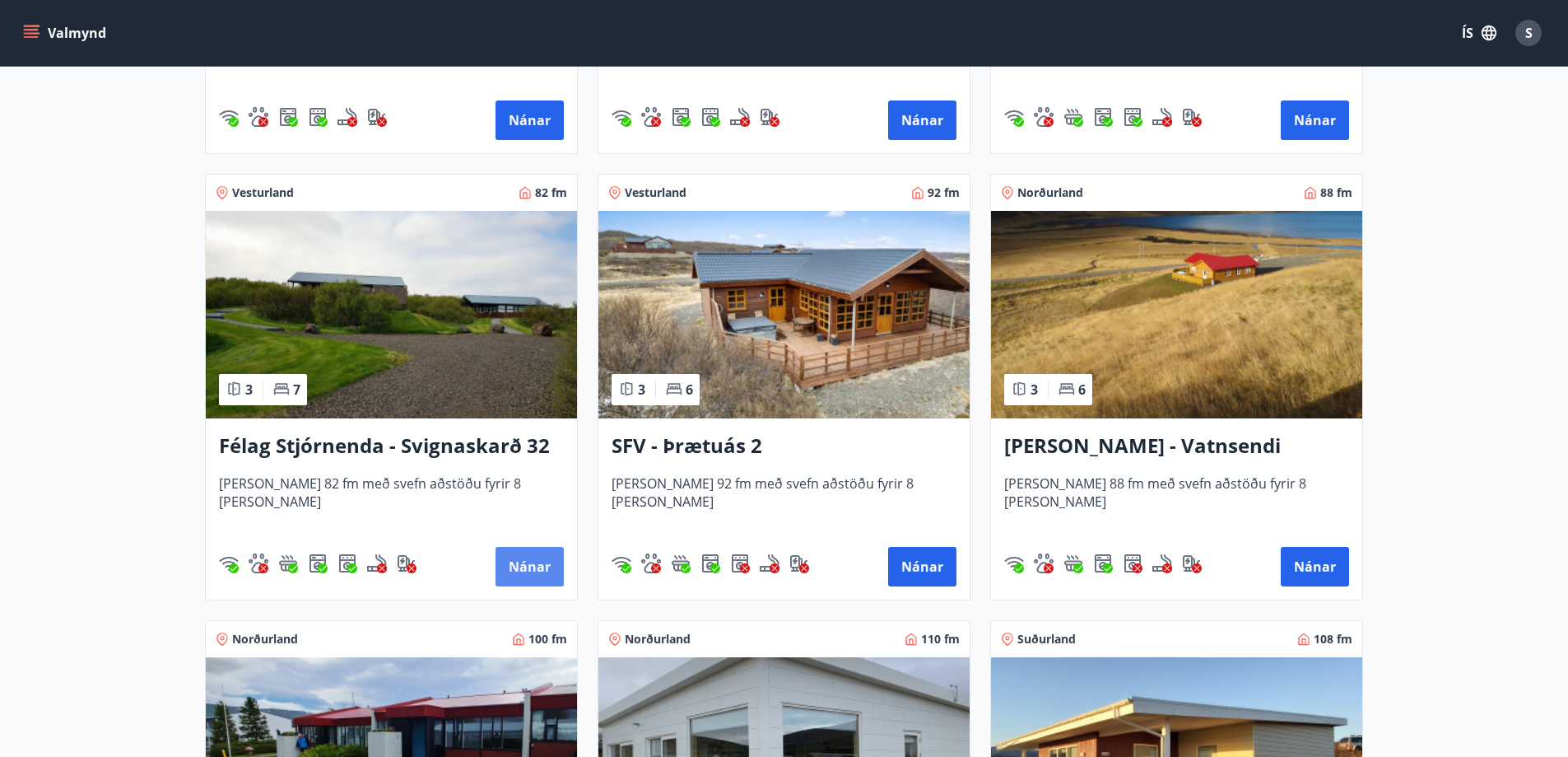
click at [534, 563] on button "Nánar" at bounding box center [529, 566] width 69 height 39
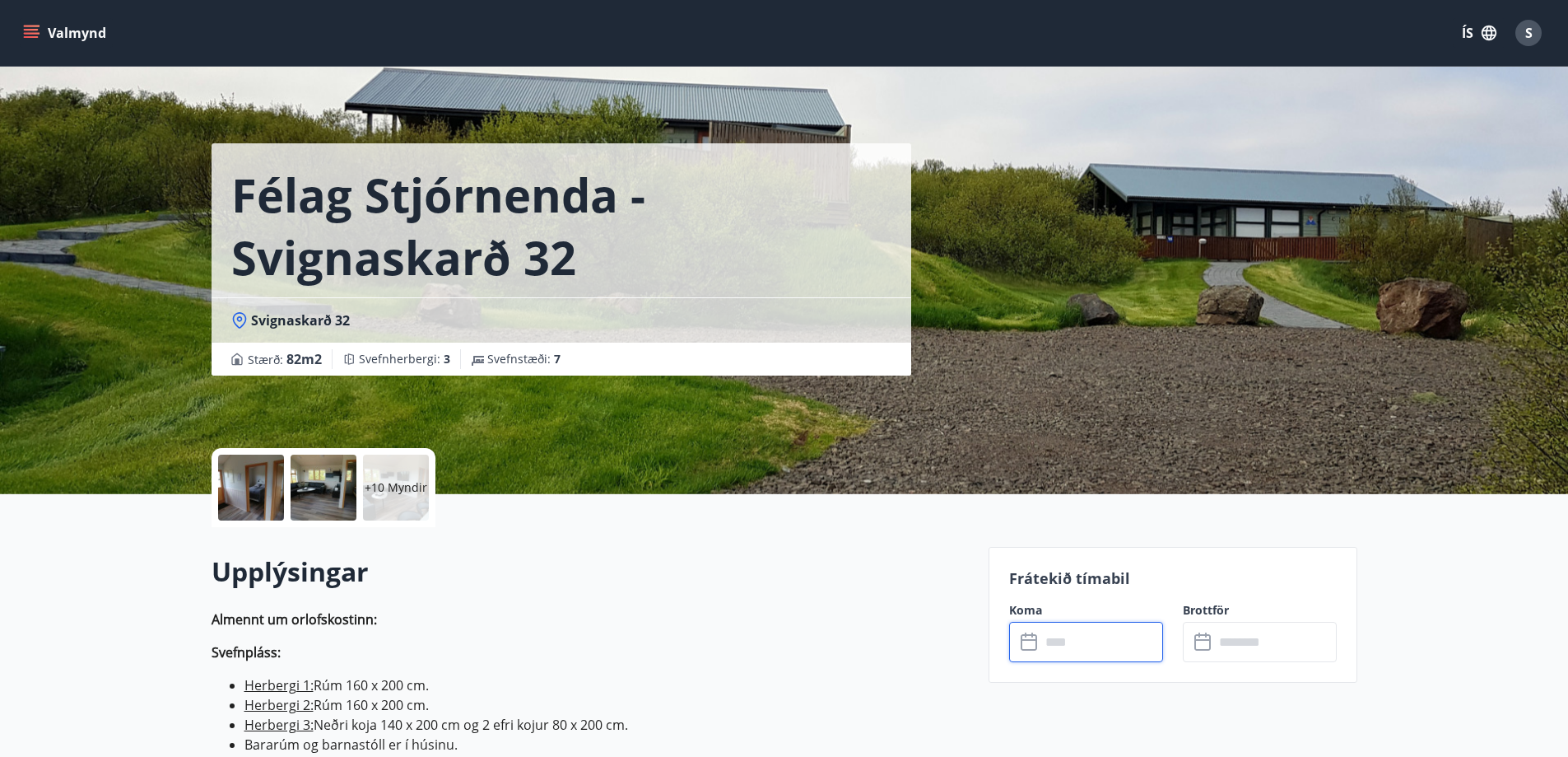
click at [1077, 653] on input "text" at bounding box center [1102, 642] width 123 height 40
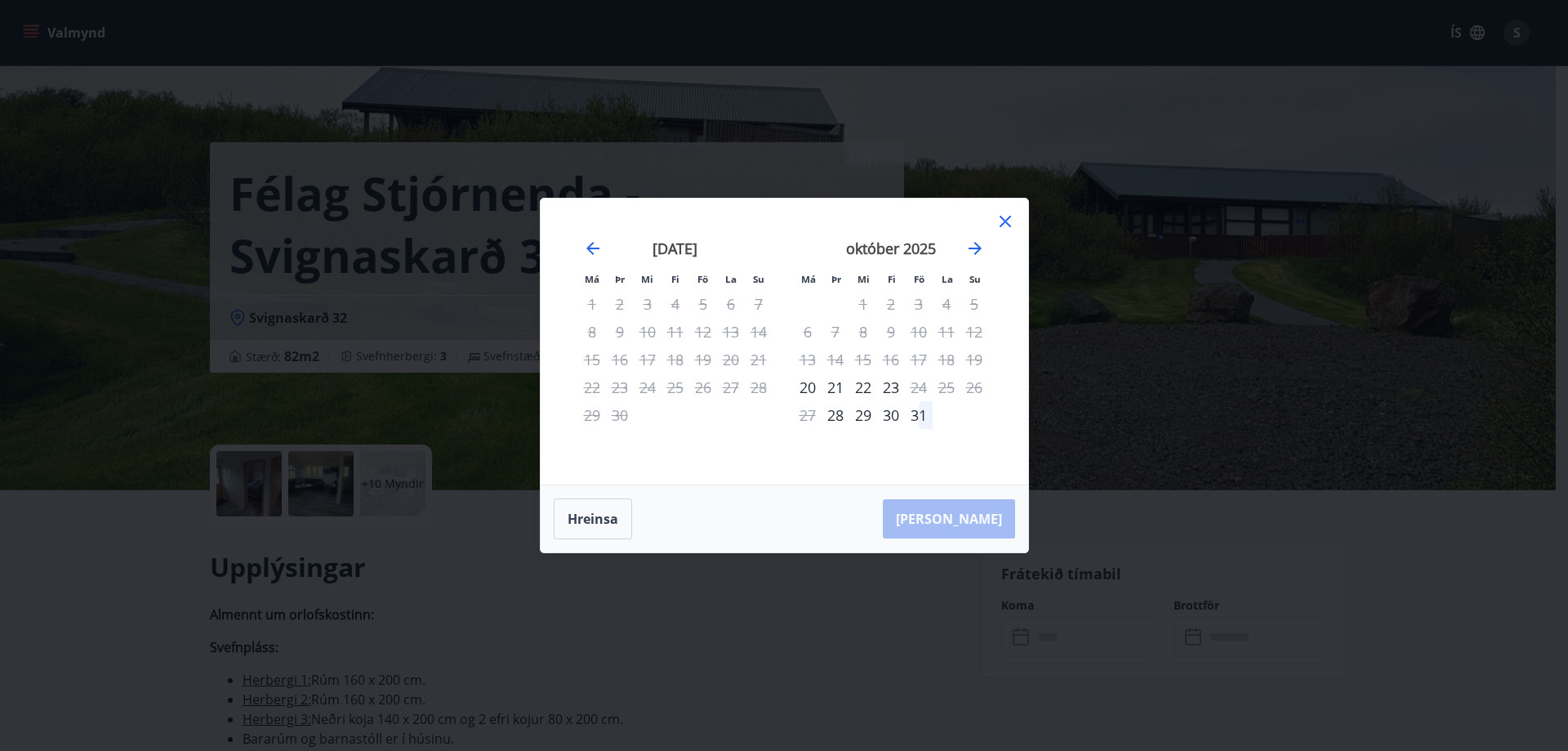
click at [1004, 222] on icon at bounding box center [1005, 221] width 12 height 12
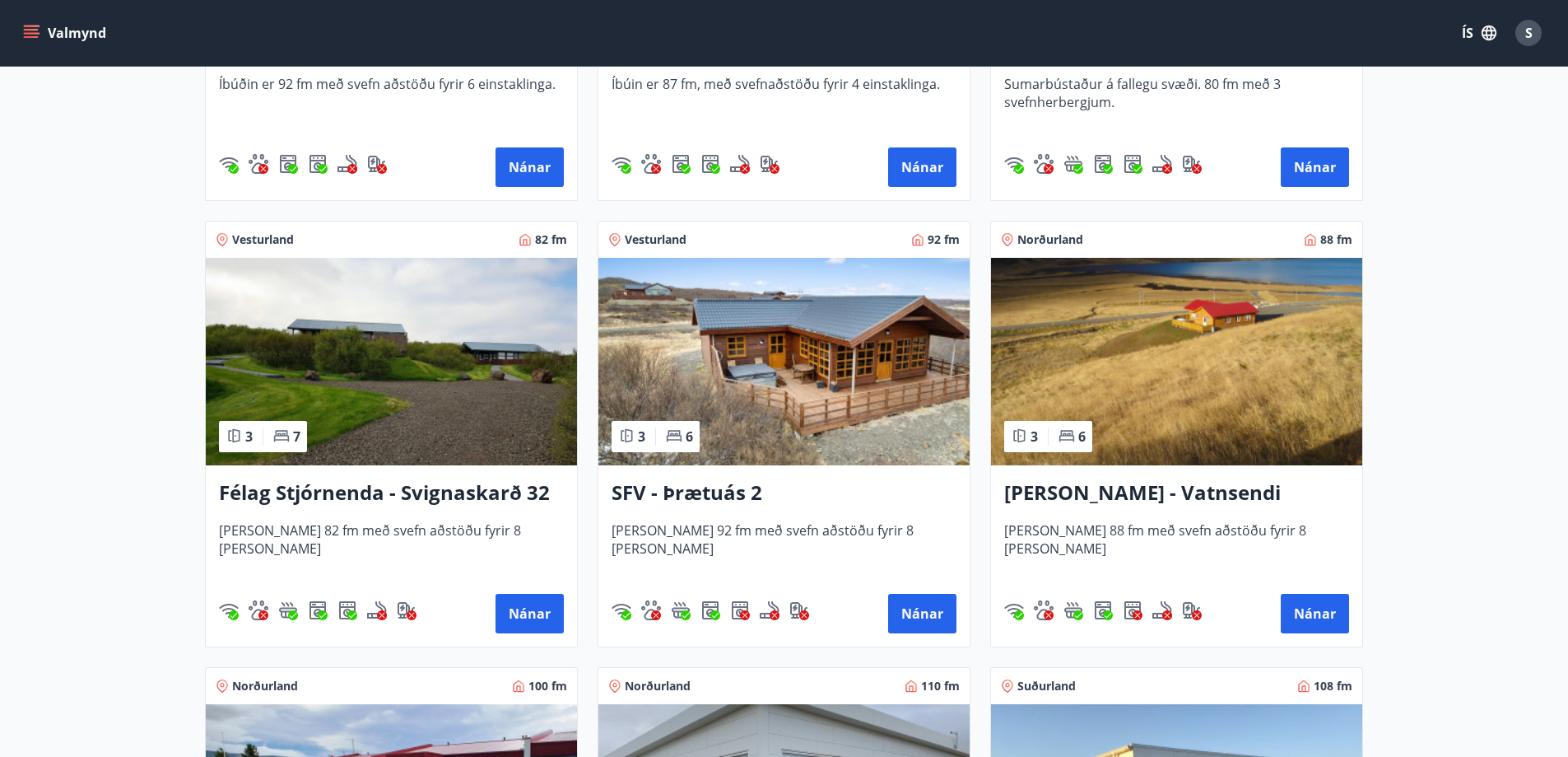
scroll to position [2882, 0]
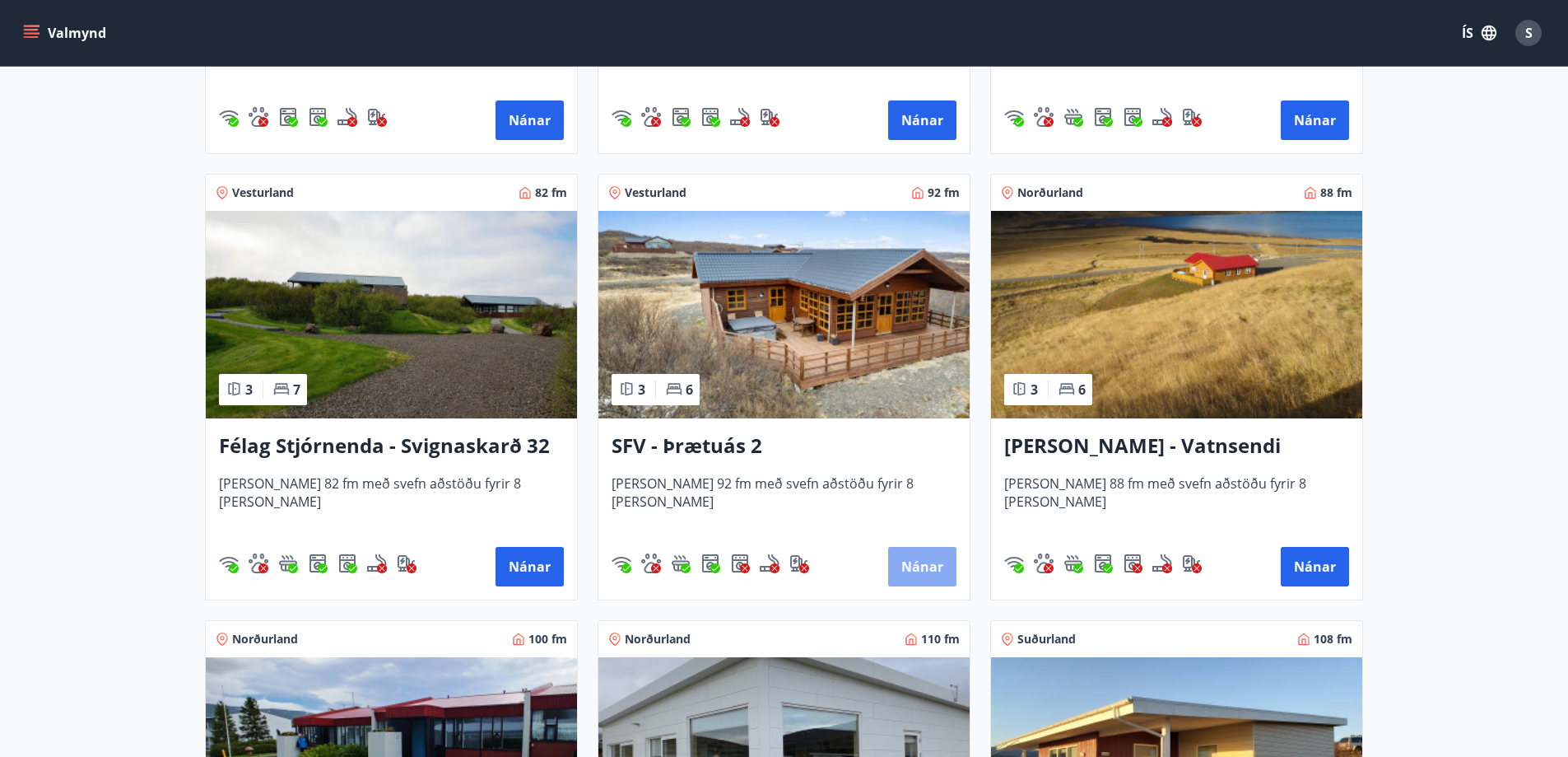
click at [927, 565] on button "Nánar" at bounding box center [922, 566] width 69 height 39
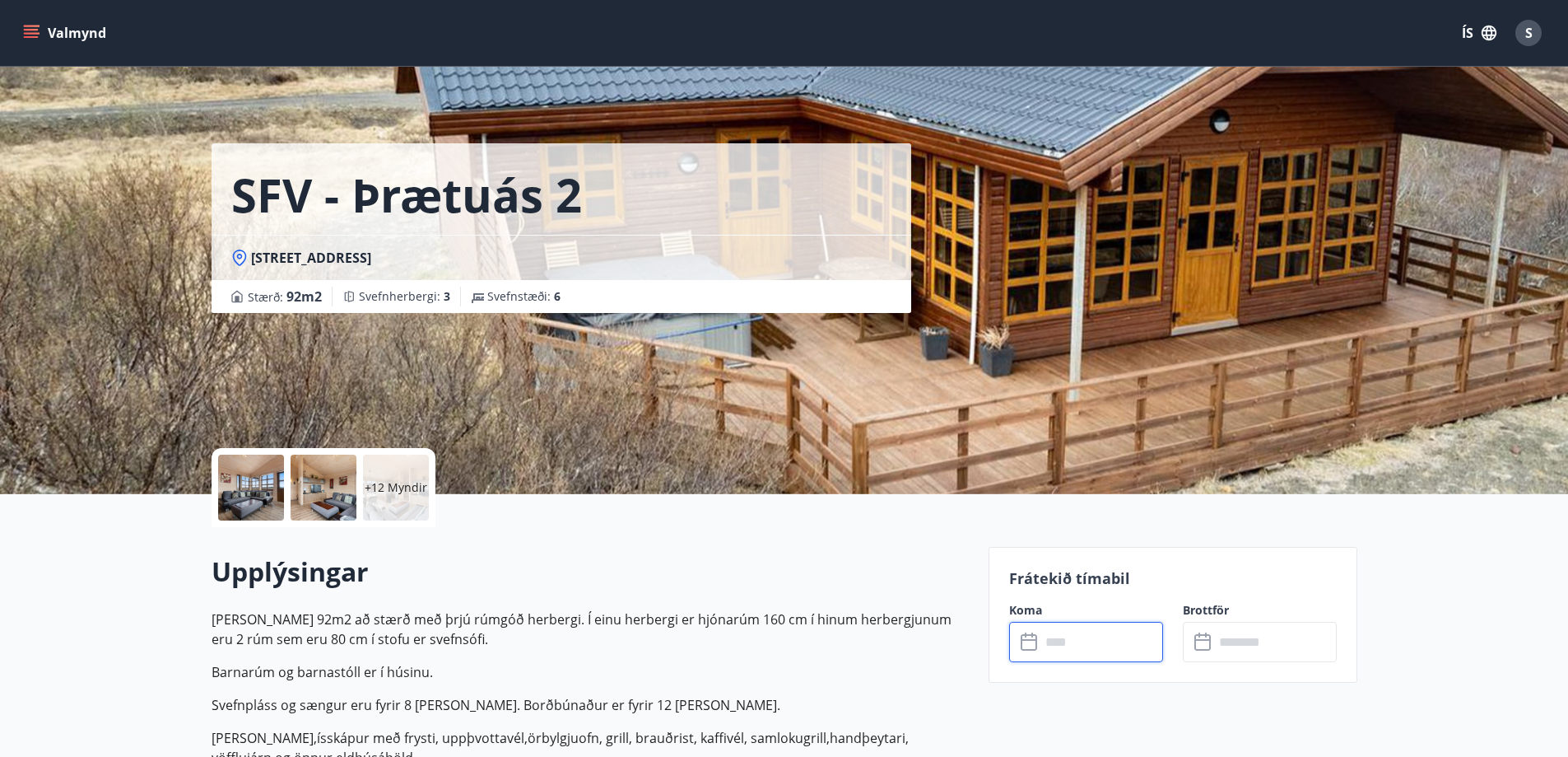
click at [1075, 640] on input "text" at bounding box center [1102, 642] width 123 height 40
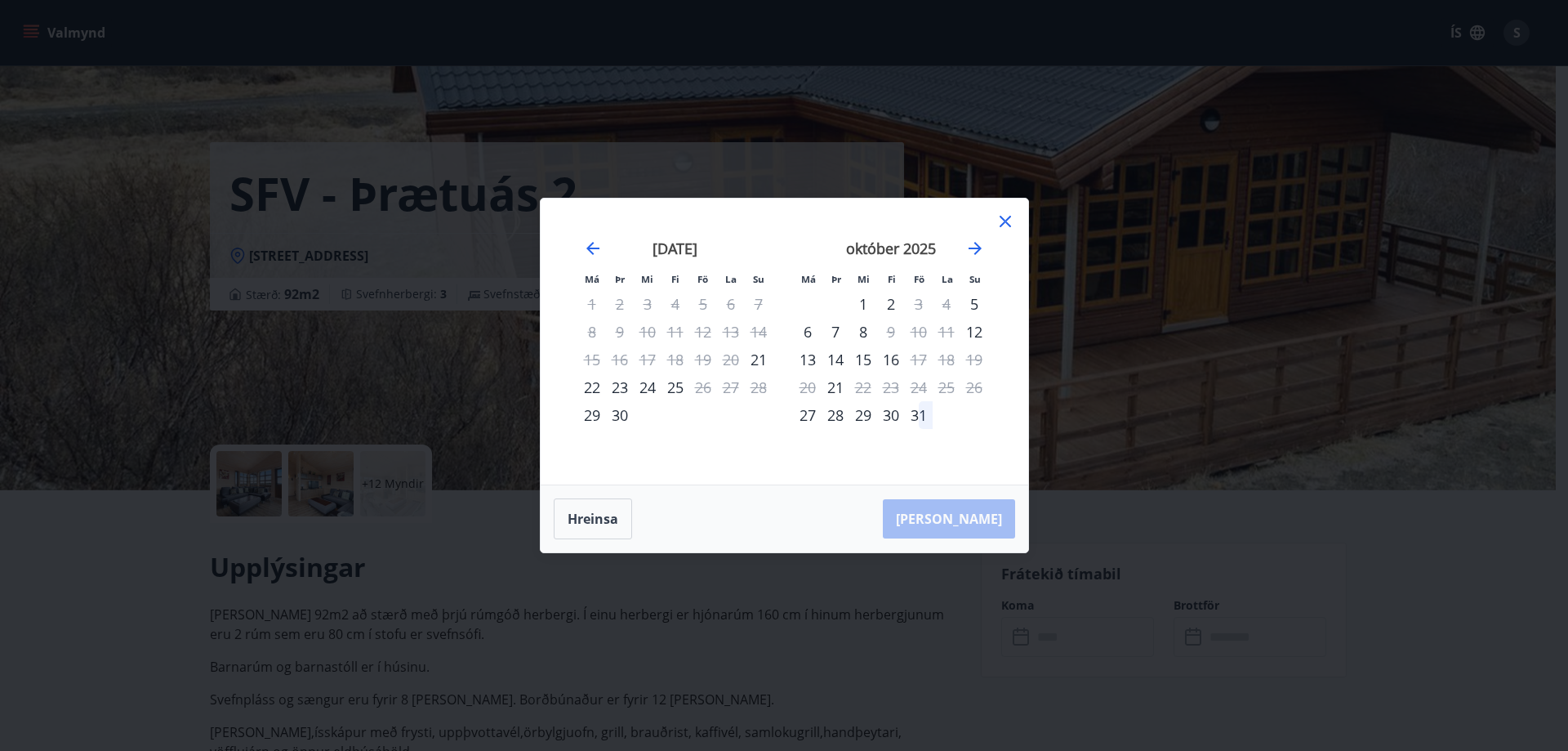
click at [1010, 224] on icon at bounding box center [1005, 222] width 20 height 20
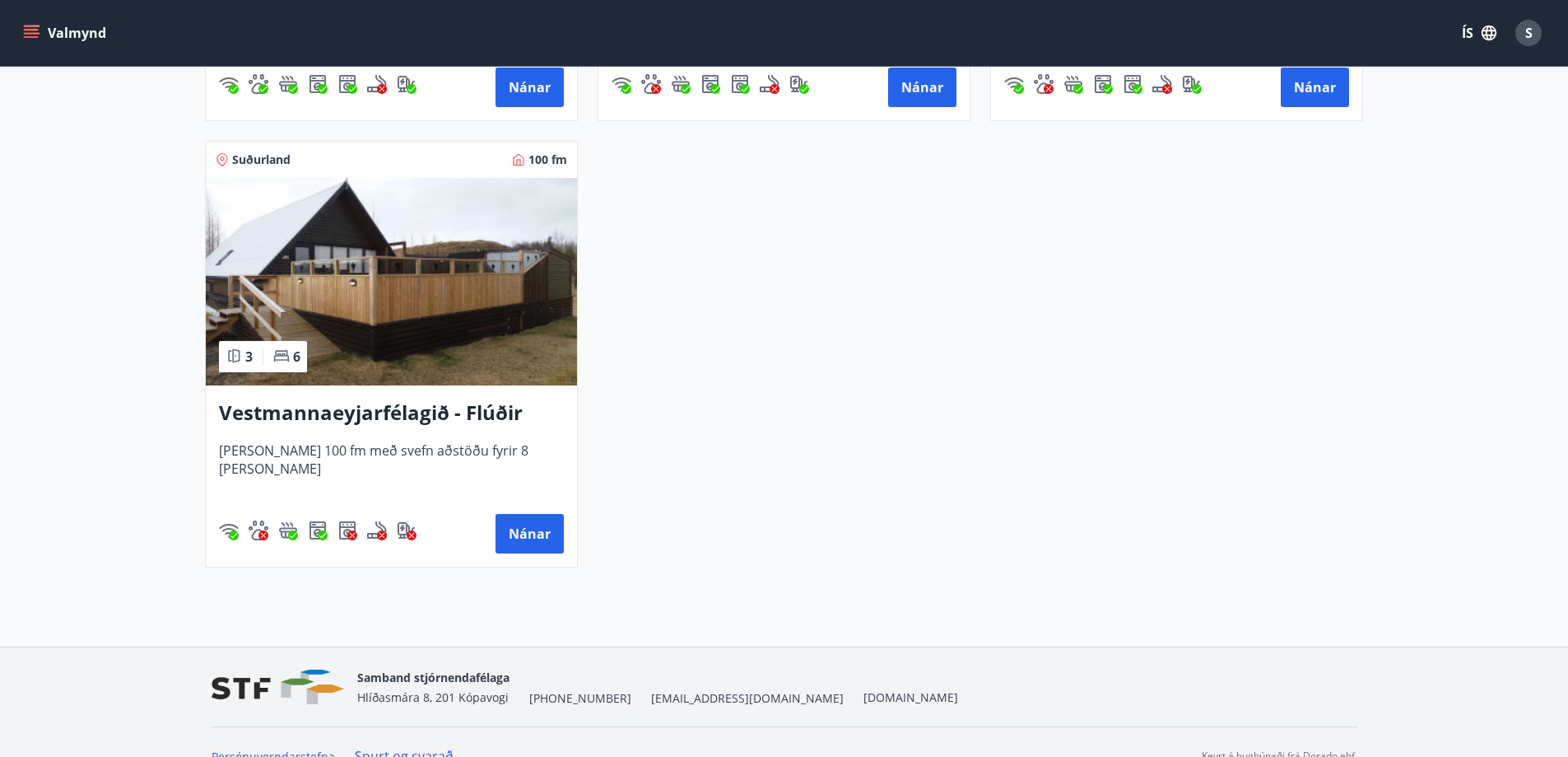
scroll to position [4283, 0]
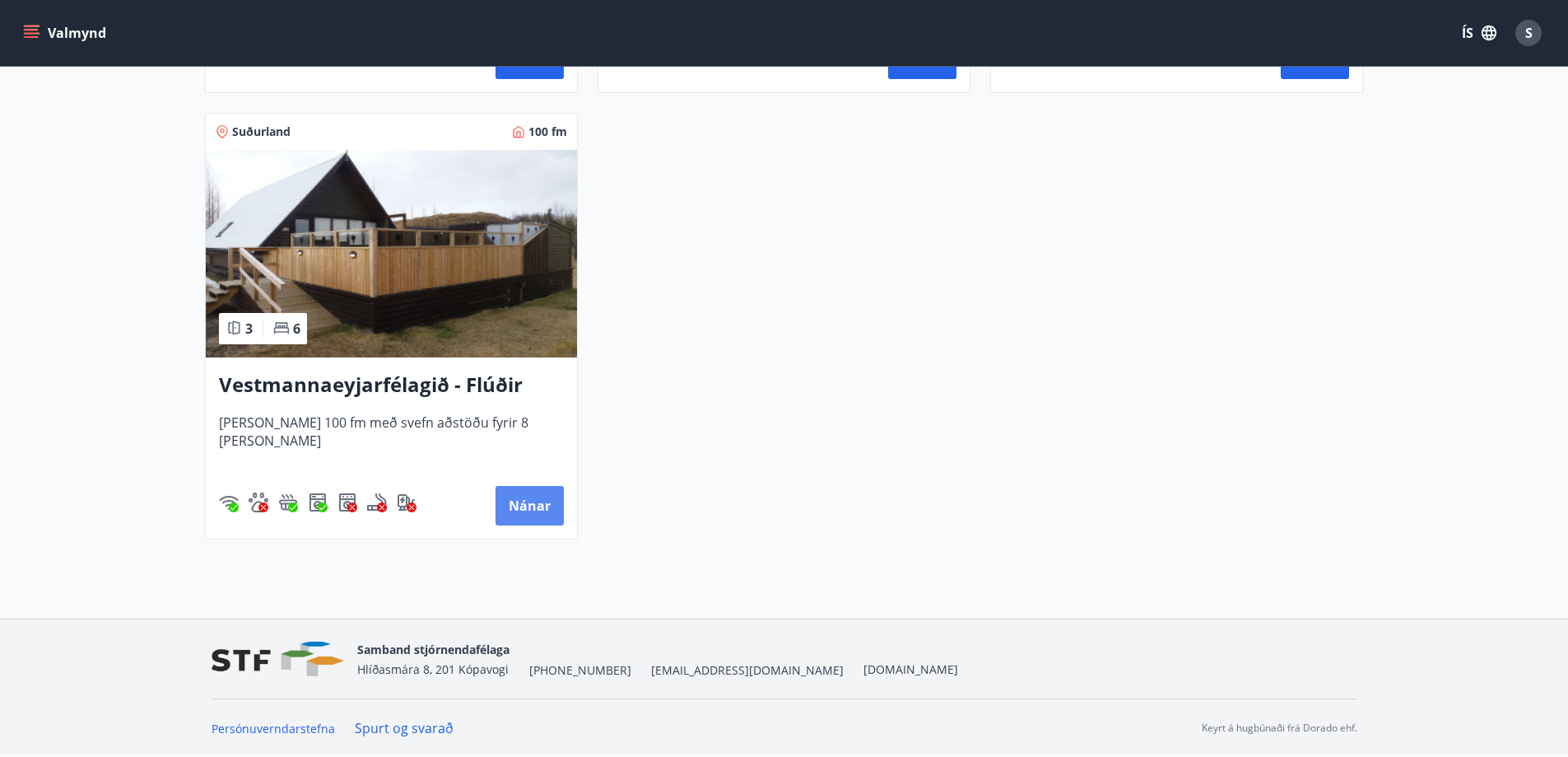
click at [538, 506] on button "Nánar" at bounding box center [529, 505] width 69 height 39
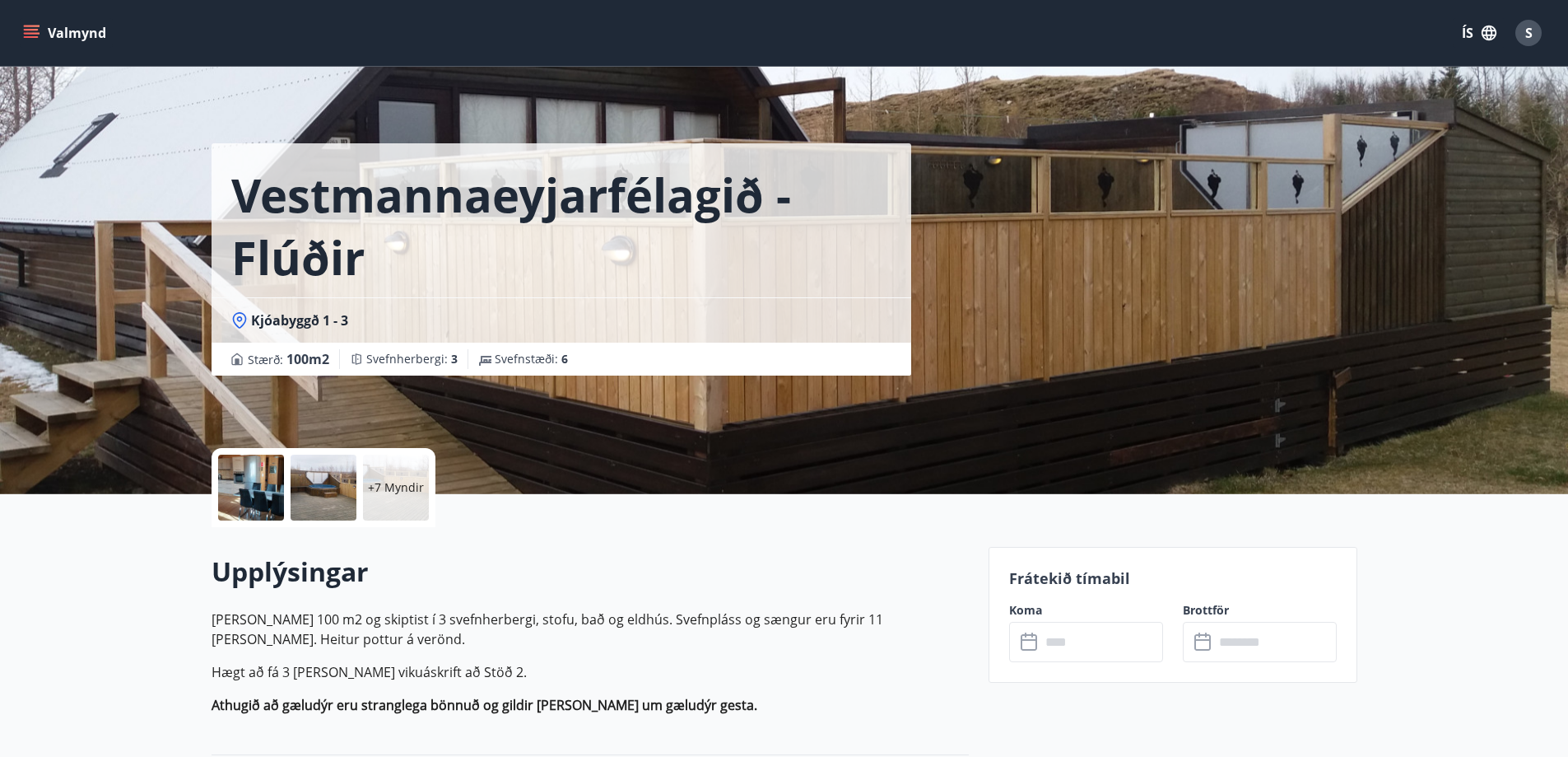
click at [1090, 646] on input "text" at bounding box center [1102, 642] width 123 height 40
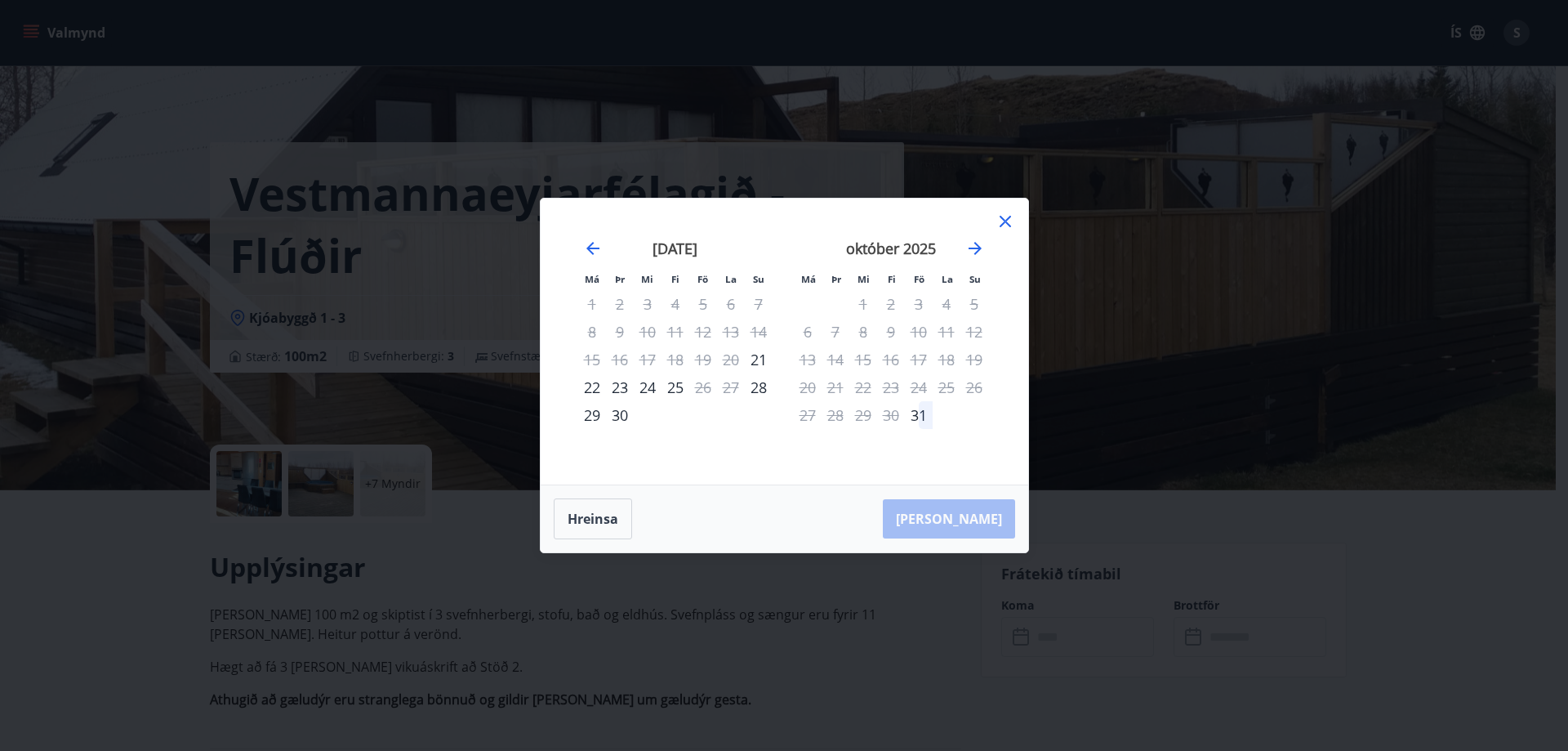
click at [1005, 223] on icon at bounding box center [1005, 222] width 20 height 20
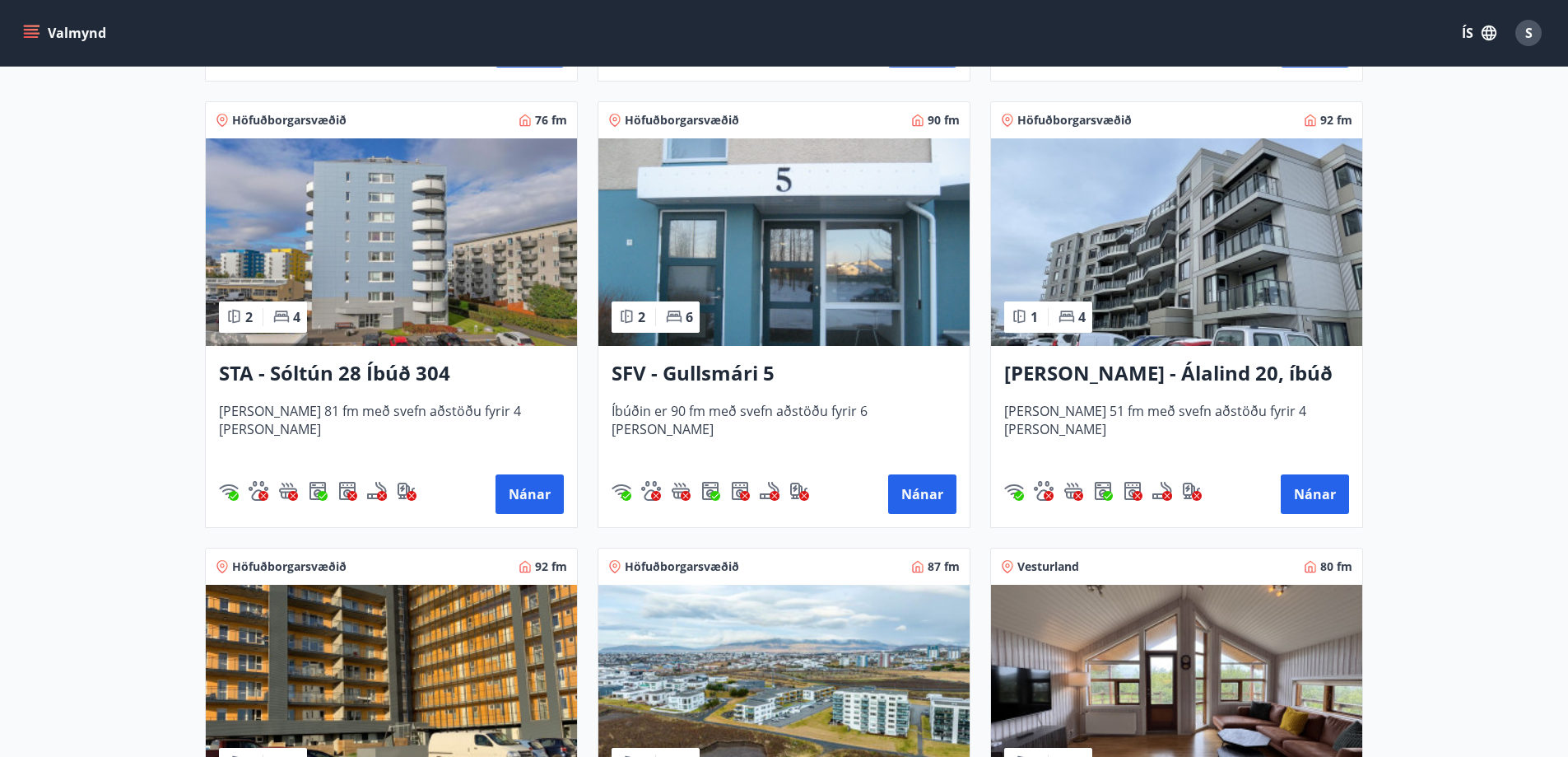
scroll to position [2059, 0]
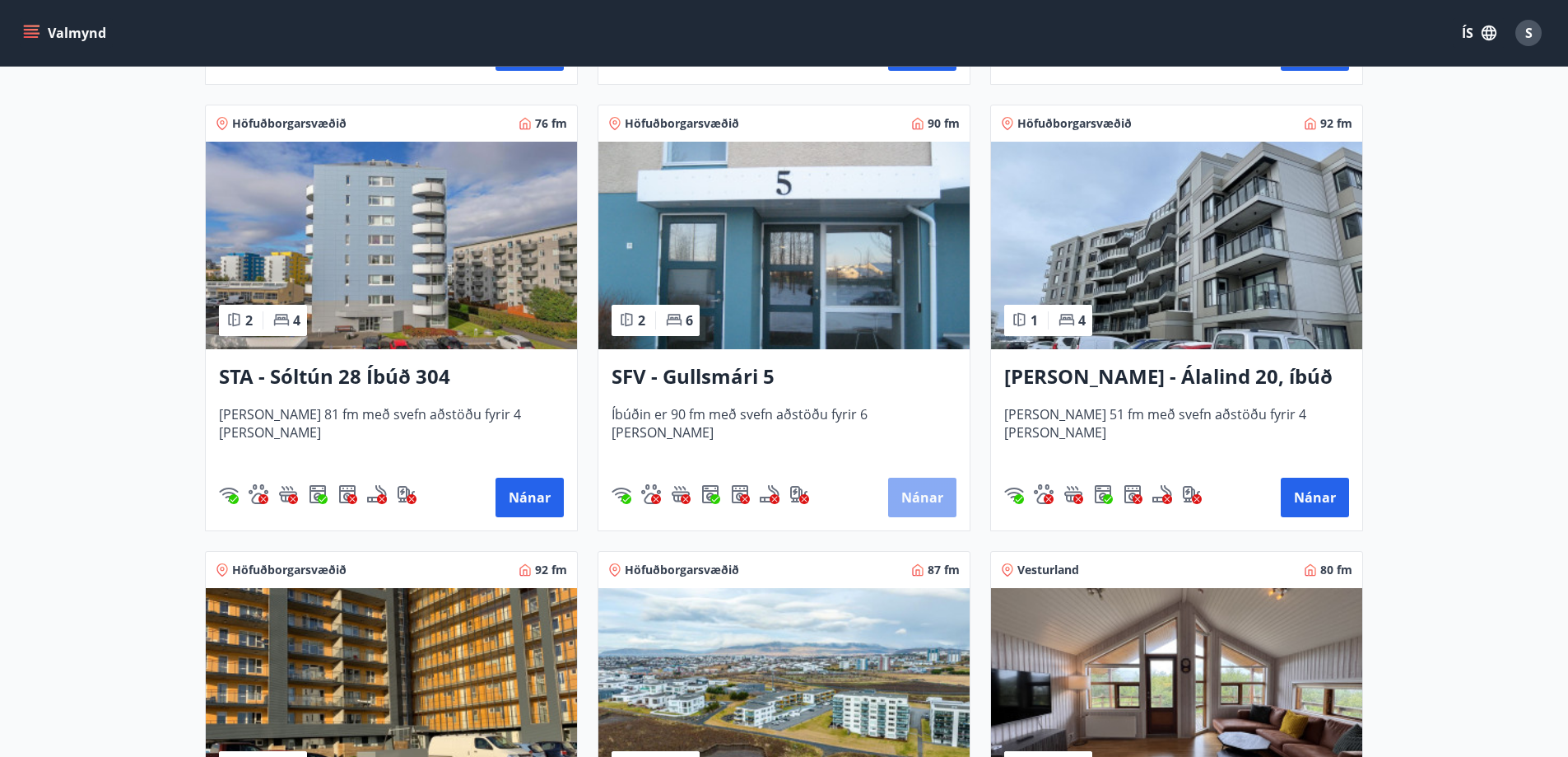
click at [924, 499] on button "Nánar" at bounding box center [922, 497] width 69 height 39
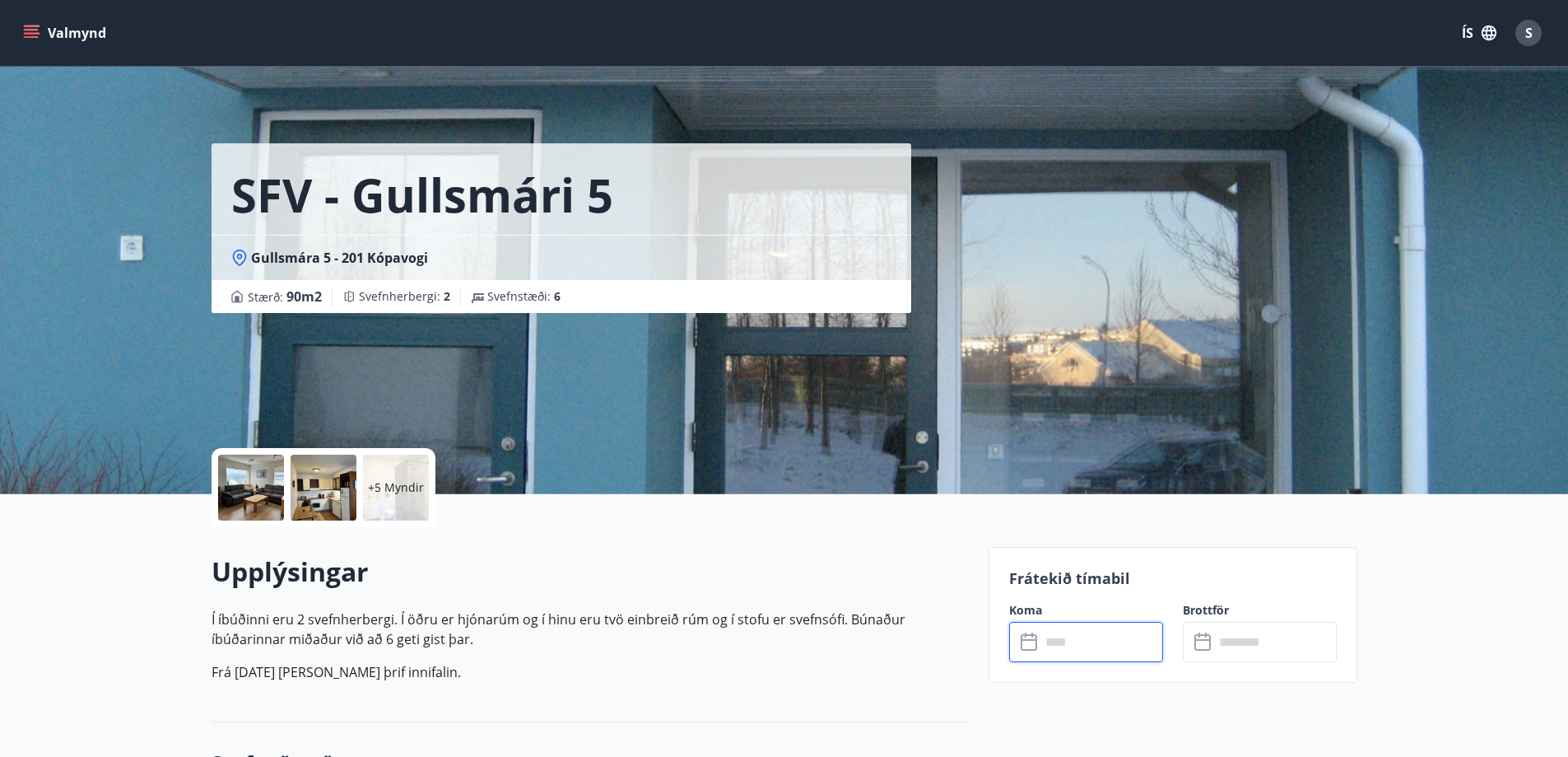
click at [1070, 643] on input "text" at bounding box center [1102, 642] width 123 height 40
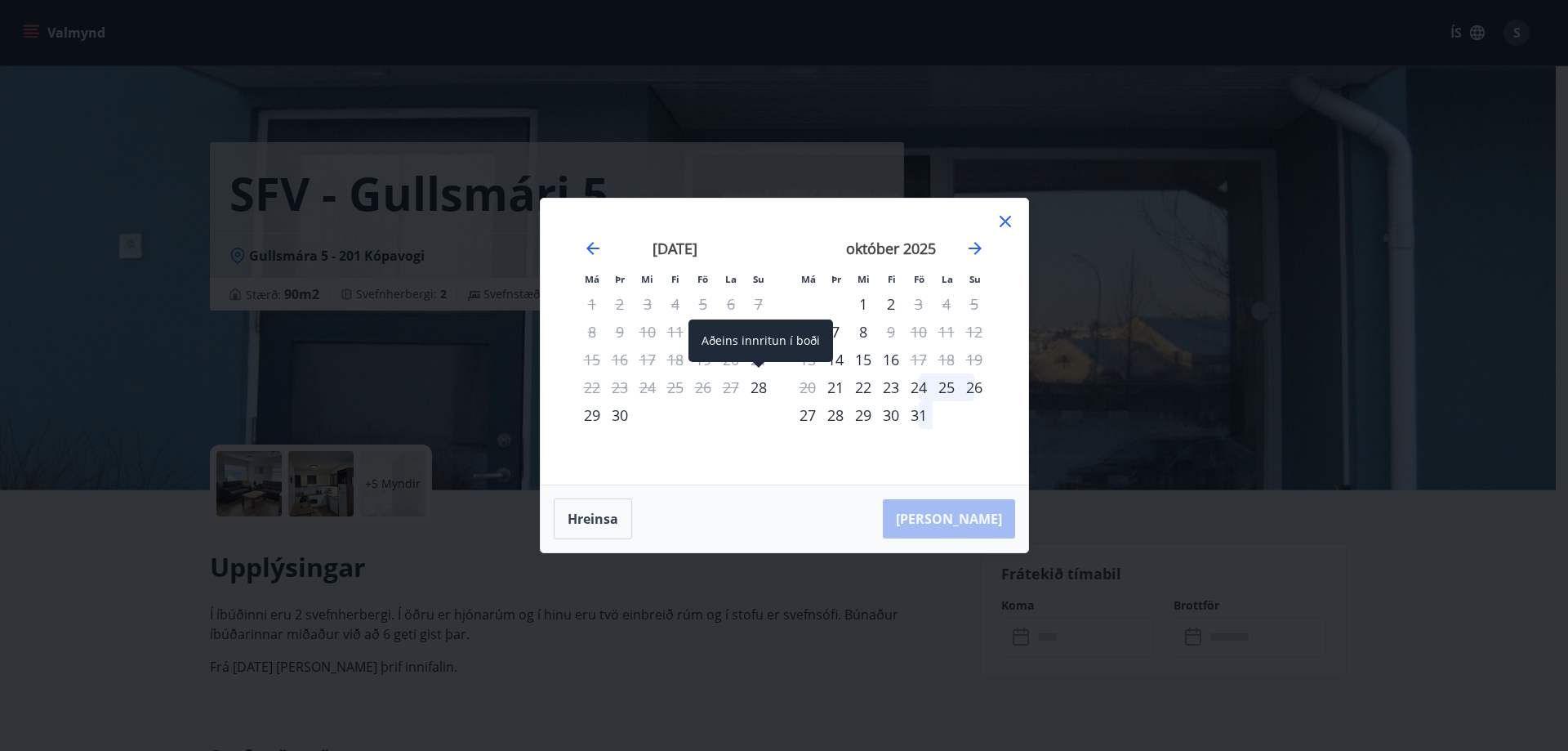
click at [758, 390] on div "28" at bounding box center [759, 387] width 28 height 28
click at [618, 415] on div "30" at bounding box center [620, 415] width 28 height 28
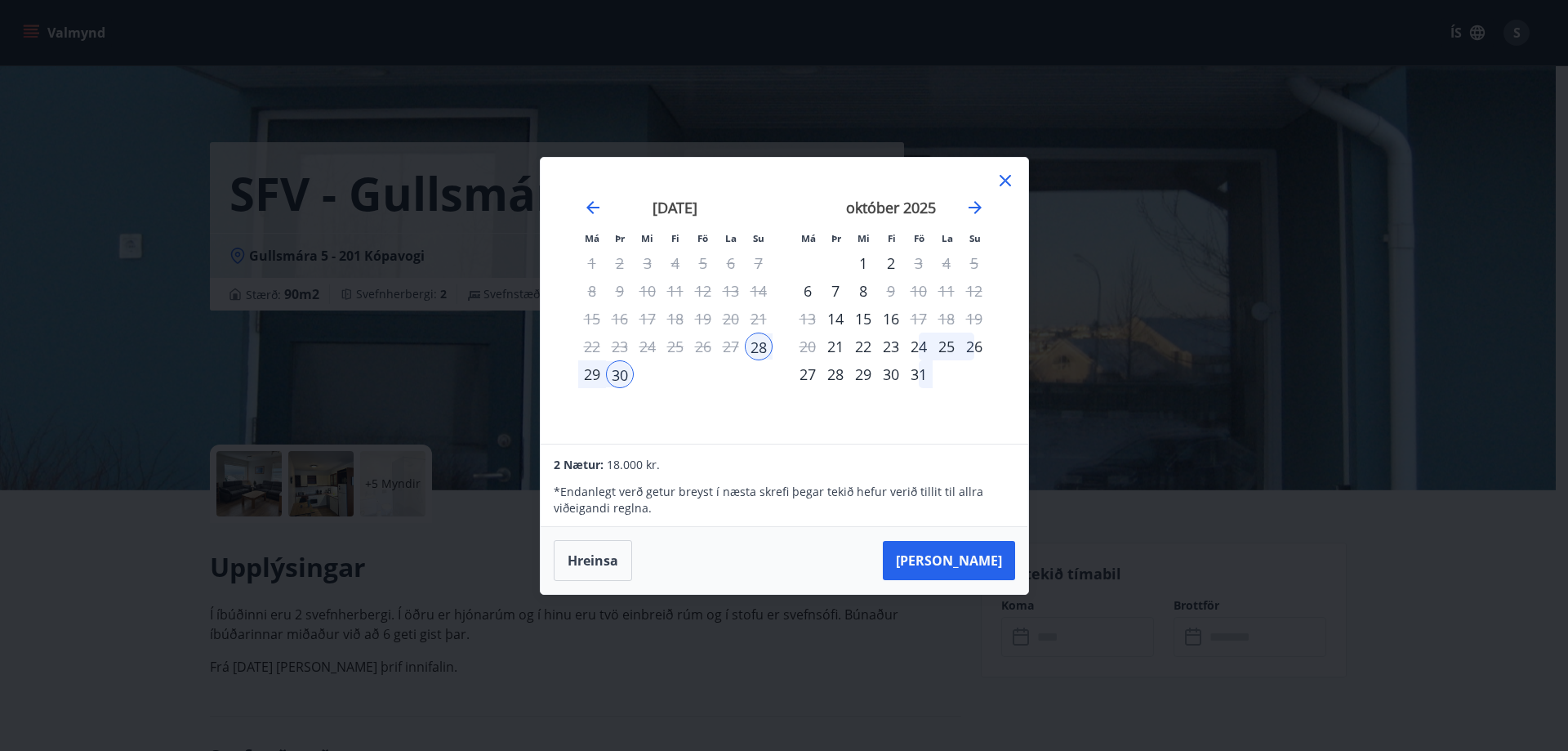
click at [592, 376] on div "29" at bounding box center [592, 374] width 28 height 28
click at [759, 345] on div "28" at bounding box center [759, 346] width 28 height 28
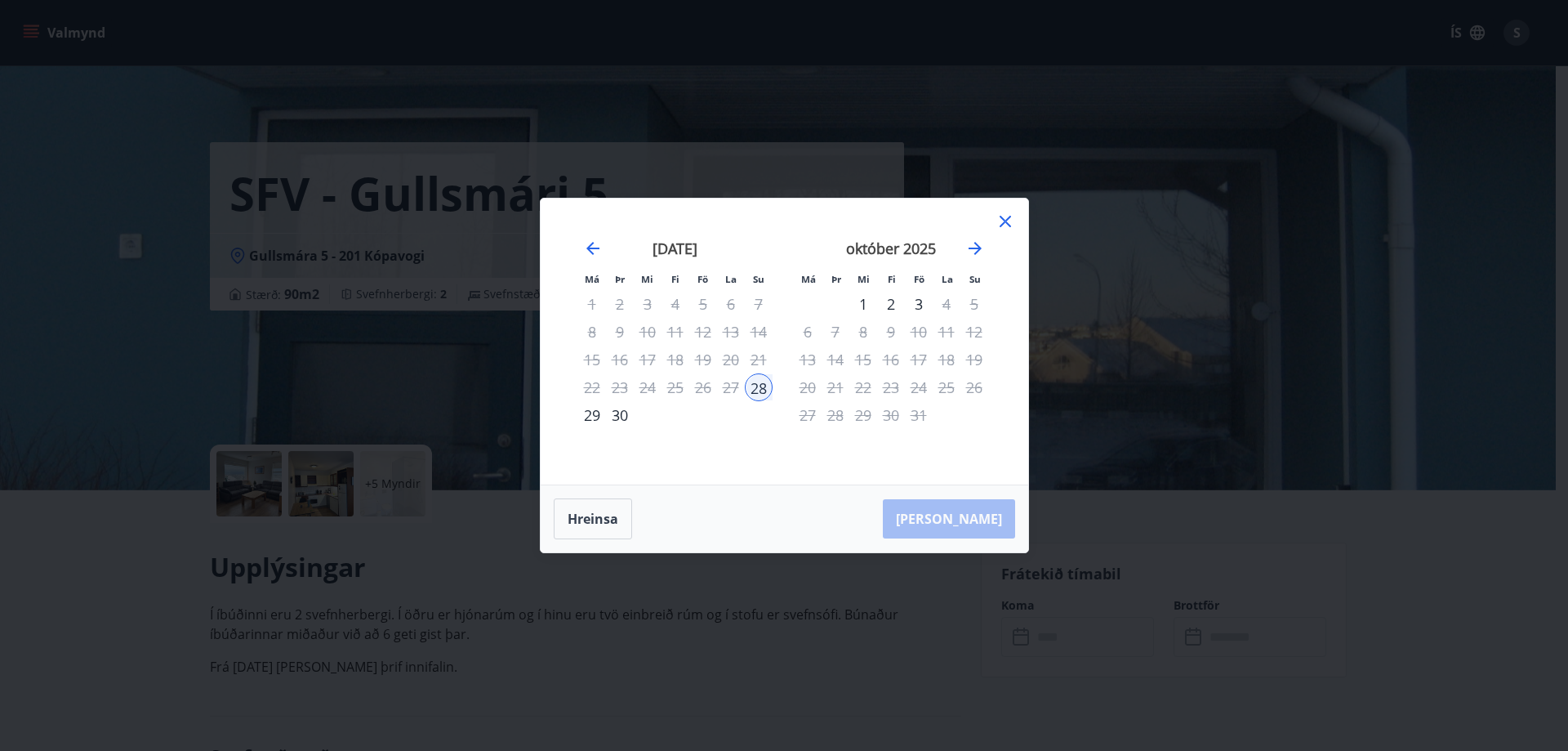
click at [623, 415] on div "30" at bounding box center [620, 415] width 28 height 28
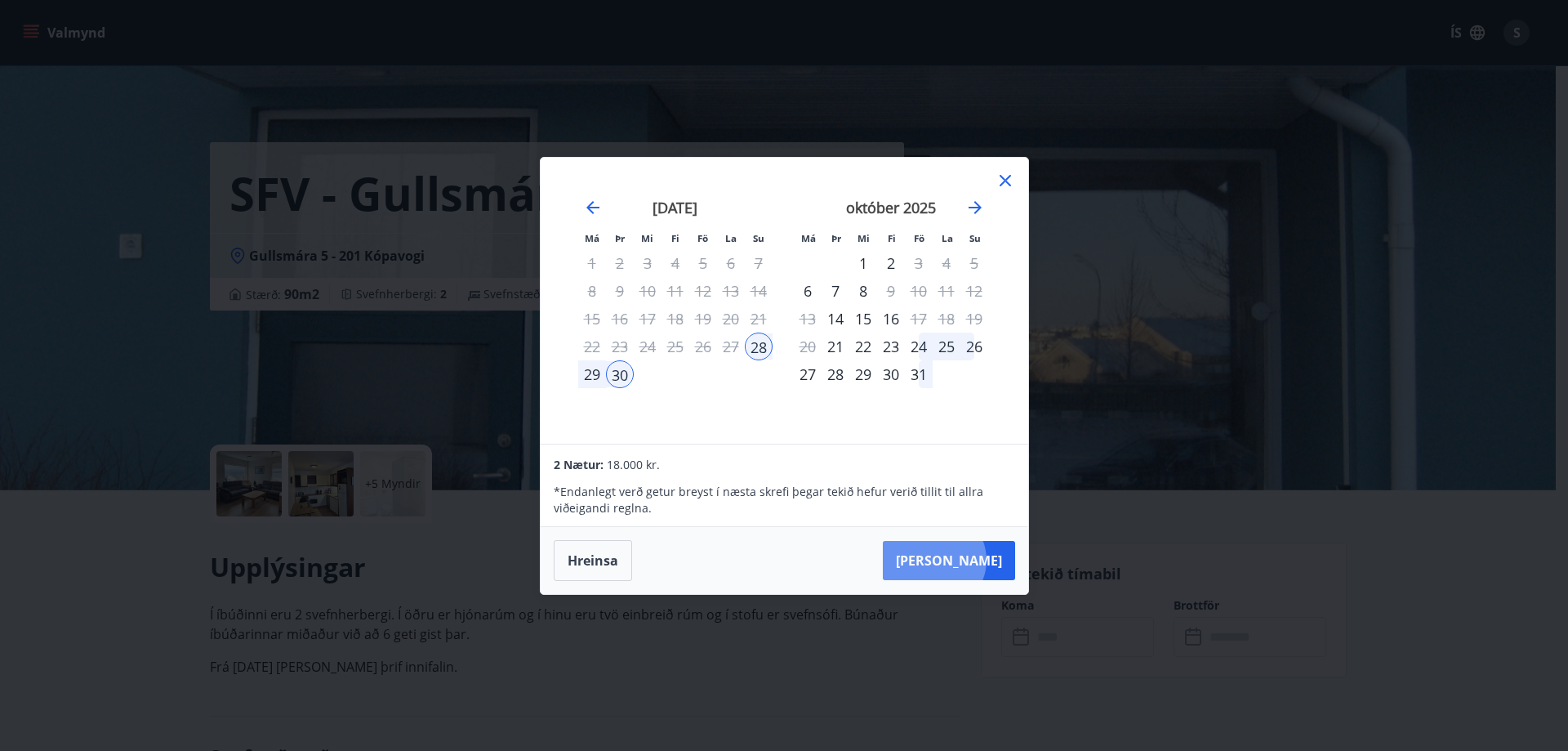
click at [985, 558] on button "[PERSON_NAME]" at bounding box center [949, 560] width 133 height 39
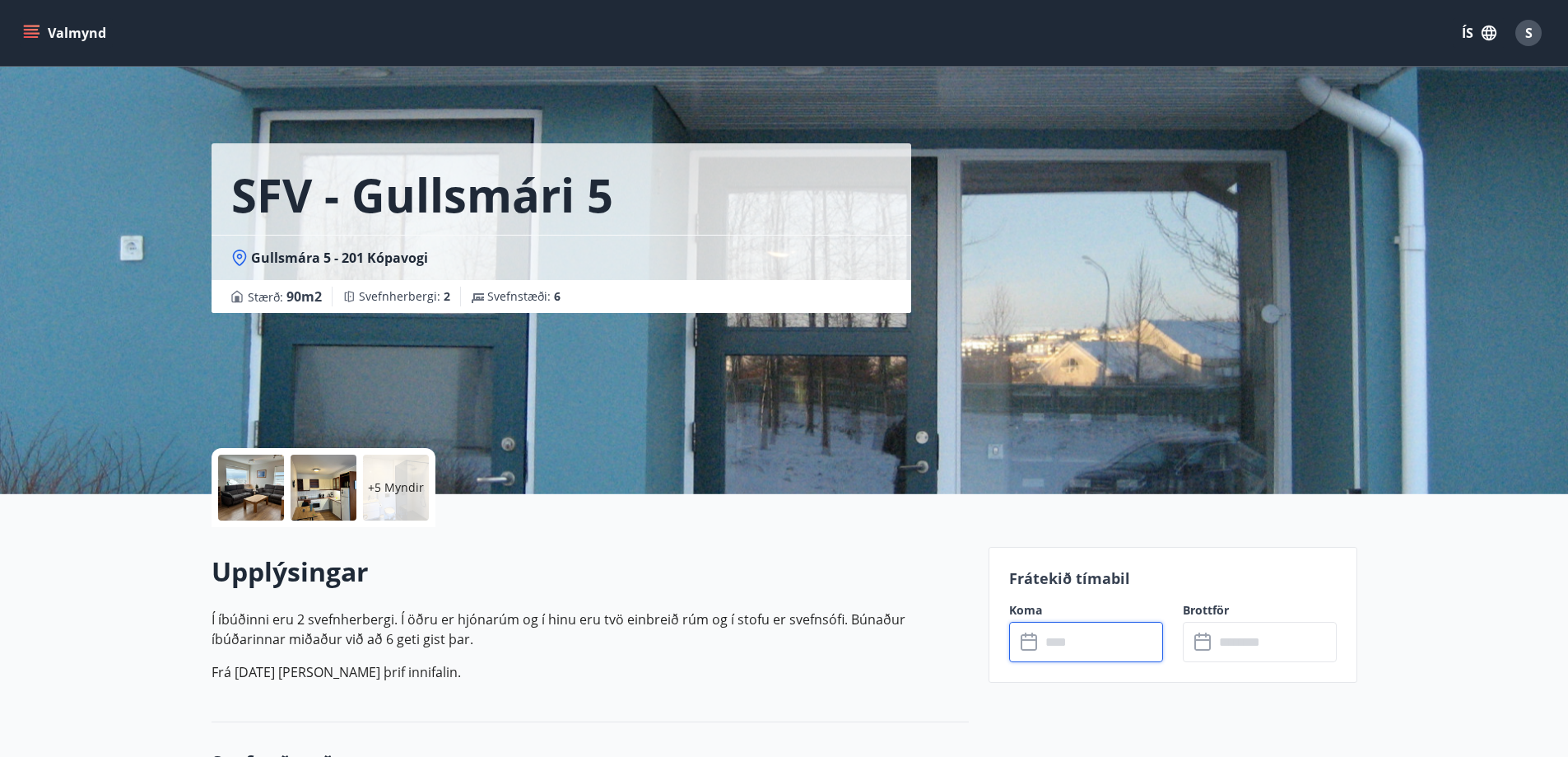
type input "******"
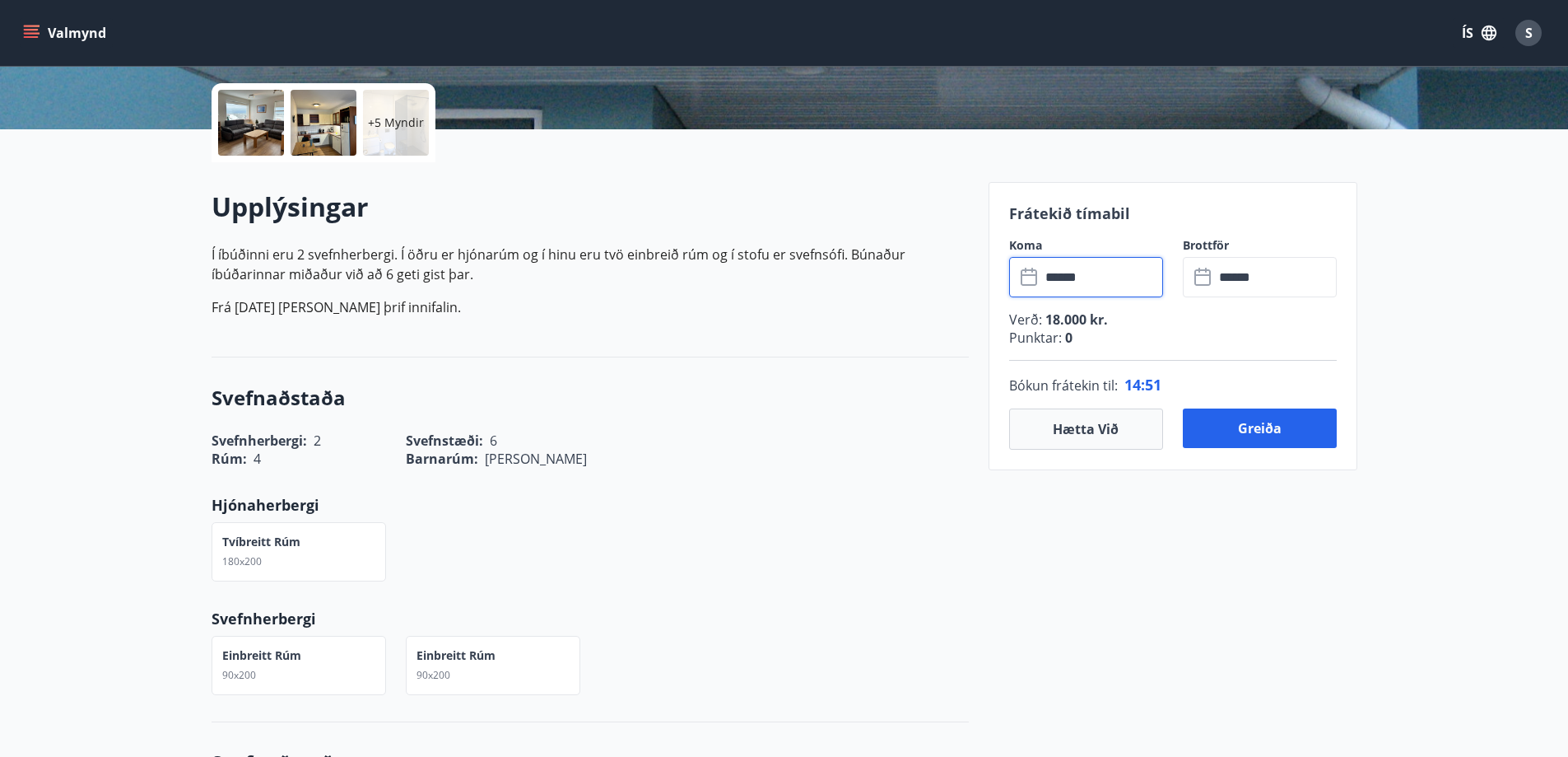
scroll to position [411, 0]
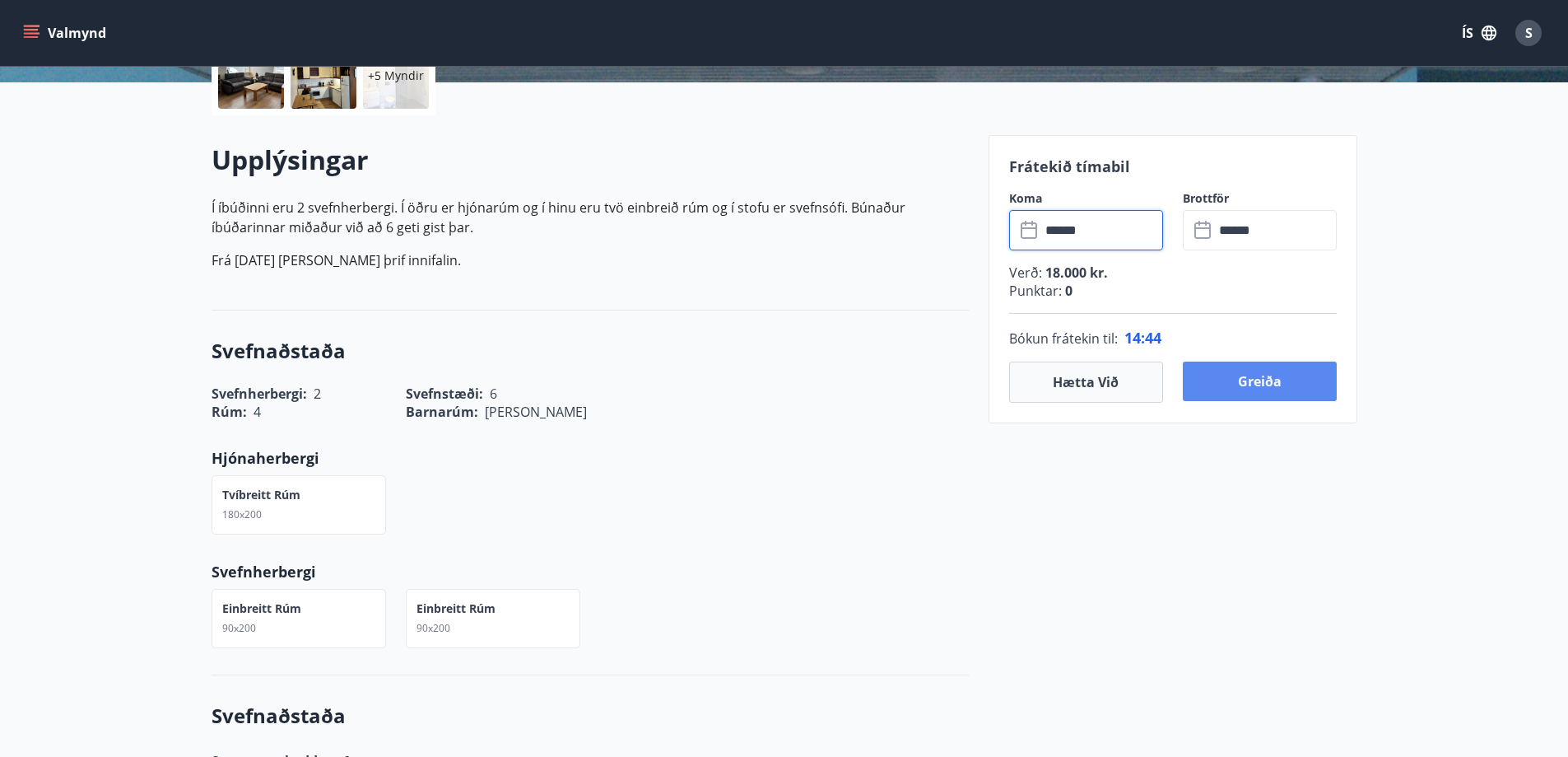
click at [1259, 382] on button "Greiða" at bounding box center [1259, 380] width 154 height 39
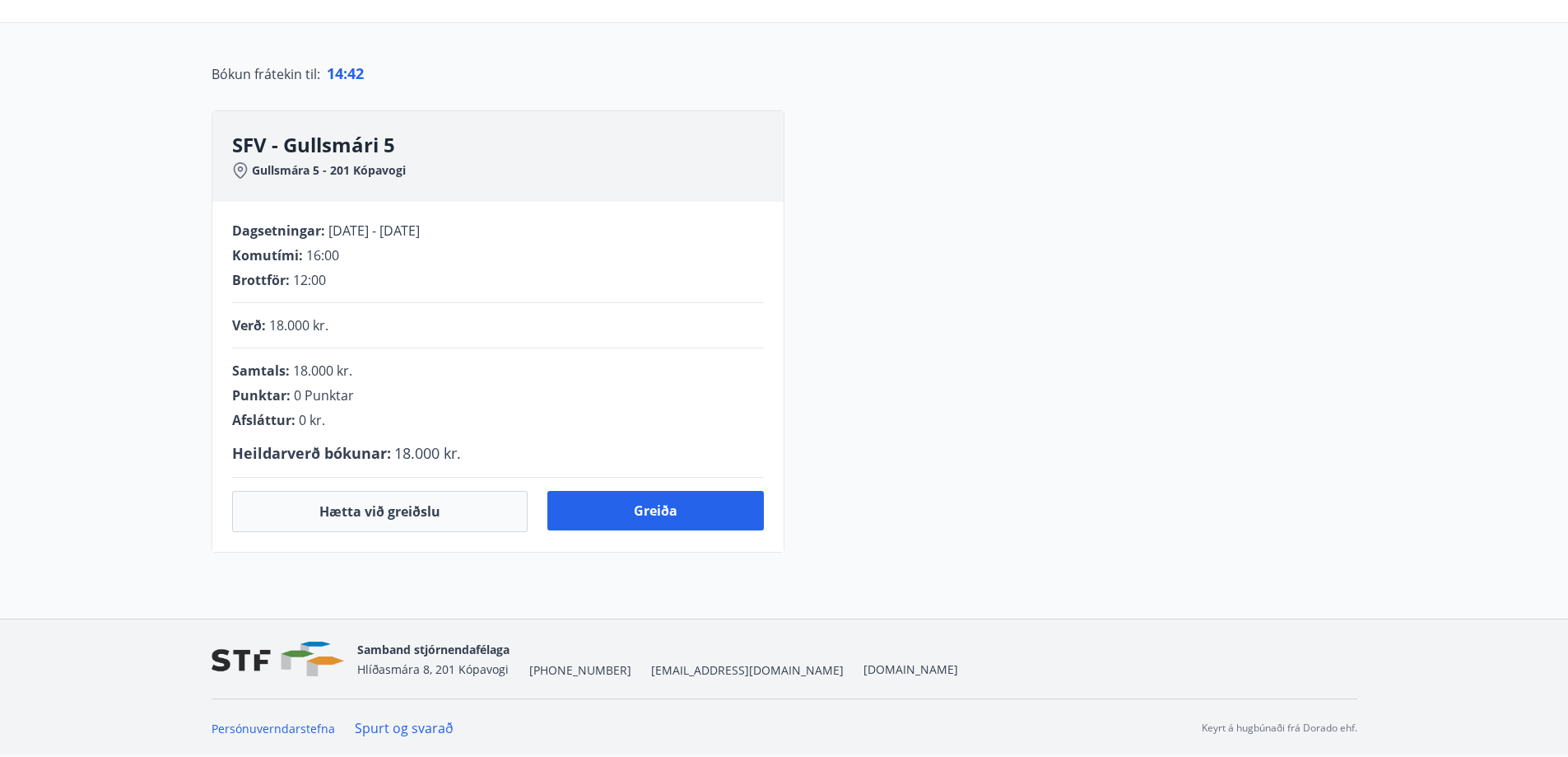
scroll to position [333, 0]
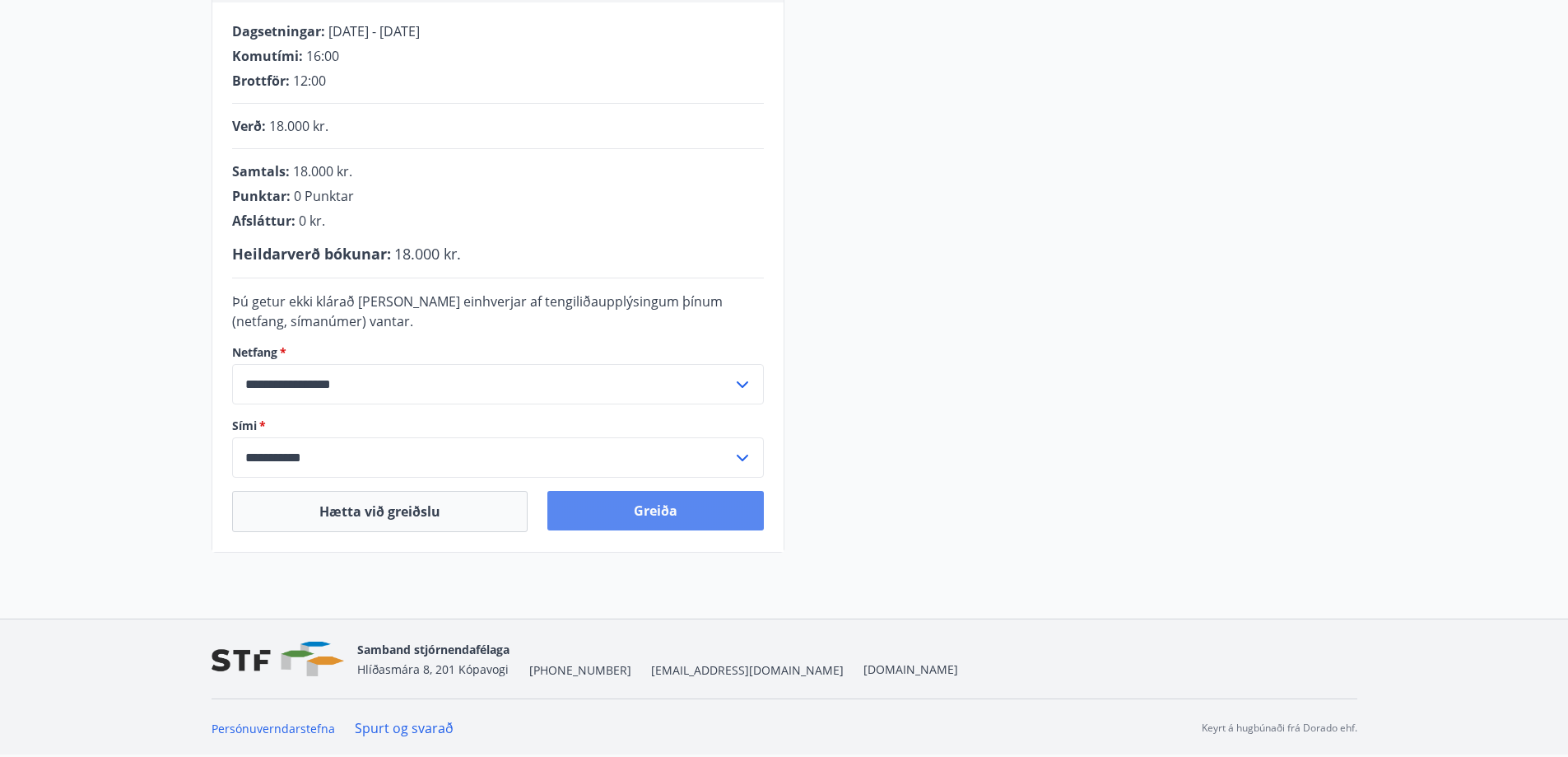
click at [646, 515] on button "Greiða" at bounding box center [656, 510] width 216 height 39
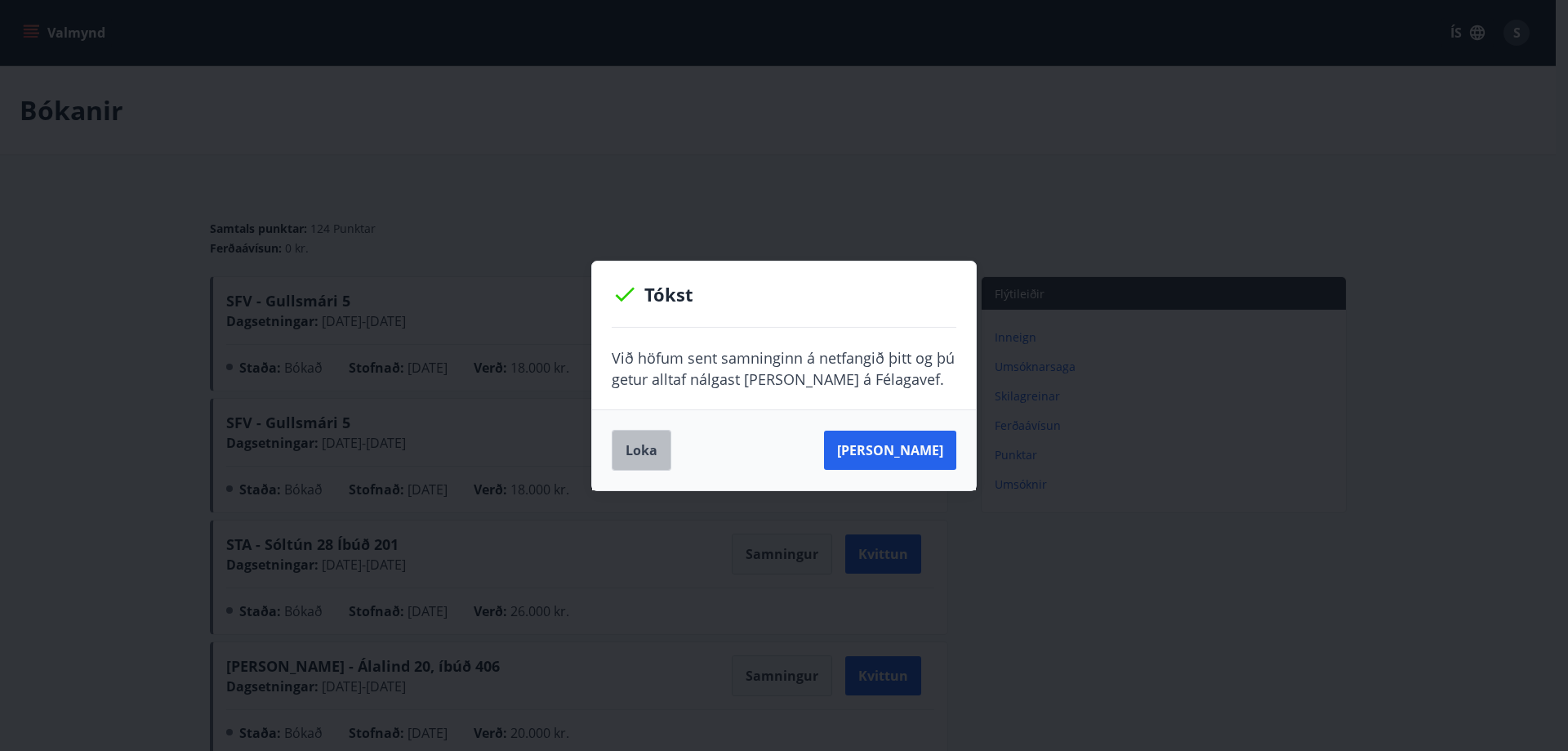
click at [641, 450] on button "Loka" at bounding box center [642, 450] width 60 height 41
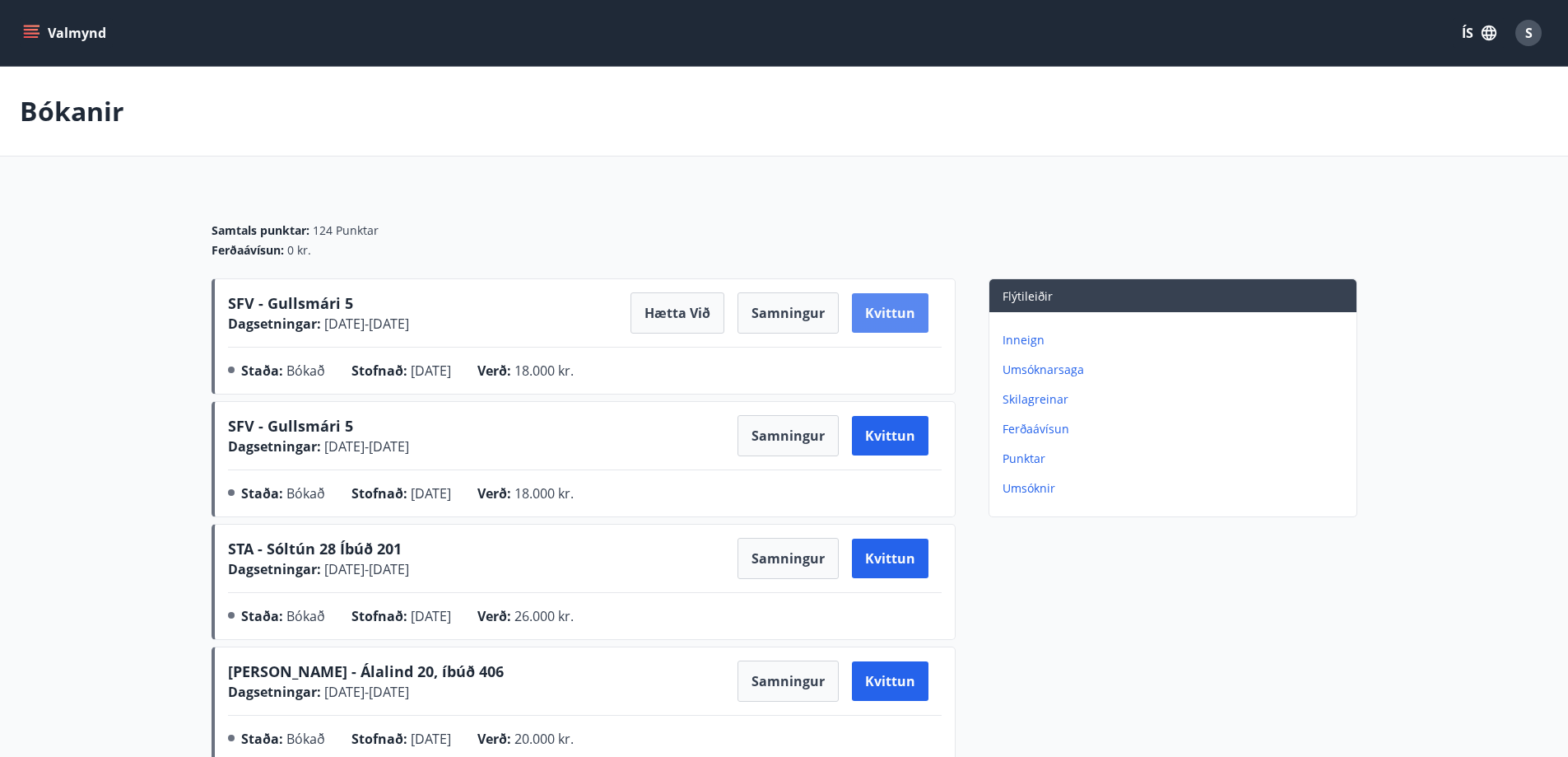
click at [883, 317] on button "Kvittun" at bounding box center [890, 313] width 77 height 39
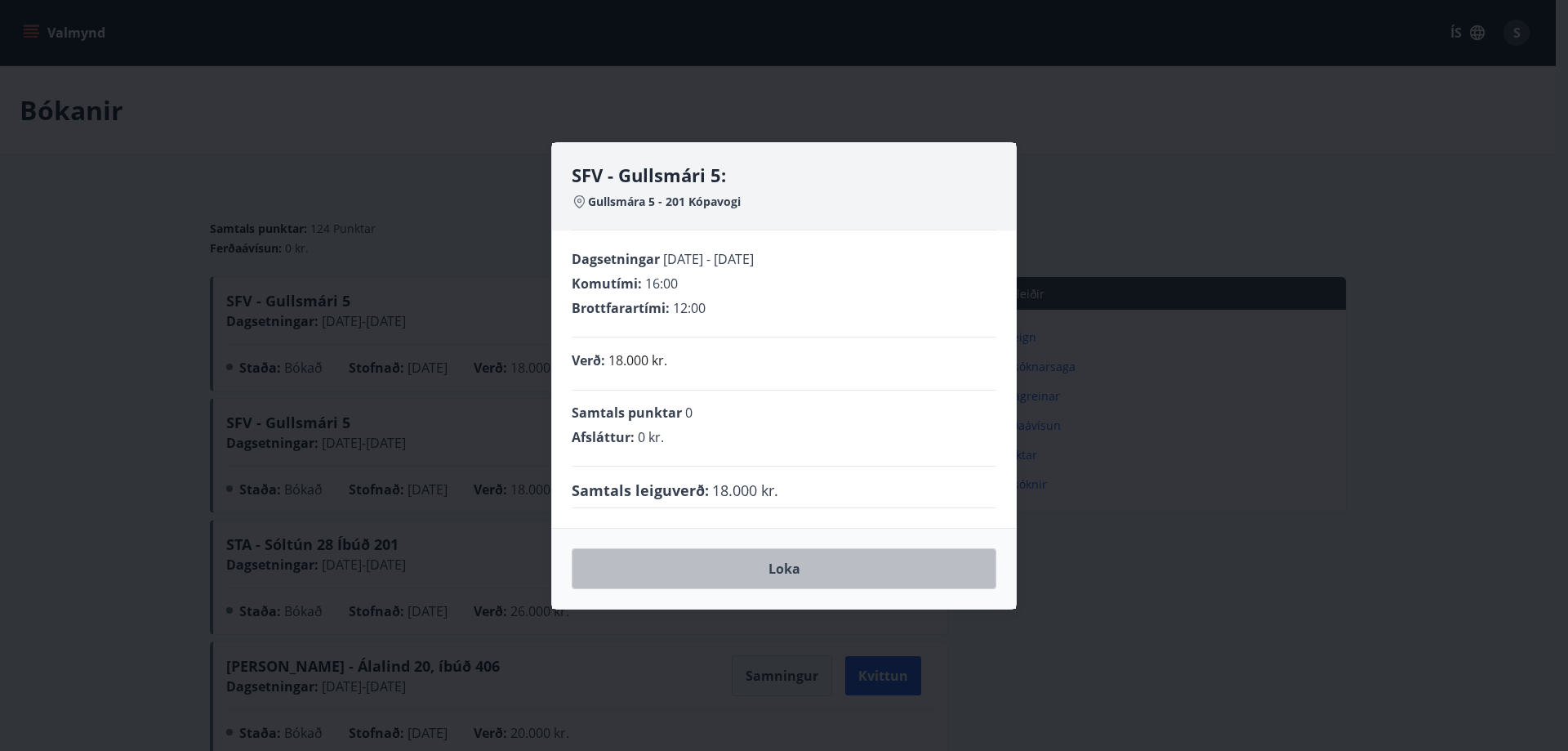
click at [746, 565] on button "Loka" at bounding box center [784, 568] width 424 height 41
